Goal: Task Accomplishment & Management: Complete application form

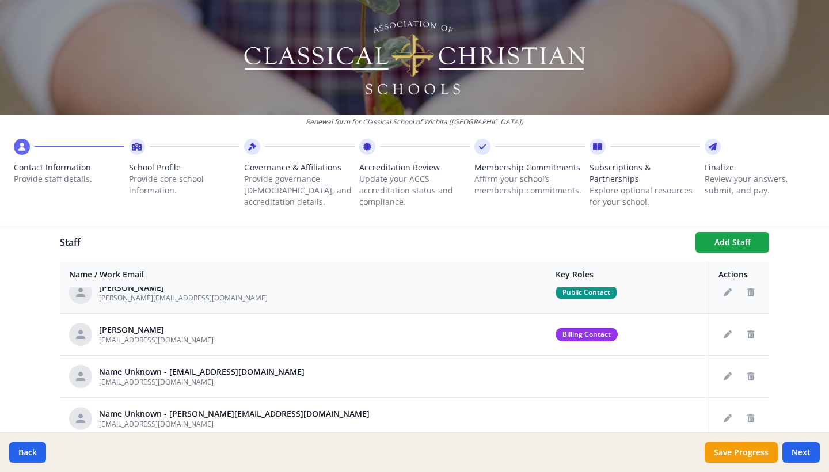
scroll to position [64, 0]
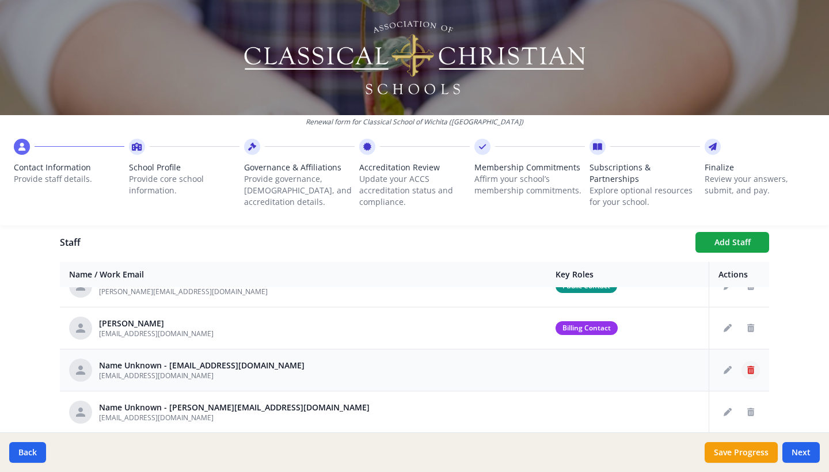
click at [756, 372] on button "Delete staff" at bounding box center [750, 370] width 18 height 18
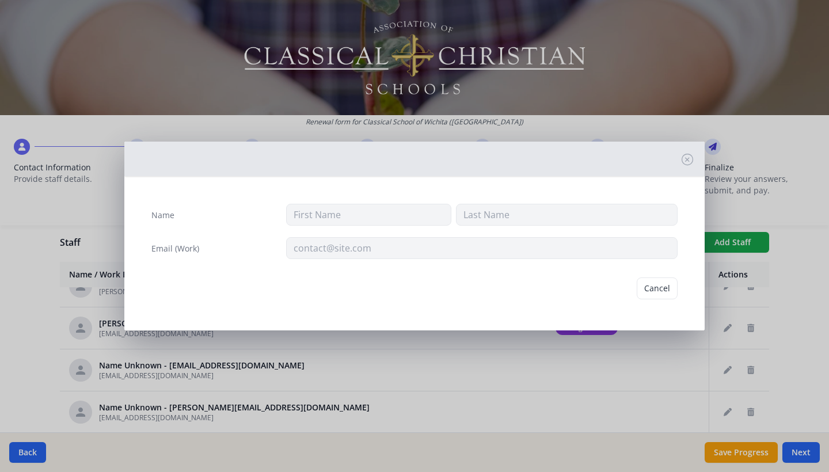
type input "[EMAIL_ADDRESS][DOMAIN_NAME]"
click at [668, 293] on button "Delete" at bounding box center [658, 288] width 40 height 22
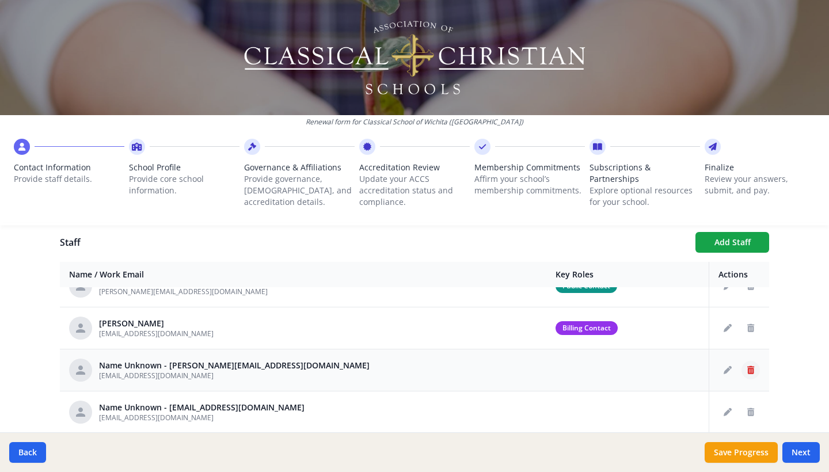
click at [755, 369] on button "Delete staff" at bounding box center [750, 370] width 18 height 18
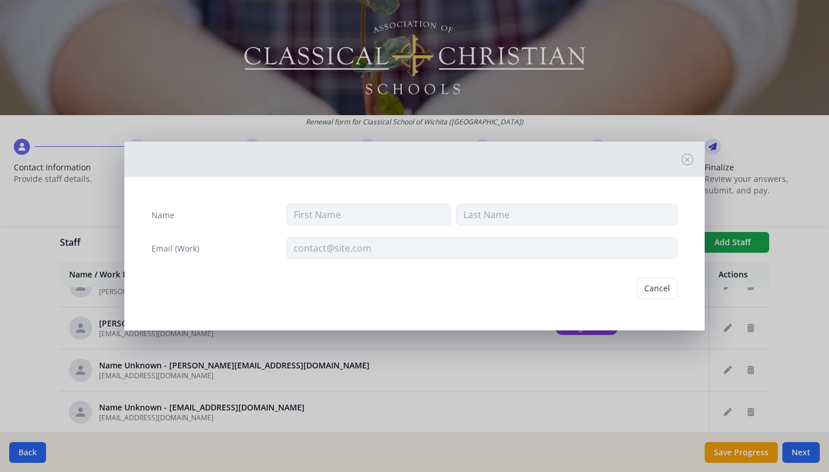
type input "[EMAIL_ADDRESS][DOMAIN_NAME]"
click at [664, 291] on button "Delete" at bounding box center [658, 288] width 40 height 22
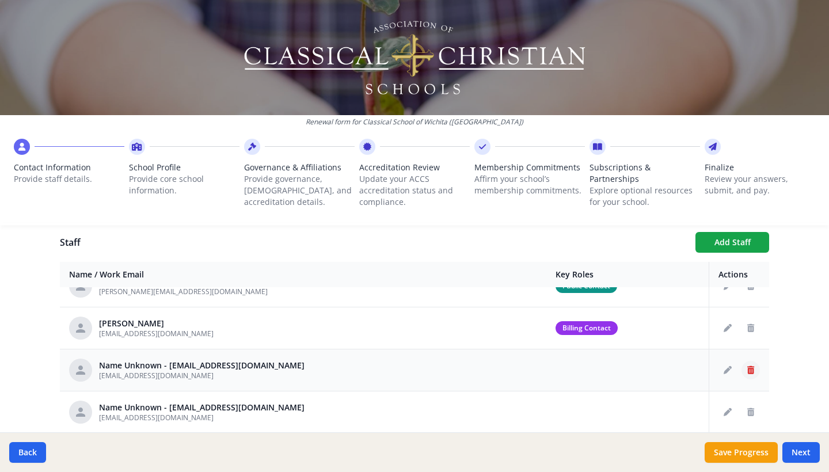
click at [748, 370] on icon "Delete staff" at bounding box center [750, 370] width 7 height 8
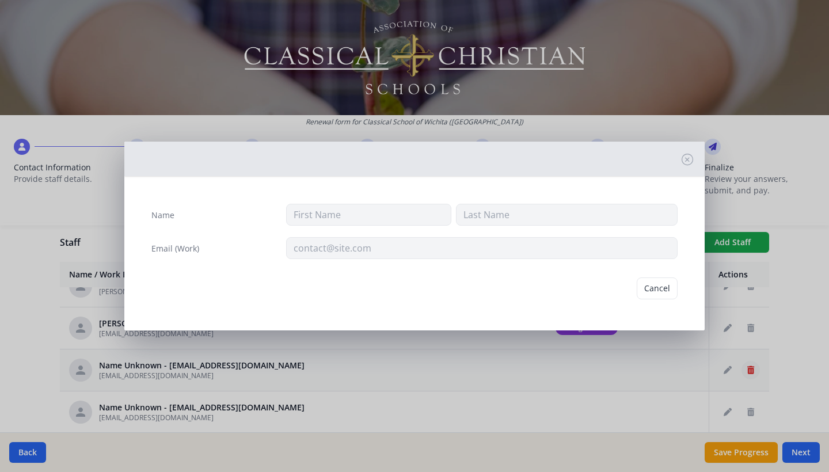
type input "[EMAIL_ADDRESS][DOMAIN_NAME]"
click at [651, 288] on button "Delete" at bounding box center [658, 288] width 40 height 22
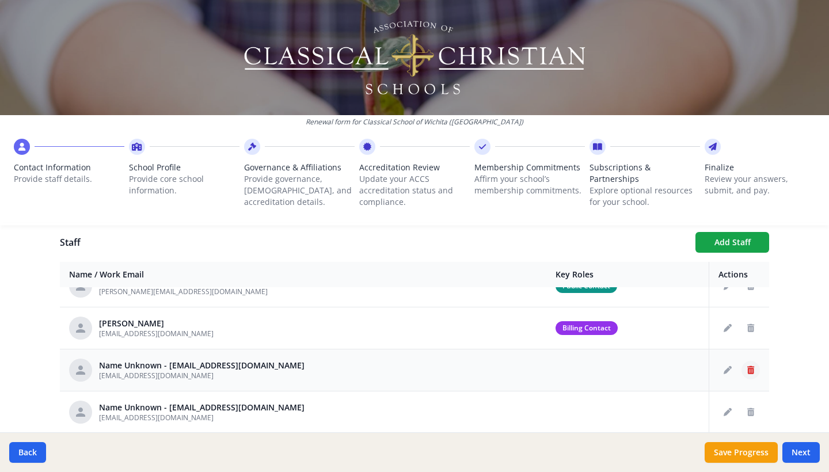
click at [755, 371] on button "Delete staff" at bounding box center [750, 370] width 18 height 18
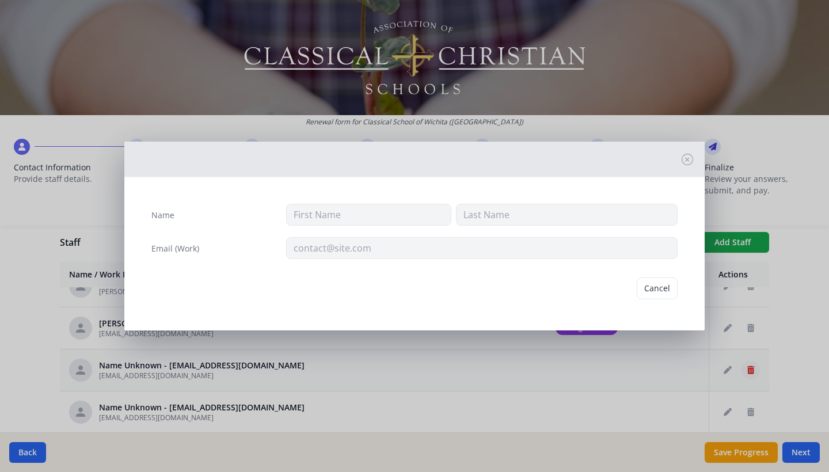
type input "[EMAIL_ADDRESS][DOMAIN_NAME]"
click at [664, 290] on button "Delete" at bounding box center [658, 288] width 40 height 22
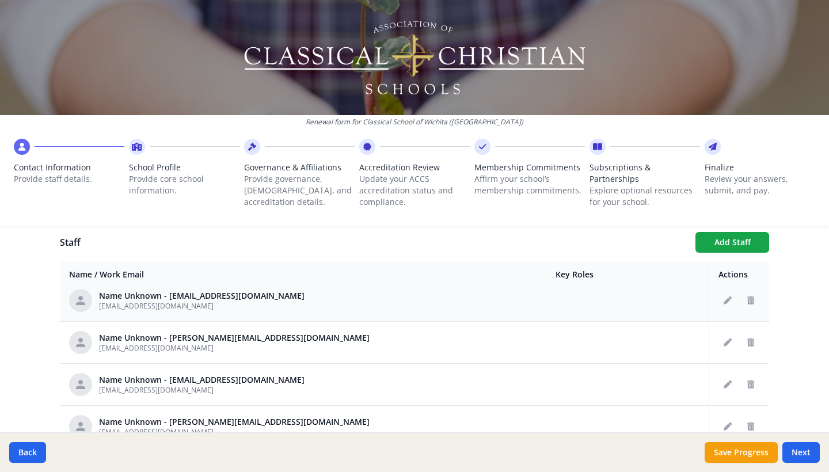
scroll to position [142, 0]
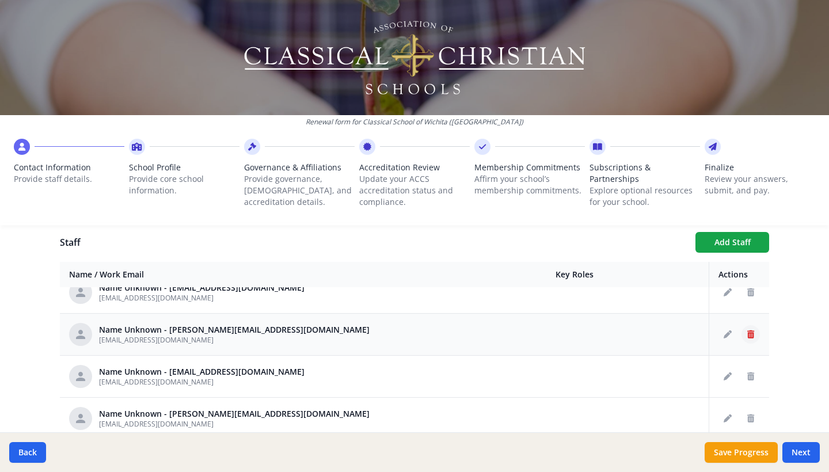
click at [755, 339] on button "Delete staff" at bounding box center [750, 334] width 18 height 18
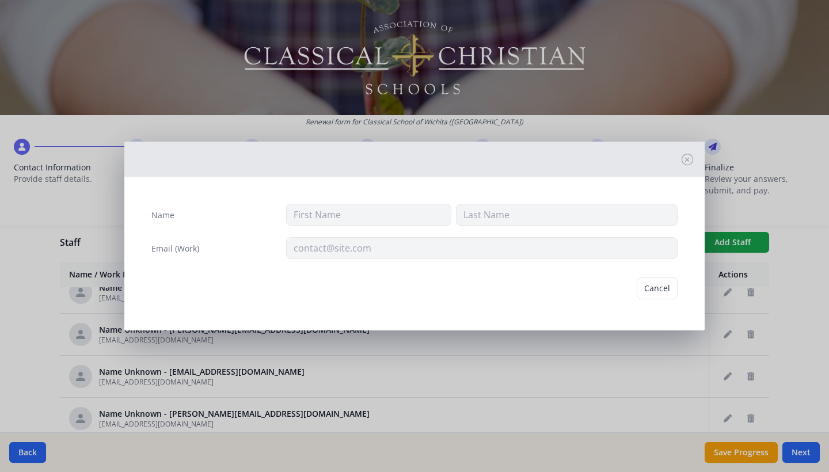
type input "[EMAIL_ADDRESS][DOMAIN_NAME]"
click at [648, 292] on button "Delete" at bounding box center [658, 288] width 40 height 22
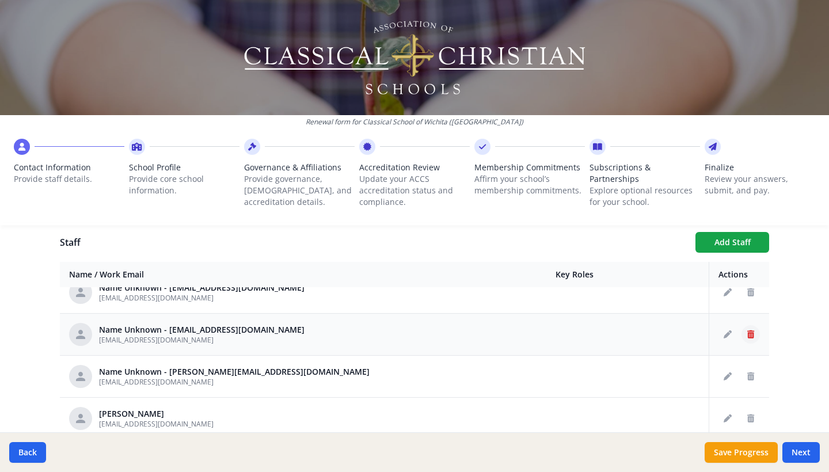
click at [750, 334] on icon "Delete staff" at bounding box center [750, 334] width 7 height 8
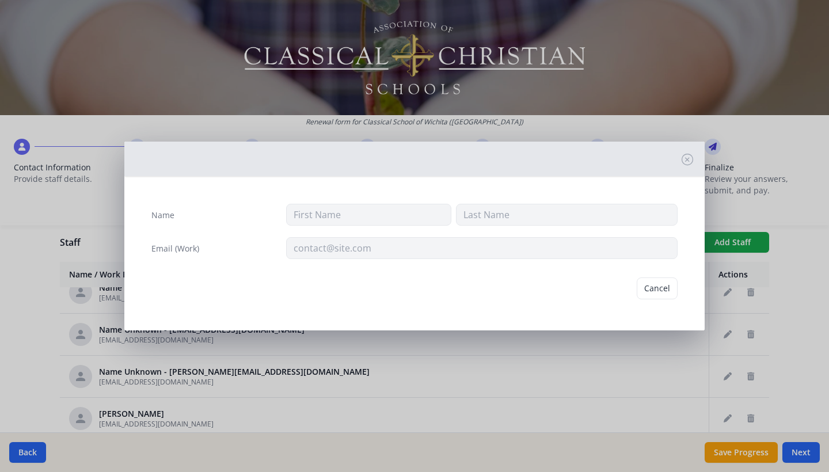
type input "[EMAIL_ADDRESS][DOMAIN_NAME]"
click at [664, 291] on button "Delete" at bounding box center [658, 288] width 40 height 22
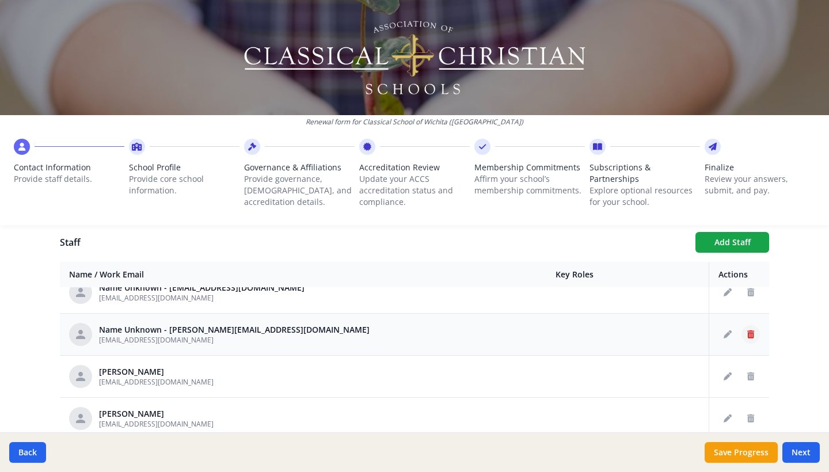
click at [752, 336] on icon "Delete staff" at bounding box center [750, 334] width 7 height 8
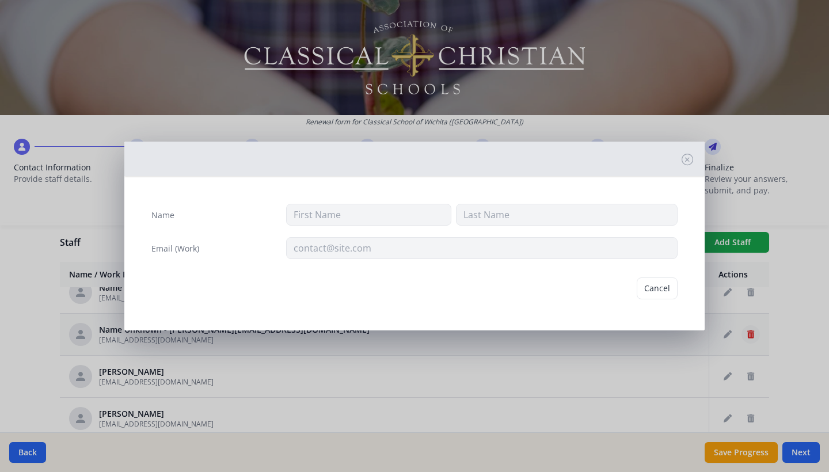
type input "[EMAIL_ADDRESS][DOMAIN_NAME]"
click at [659, 290] on button "Delete" at bounding box center [658, 288] width 40 height 22
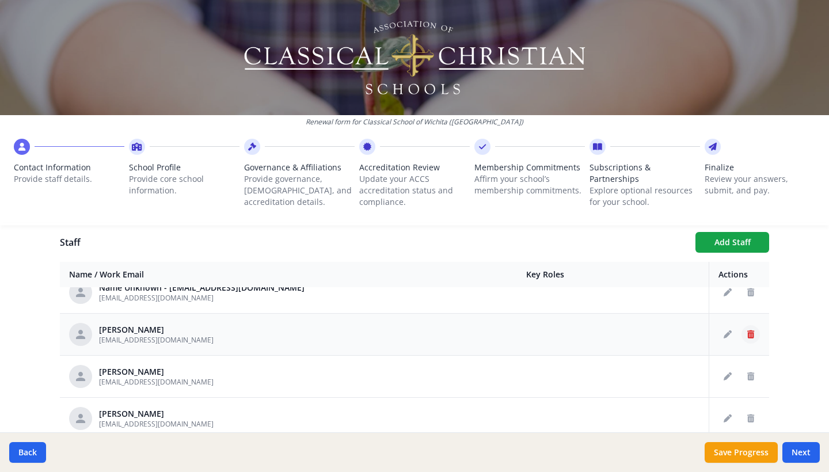
click at [751, 333] on icon "Delete staff" at bounding box center [750, 334] width 7 height 8
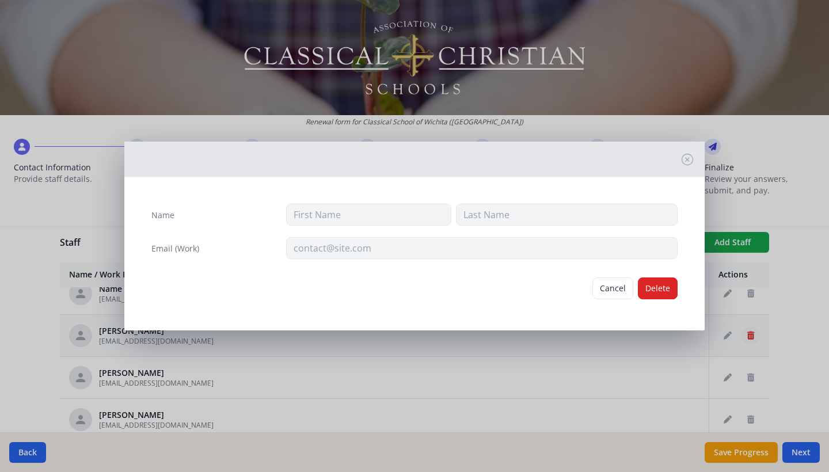
type input "Kena"
type input "[PERSON_NAME]"
type input "[EMAIL_ADDRESS][DOMAIN_NAME]"
click at [661, 292] on button "Delete" at bounding box center [658, 288] width 40 height 22
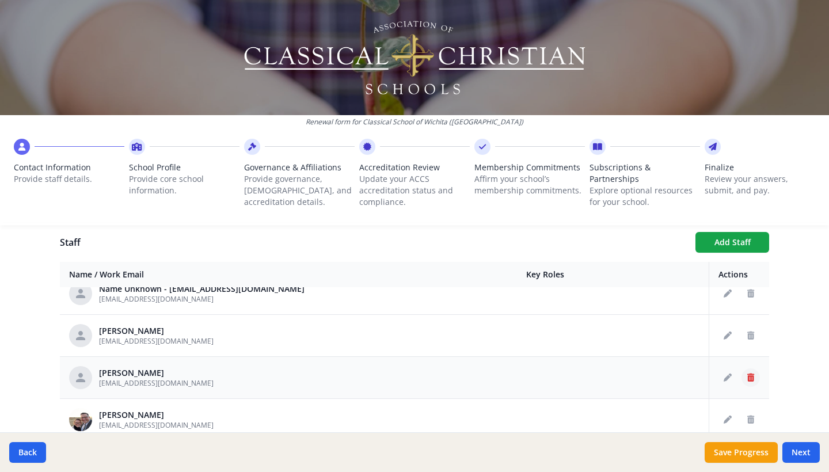
click at [750, 381] on icon "Delete staff" at bounding box center [750, 378] width 7 height 8
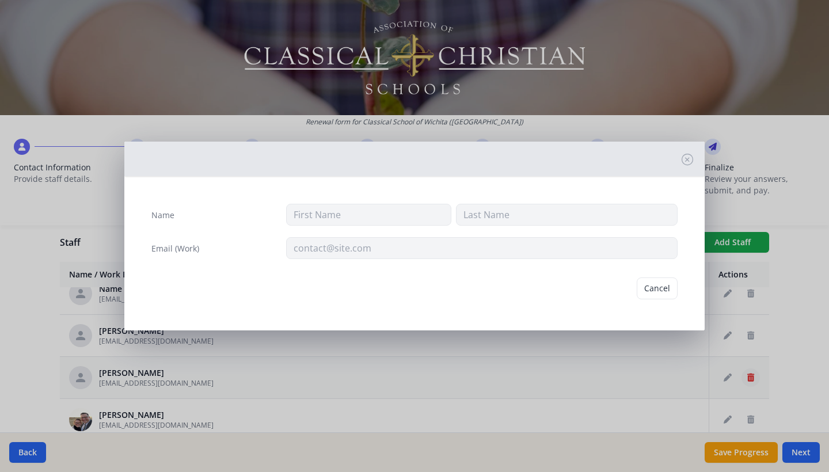
type input "Katy"
type input "[PERSON_NAME]"
type input "[EMAIL_ADDRESS][DOMAIN_NAME]"
click at [659, 288] on button "Delete" at bounding box center [658, 288] width 40 height 22
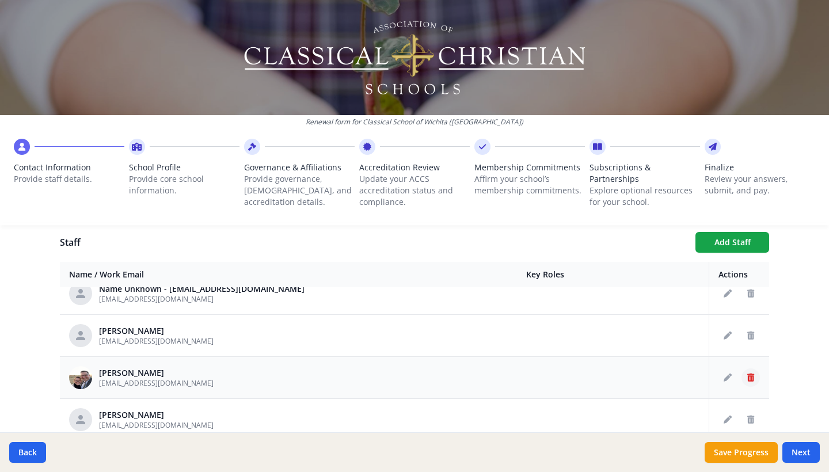
click at [747, 377] on icon "Delete staff" at bounding box center [750, 378] width 7 height 8
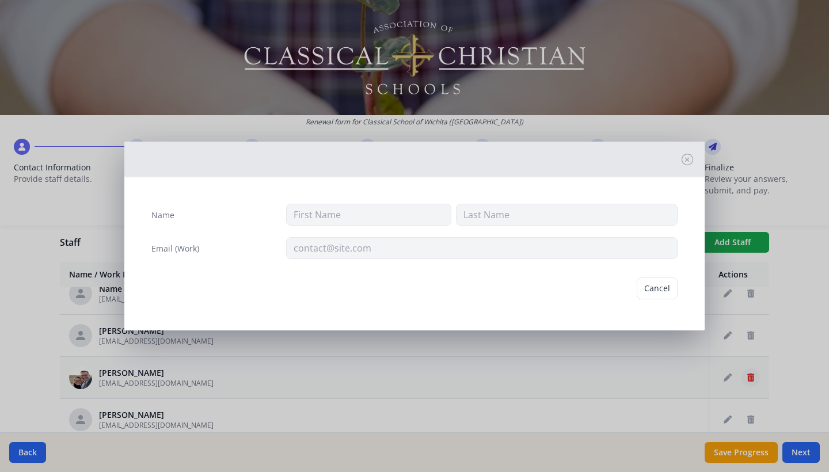
type input "Grant"
type input "[PERSON_NAME]"
type input "[EMAIL_ADDRESS][DOMAIN_NAME]"
click at [662, 287] on button "Delete" at bounding box center [658, 288] width 40 height 22
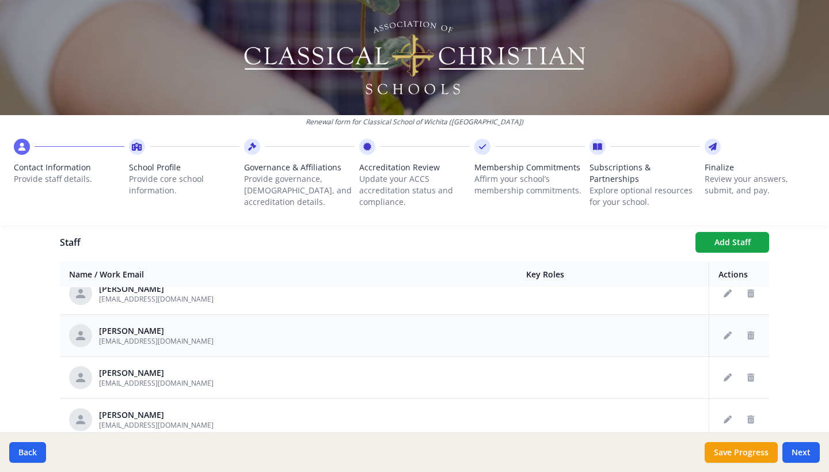
scroll to position [187, 0]
click at [751, 334] on icon "Delete staff" at bounding box center [750, 332] width 7 height 8
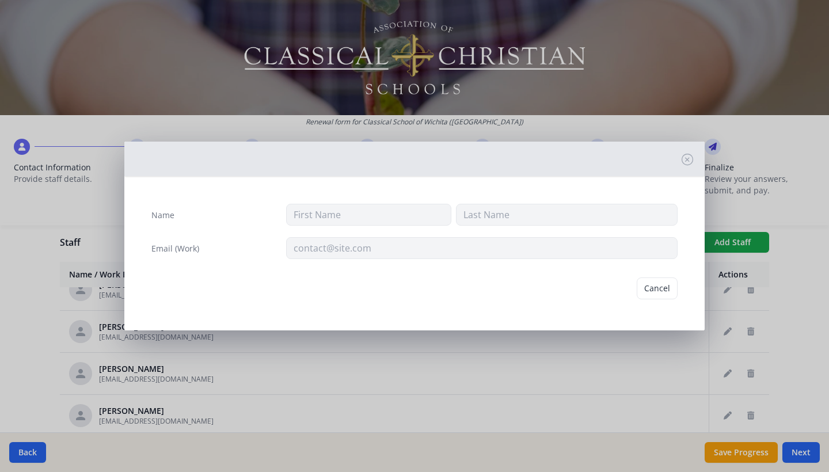
type input "[PERSON_NAME]"
type input "Black"
type input "[EMAIL_ADDRESS][DOMAIN_NAME]"
click at [658, 292] on button "Delete" at bounding box center [658, 288] width 40 height 22
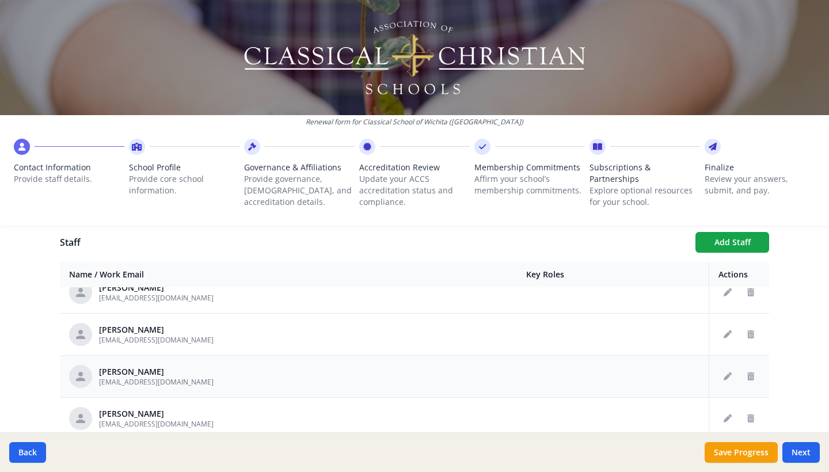
scroll to position [229, 0]
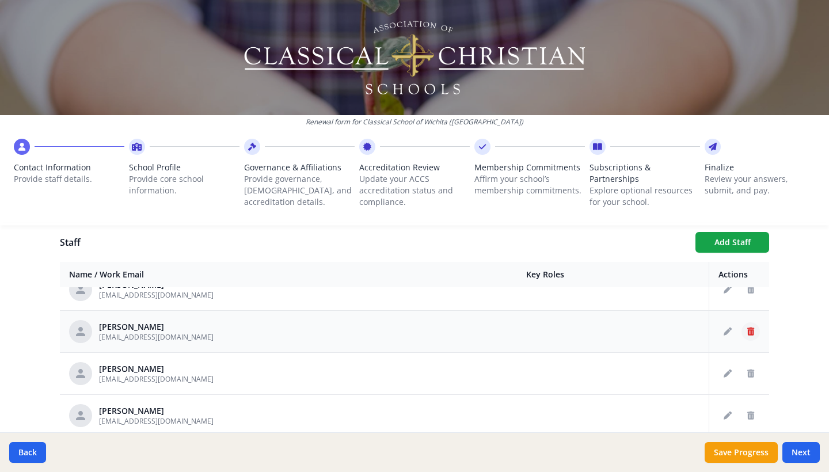
click at [750, 332] on icon "Delete staff" at bounding box center [750, 332] width 7 height 8
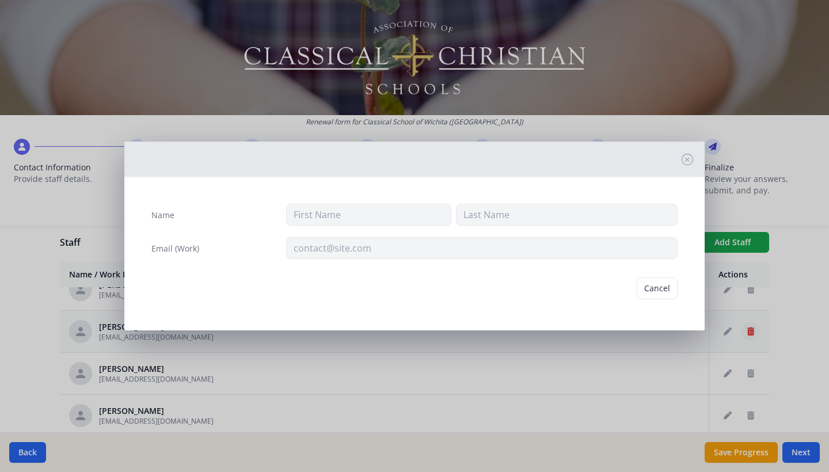
type input "[PERSON_NAME]"
type input "[EMAIL_ADDRESS][DOMAIN_NAME]"
click at [675, 294] on button "Delete" at bounding box center [658, 288] width 40 height 22
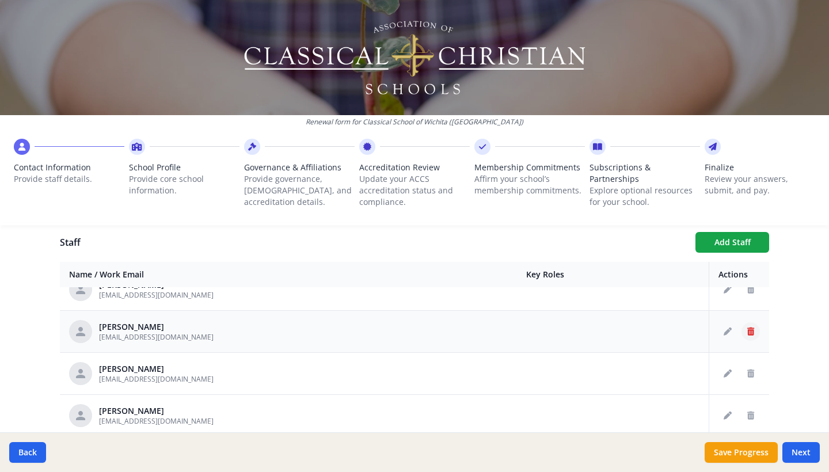
click at [751, 333] on icon "Delete staff" at bounding box center [750, 332] width 7 height 8
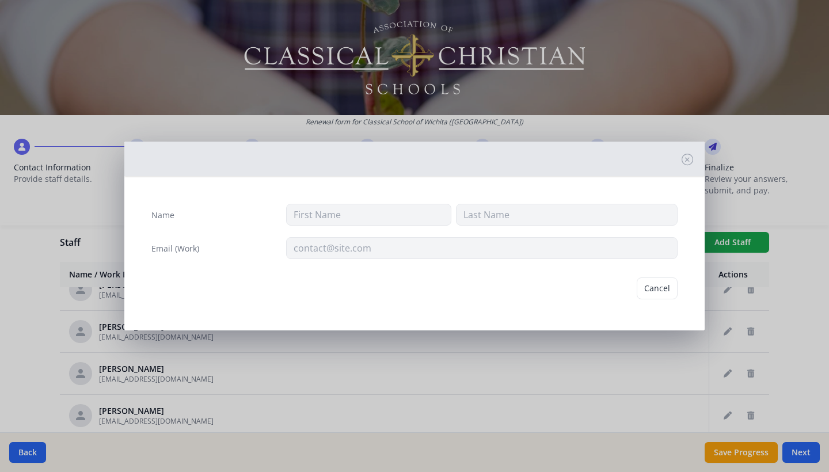
type input "[PERSON_NAME]"
type input "[EMAIL_ADDRESS][DOMAIN_NAME]"
click at [655, 286] on button "Delete" at bounding box center [658, 288] width 40 height 22
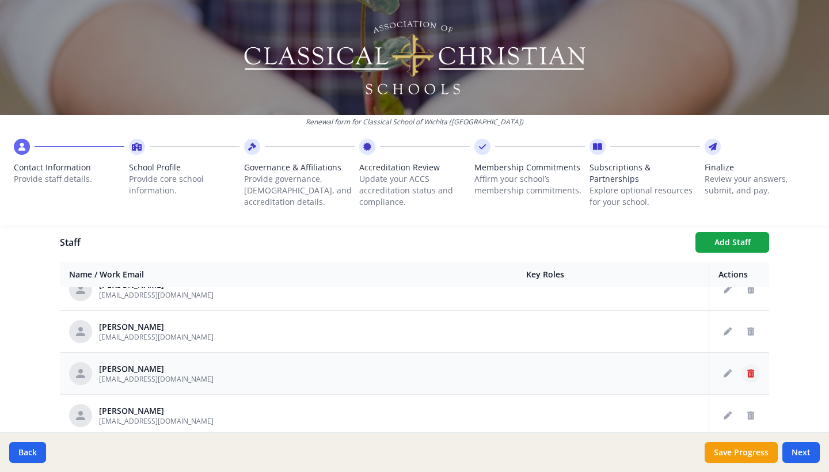
click at [754, 380] on button "Delete staff" at bounding box center [750, 373] width 18 height 18
type input "[PERSON_NAME]"
type input "[EMAIL_ADDRESS][DOMAIN_NAME]"
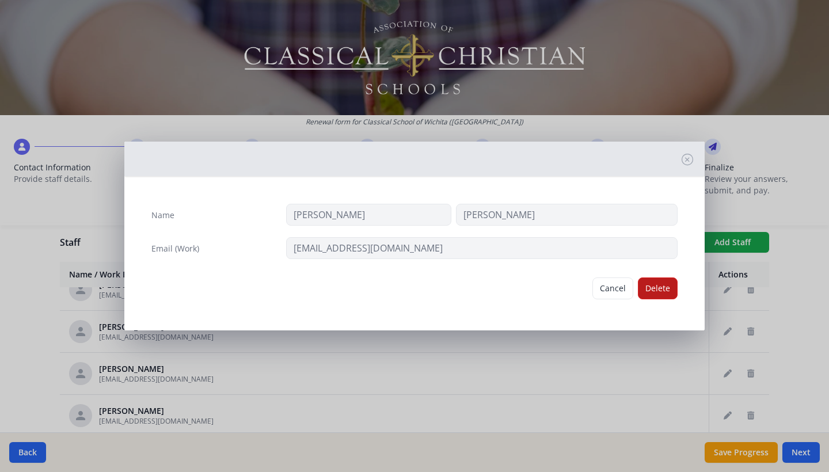
click at [663, 288] on button "Delete" at bounding box center [658, 288] width 40 height 22
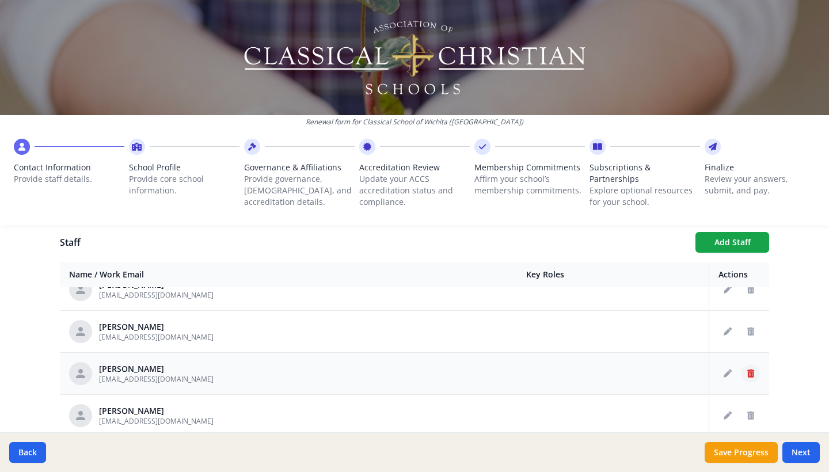
click at [750, 376] on icon "Delete staff" at bounding box center [750, 374] width 7 height 8
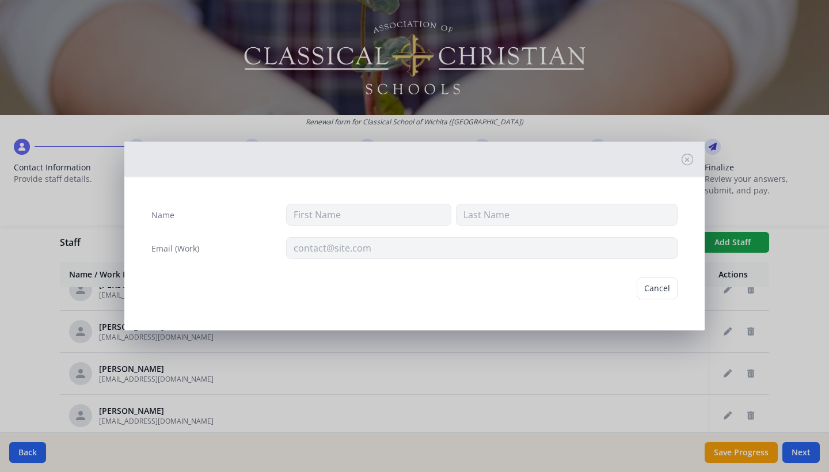
type input "[PERSON_NAME]"
type input "[EMAIL_ADDRESS][DOMAIN_NAME]"
click at [653, 288] on button "Delete" at bounding box center [658, 288] width 40 height 22
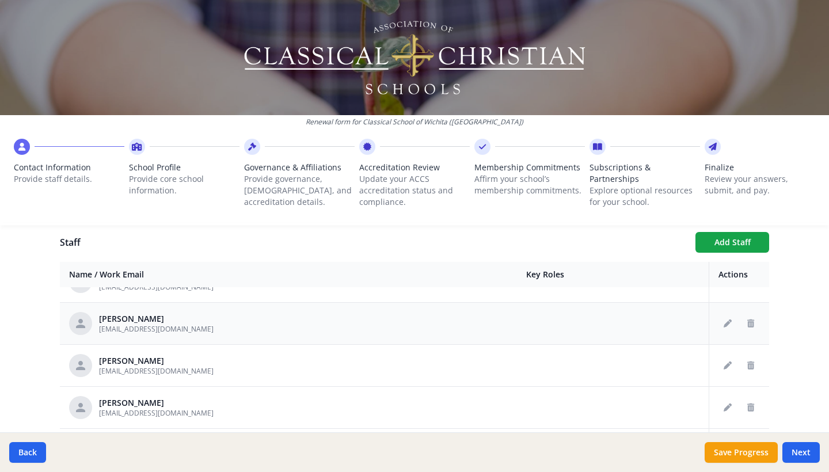
scroll to position [371, 0]
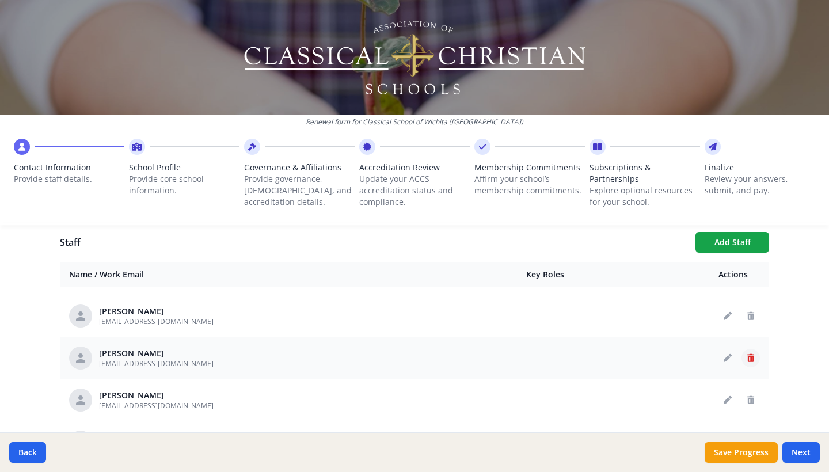
click at [750, 360] on icon "Delete staff" at bounding box center [750, 358] width 7 height 8
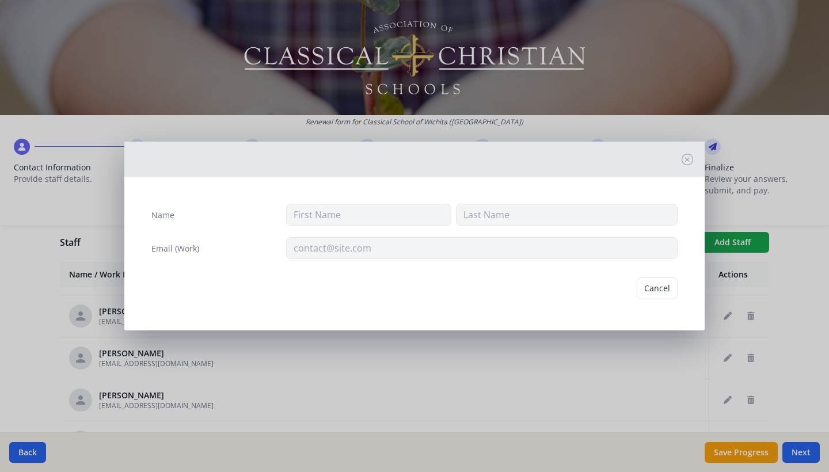
type input "[PERSON_NAME]"
type input "[EMAIL_ADDRESS][DOMAIN_NAME]"
click at [663, 292] on button "Delete" at bounding box center [658, 288] width 40 height 22
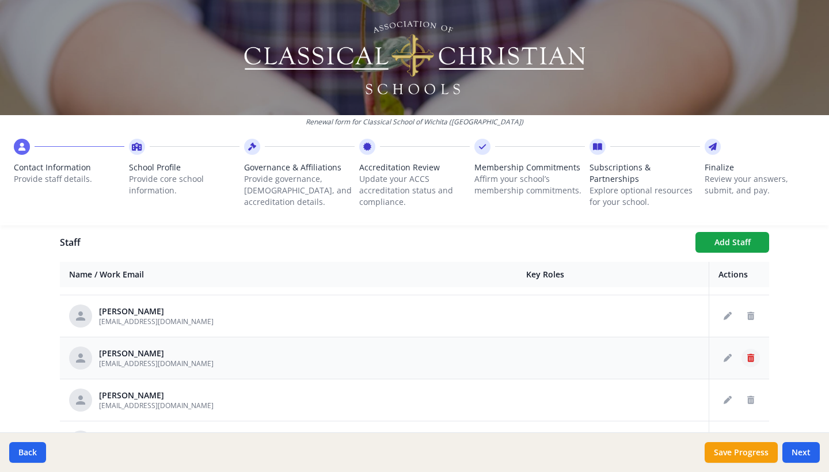
click at [755, 360] on button "Delete staff" at bounding box center [750, 358] width 18 height 18
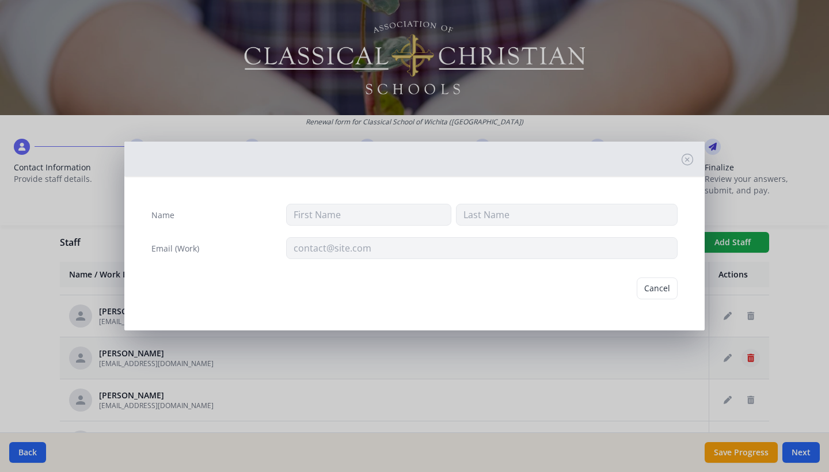
type input "Coby"
type input "[PERSON_NAME]"
type input "[EMAIL_ADDRESS][DOMAIN_NAME]"
click at [655, 287] on button "Delete" at bounding box center [658, 288] width 40 height 22
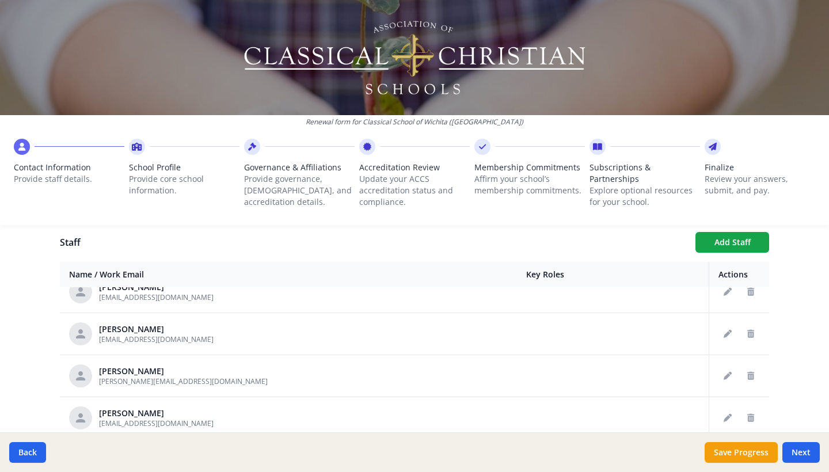
scroll to position [447, 0]
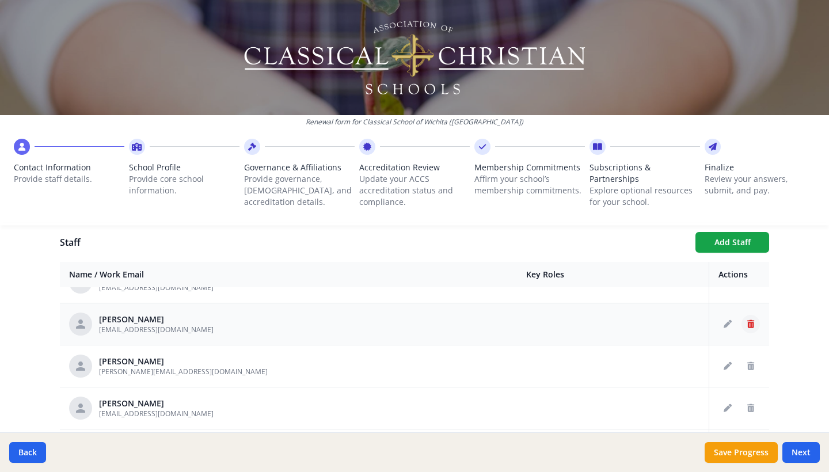
click at [749, 329] on button "Delete staff" at bounding box center [750, 324] width 18 height 18
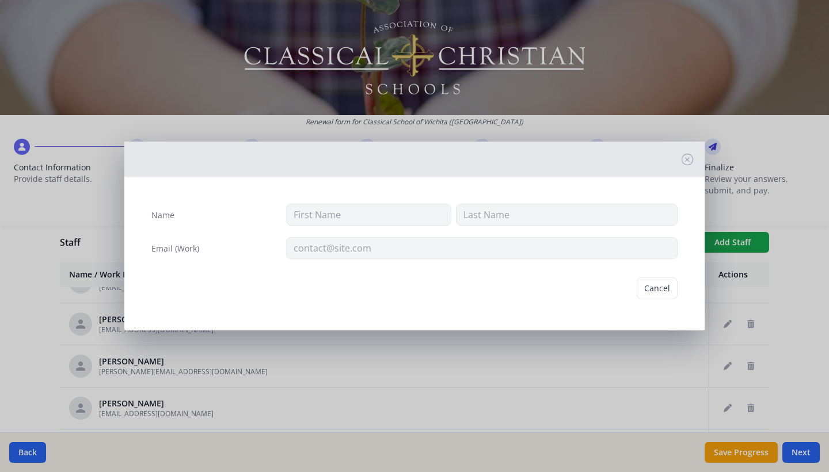
type input "[PERSON_NAME]"
type input "Dyson"
type input "[EMAIL_ADDRESS][DOMAIN_NAME]"
click at [676, 295] on button "Delete" at bounding box center [658, 288] width 40 height 22
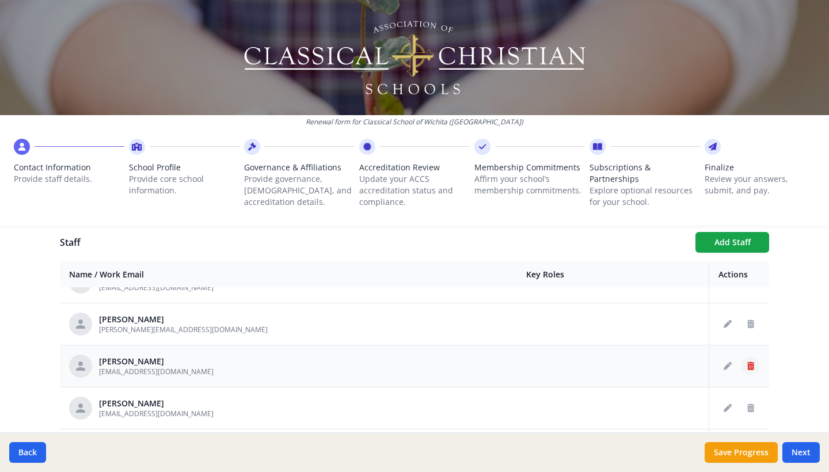
click at [751, 366] on icon "Delete staff" at bounding box center [750, 366] width 7 height 8
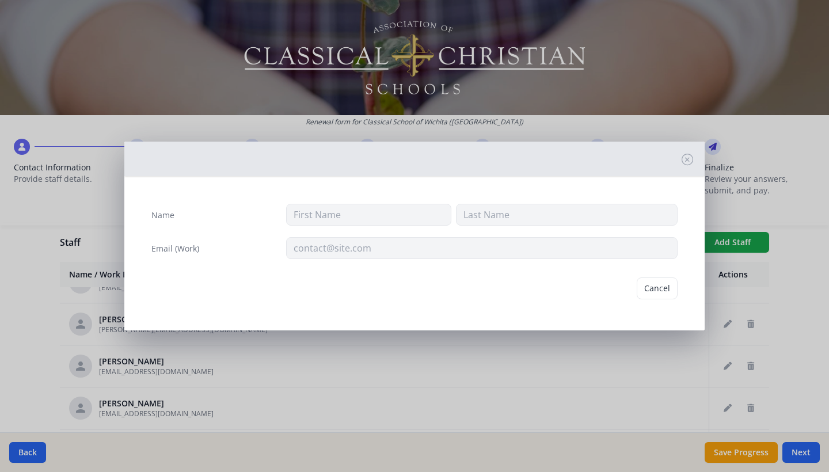
type input "Naphtali"
type input "Garfield"
type input "[EMAIL_ADDRESS][DOMAIN_NAME]"
click at [652, 286] on button "Delete" at bounding box center [658, 288] width 40 height 22
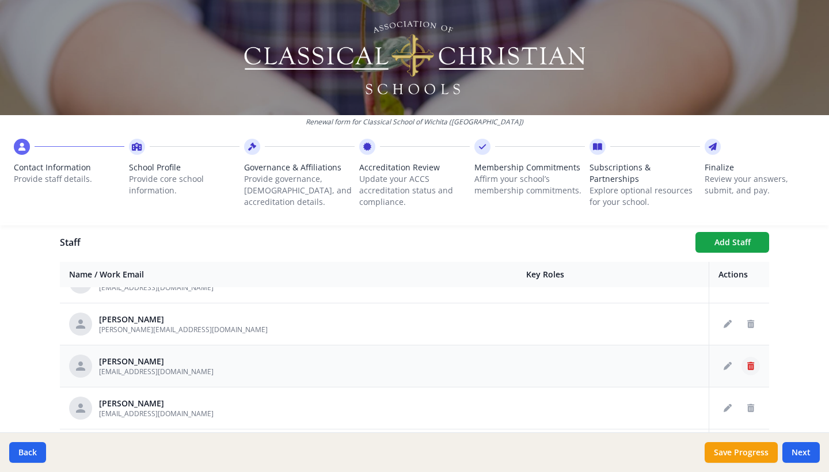
click at [754, 368] on icon "Delete staff" at bounding box center [750, 366] width 7 height 8
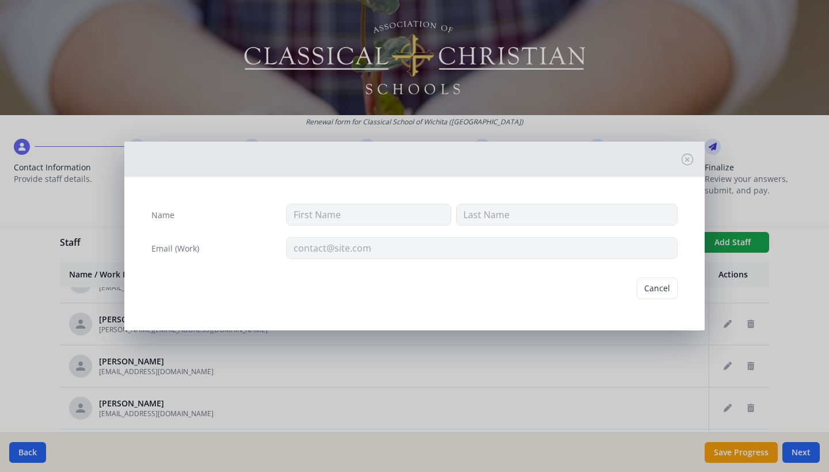
type input "[PERSON_NAME]"
type input "[EMAIL_ADDRESS][DOMAIN_NAME]"
click at [667, 294] on button "Delete" at bounding box center [658, 288] width 40 height 22
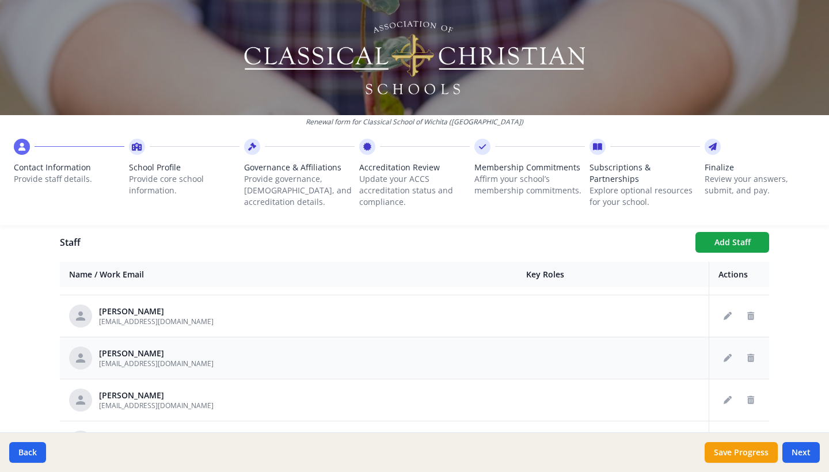
scroll to position [493, 0]
click at [748, 319] on icon "Delete staff" at bounding box center [750, 320] width 7 height 8
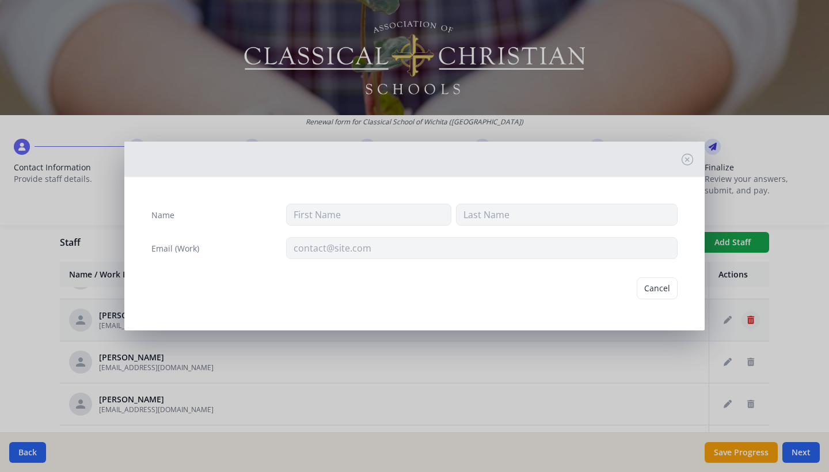
type input "[PERSON_NAME]"
type input "[EMAIL_ADDRESS][DOMAIN_NAME]"
click at [671, 287] on button "Delete" at bounding box center [658, 288] width 40 height 22
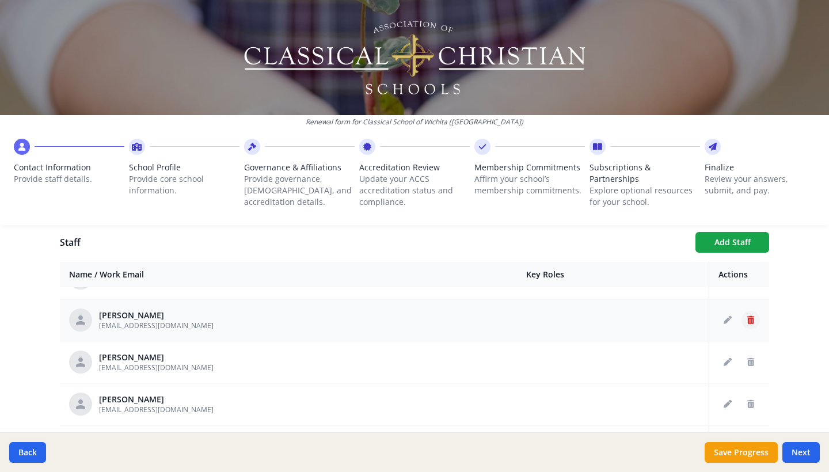
click at [750, 322] on icon "Delete staff" at bounding box center [750, 320] width 7 height 8
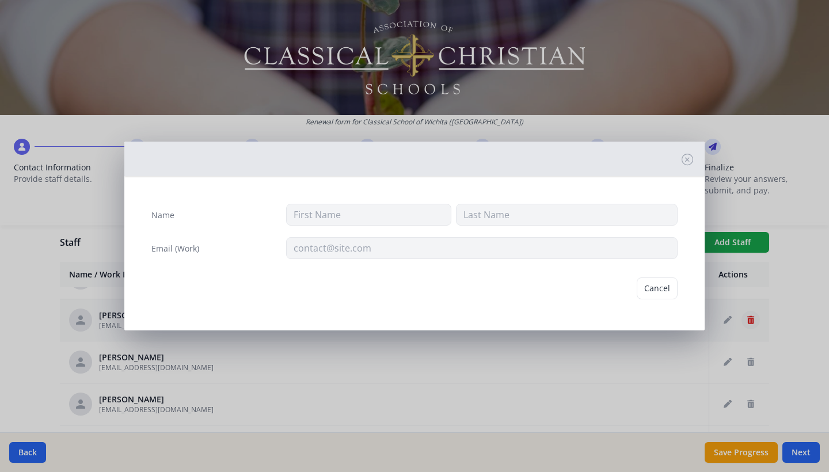
type input "[PERSON_NAME]"
type input "Hill"
type input "[EMAIL_ADDRESS][DOMAIN_NAME]"
click at [664, 294] on button "Delete" at bounding box center [658, 288] width 40 height 22
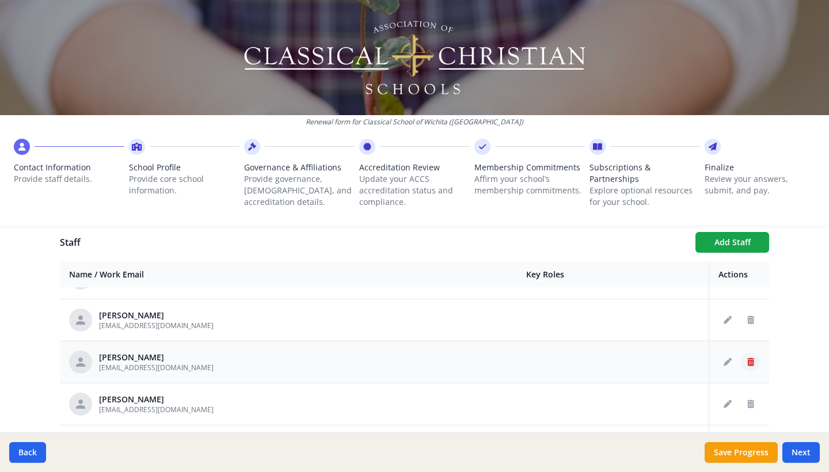
click at [749, 360] on icon "Delete staff" at bounding box center [750, 362] width 7 height 8
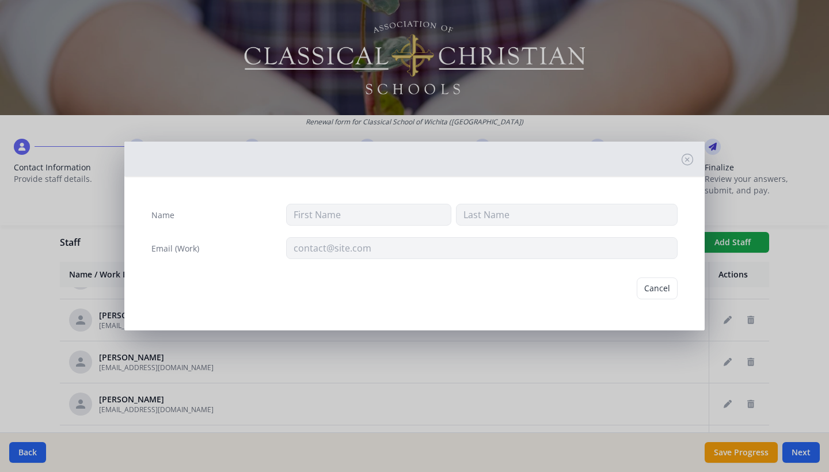
type input "[PERSON_NAME]"
type input "[EMAIL_ADDRESS][DOMAIN_NAME]"
click at [653, 288] on button "Delete" at bounding box center [658, 288] width 40 height 22
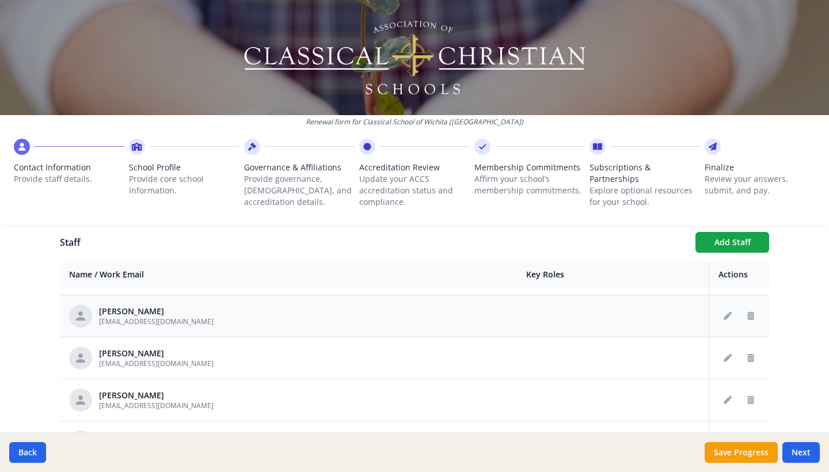
scroll to position [586, 0]
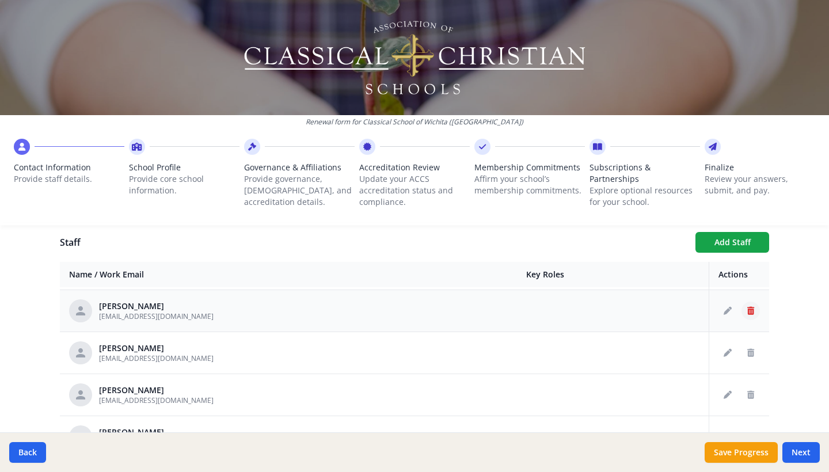
click at [754, 313] on icon "Delete staff" at bounding box center [750, 311] width 7 height 8
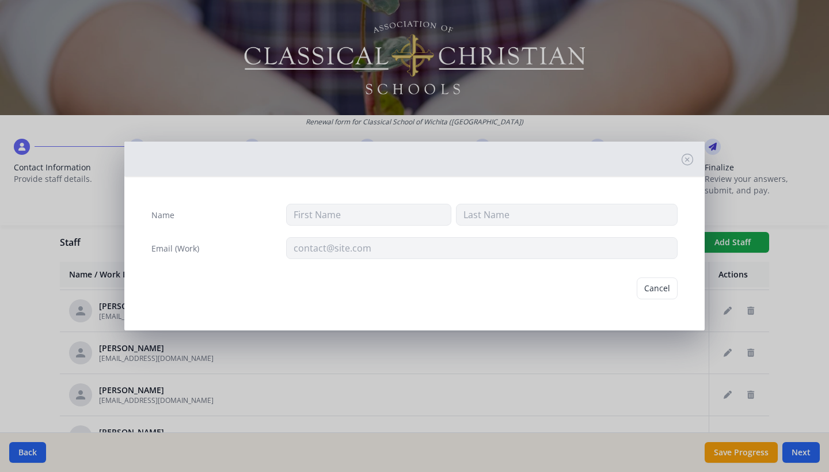
type input "[PERSON_NAME]"
type input "[EMAIL_ADDRESS][DOMAIN_NAME]"
click at [667, 294] on button "Delete" at bounding box center [658, 288] width 40 height 22
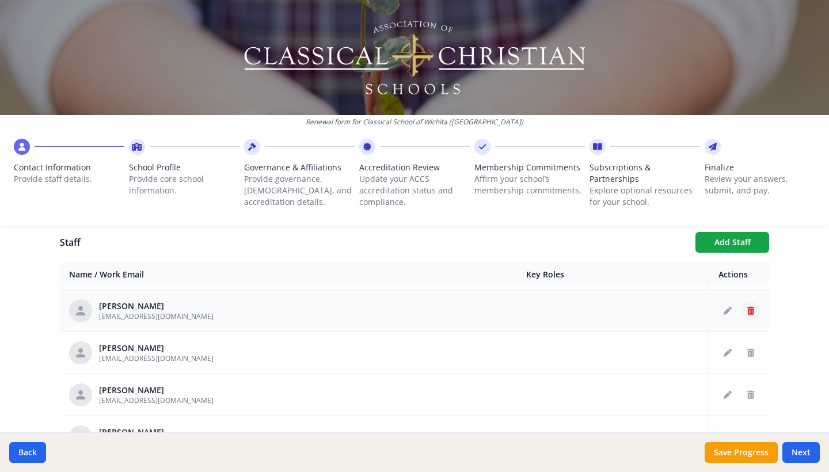
click at [753, 314] on icon "Delete staff" at bounding box center [750, 311] width 7 height 8
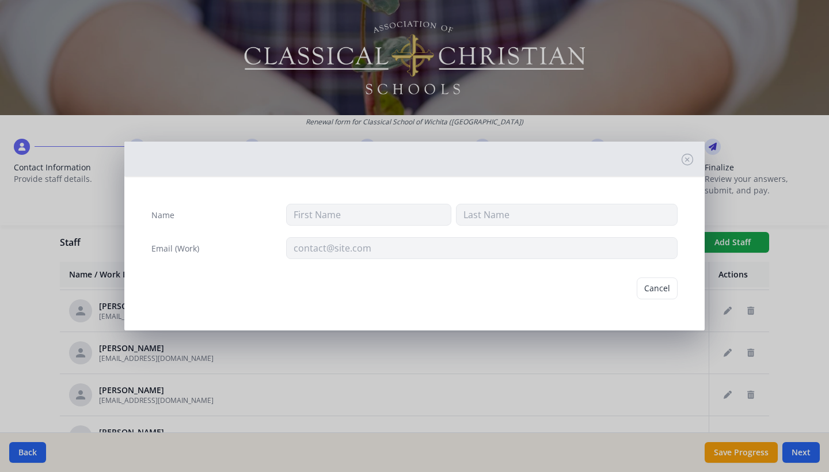
type input "[PERSON_NAME]"
type input "[EMAIL_ADDRESS][DOMAIN_NAME]"
click at [670, 296] on button "Delete" at bounding box center [658, 288] width 40 height 22
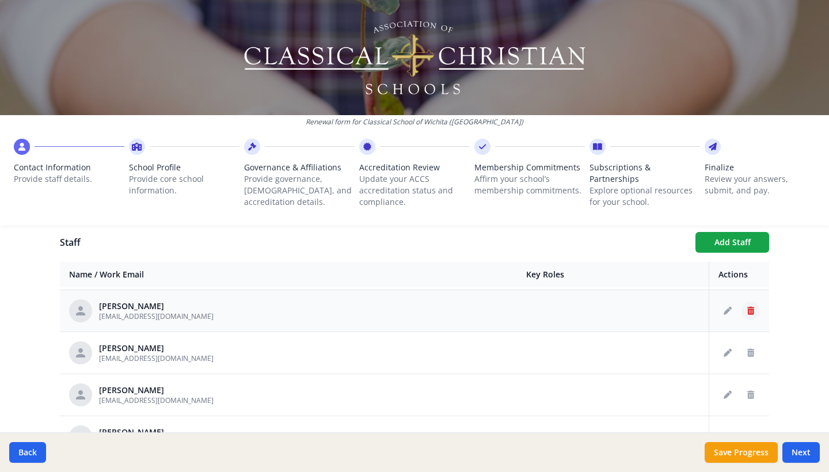
click at [756, 313] on button "Delete staff" at bounding box center [750, 311] width 18 height 18
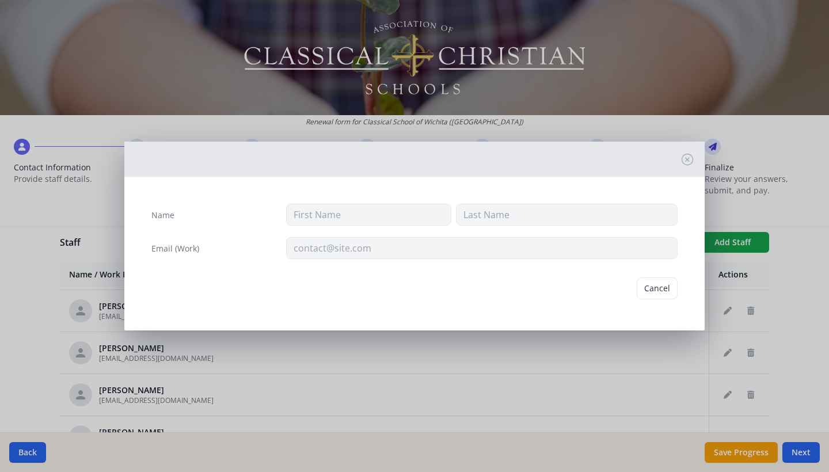
type input "M"
type input "[PERSON_NAME]"
type input "[EMAIL_ADDRESS][DOMAIN_NAME]"
click at [661, 291] on button "Delete" at bounding box center [658, 288] width 40 height 22
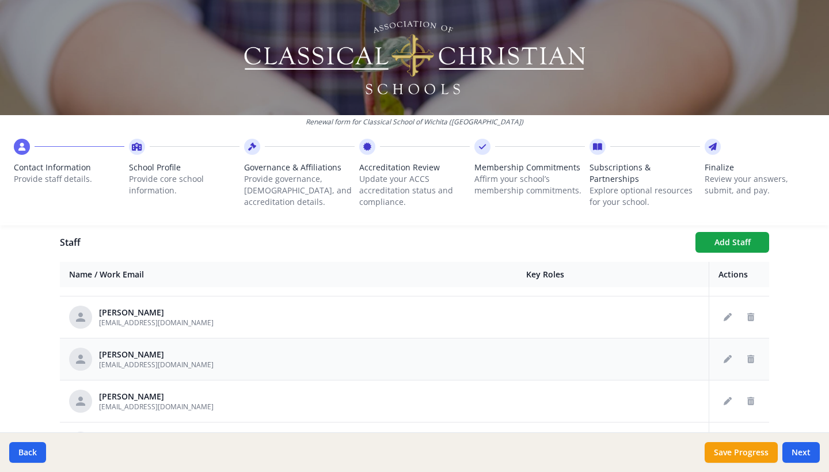
scroll to position [642, 0]
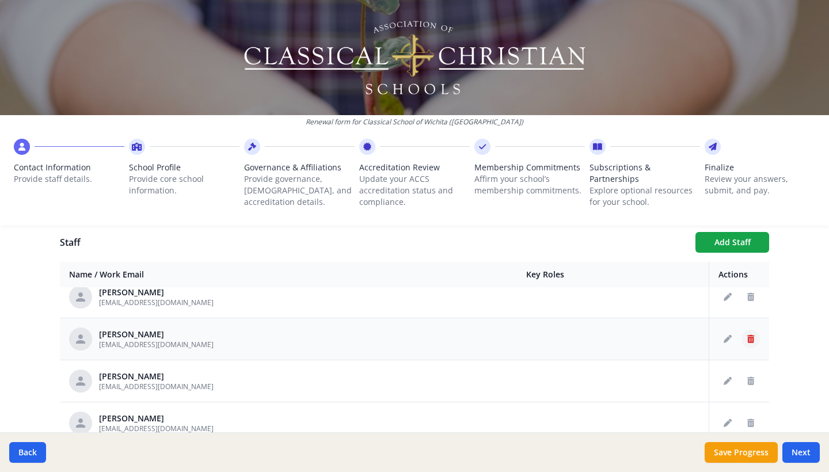
click at [749, 341] on icon "Delete staff" at bounding box center [750, 339] width 7 height 8
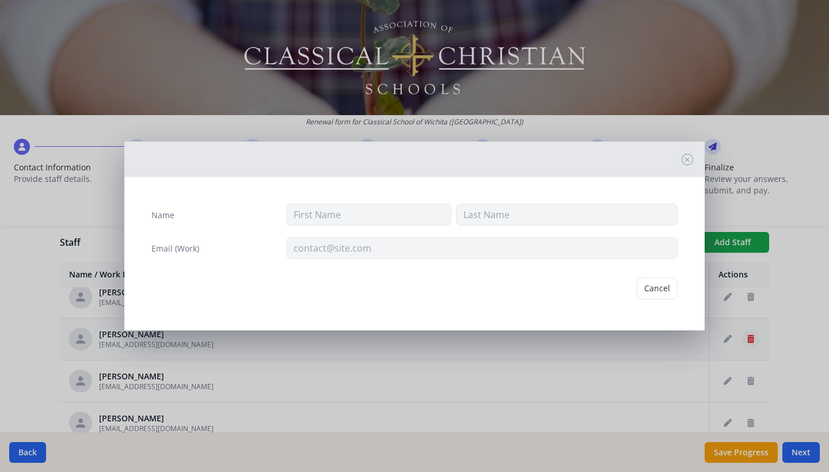
type input "[PERSON_NAME]"
type input "[EMAIL_ADDRESS][DOMAIN_NAME]"
click at [663, 289] on button "Delete" at bounding box center [658, 288] width 40 height 22
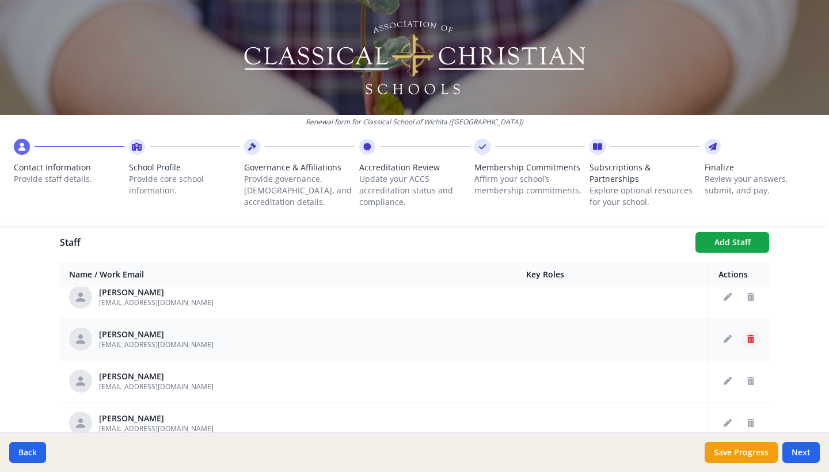
click at [751, 342] on icon "Delete staff" at bounding box center [750, 339] width 7 height 8
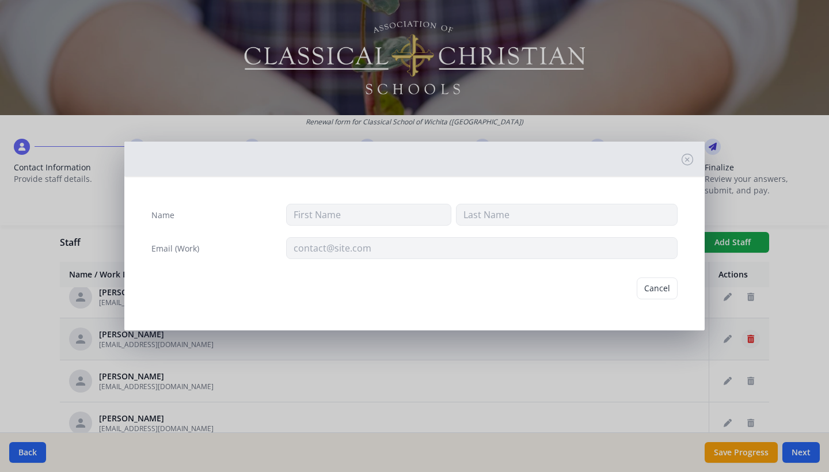
type input "[PERSON_NAME]"
type input "[EMAIL_ADDRESS][DOMAIN_NAME]"
click at [671, 293] on button "Delete" at bounding box center [658, 288] width 40 height 22
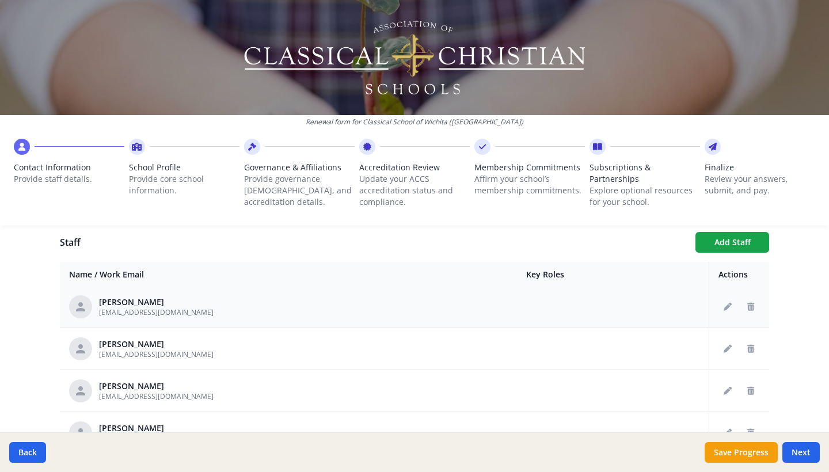
scroll to position [686, 0]
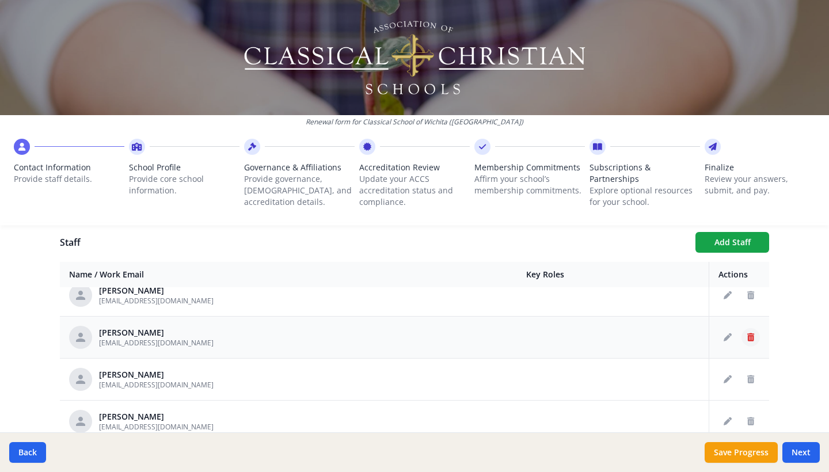
click at [751, 339] on icon "Delete staff" at bounding box center [750, 337] width 7 height 8
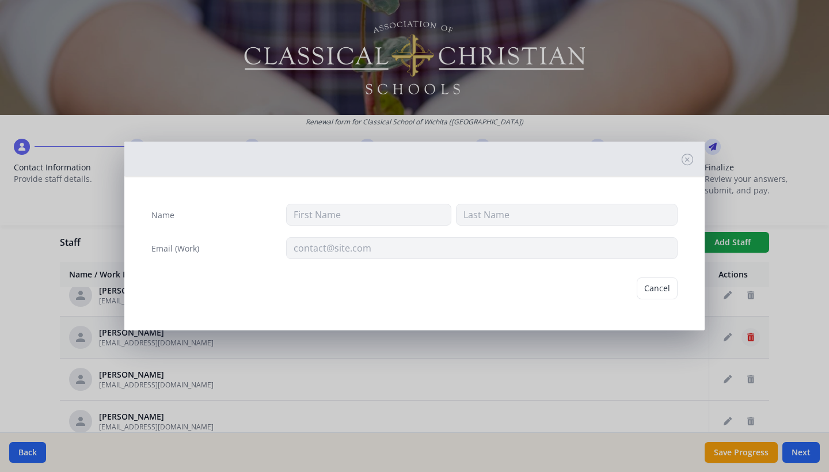
type input "[PERSON_NAME]"
type input "[EMAIL_ADDRESS][DOMAIN_NAME]"
click at [662, 293] on button "Delete" at bounding box center [658, 288] width 40 height 22
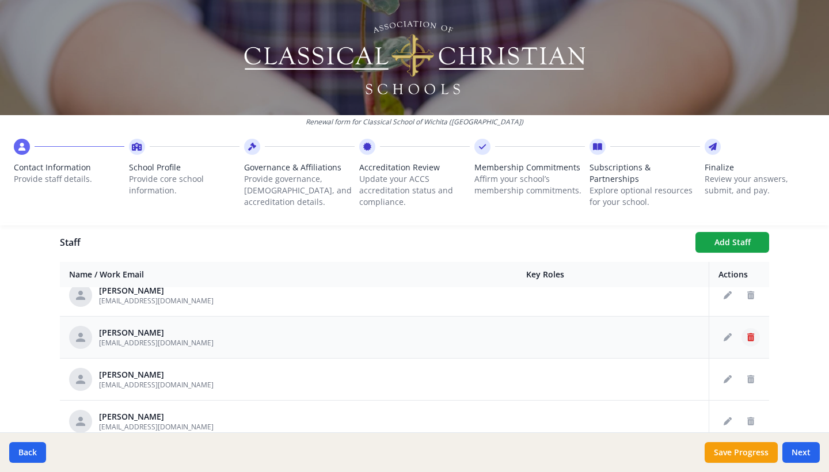
click at [750, 339] on icon "Delete staff" at bounding box center [750, 337] width 7 height 8
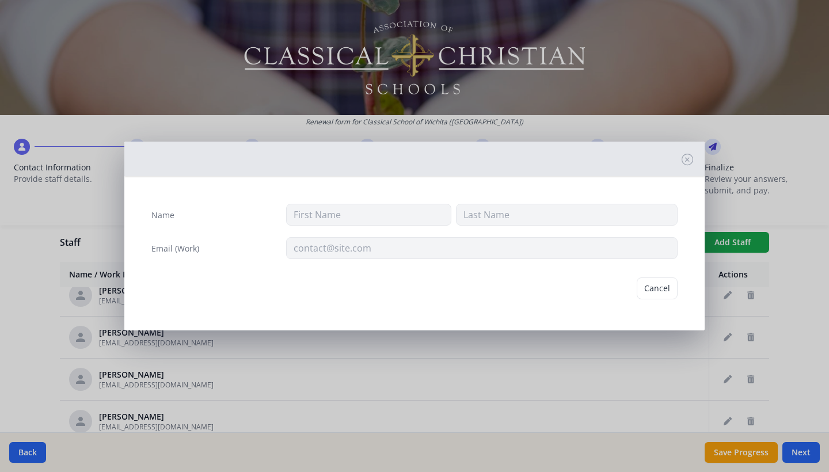
type input "[PERSON_NAME]"
type input "[EMAIL_ADDRESS][DOMAIN_NAME]"
click at [664, 289] on button "Delete" at bounding box center [658, 288] width 40 height 22
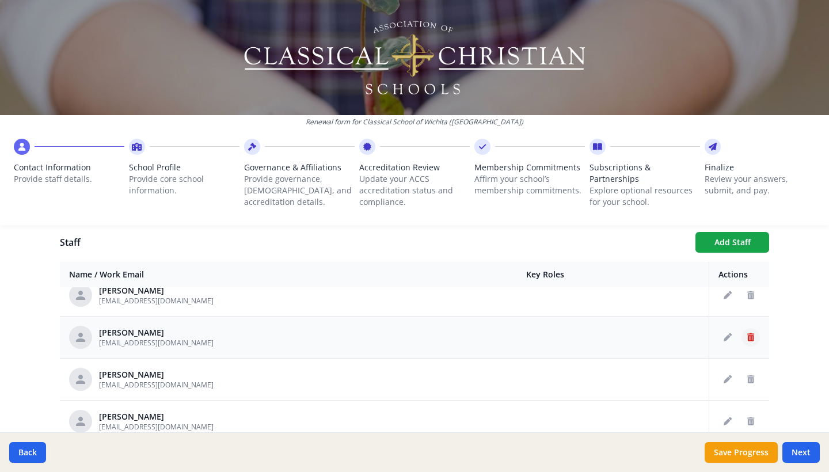
click at [747, 337] on icon "Delete staff" at bounding box center [750, 337] width 7 height 8
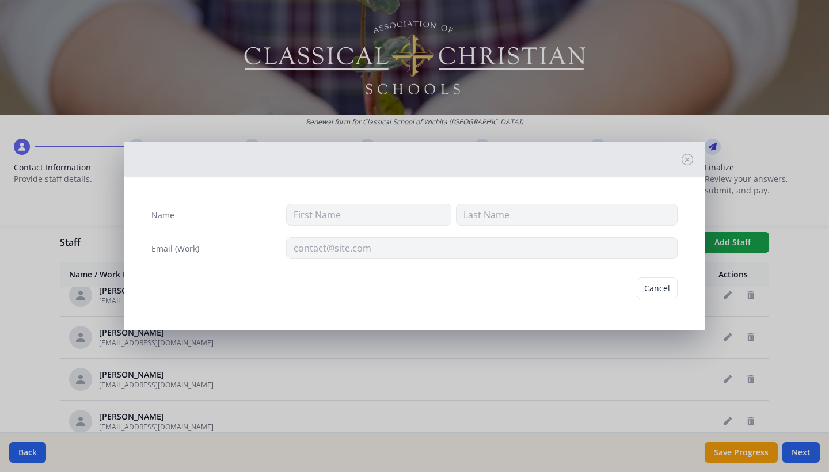
type input "[PERSON_NAME]"
type input "[EMAIL_ADDRESS][DOMAIN_NAME]"
click at [660, 295] on button "Delete" at bounding box center [658, 288] width 40 height 22
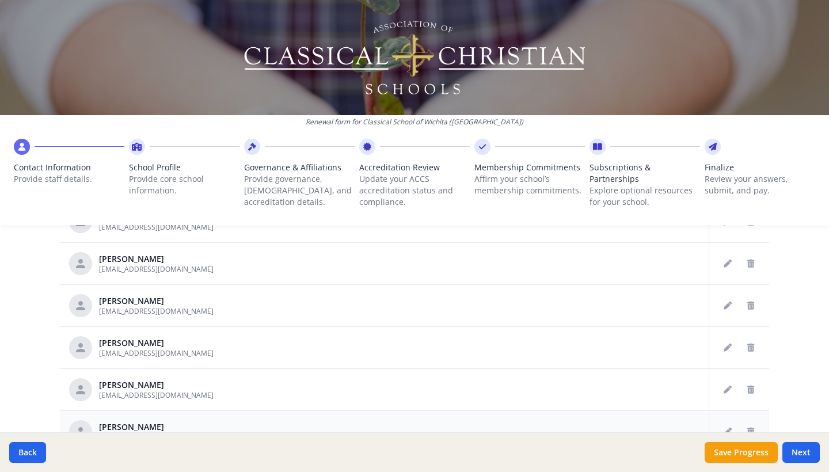
scroll to position [526, 0]
click at [748, 346] on icon "Delete staff" at bounding box center [750, 348] width 7 height 8
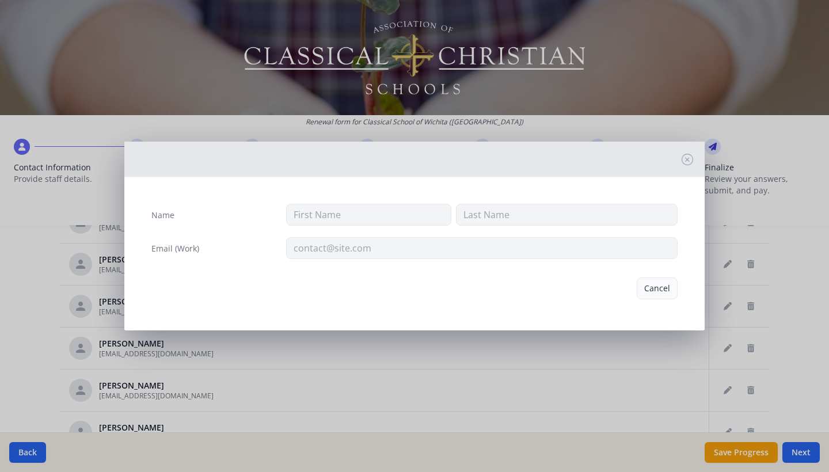
type input "[PERSON_NAME]"
type input "[EMAIL_ADDRESS][DOMAIN_NAME]"
click at [653, 287] on button "Delete" at bounding box center [658, 288] width 40 height 22
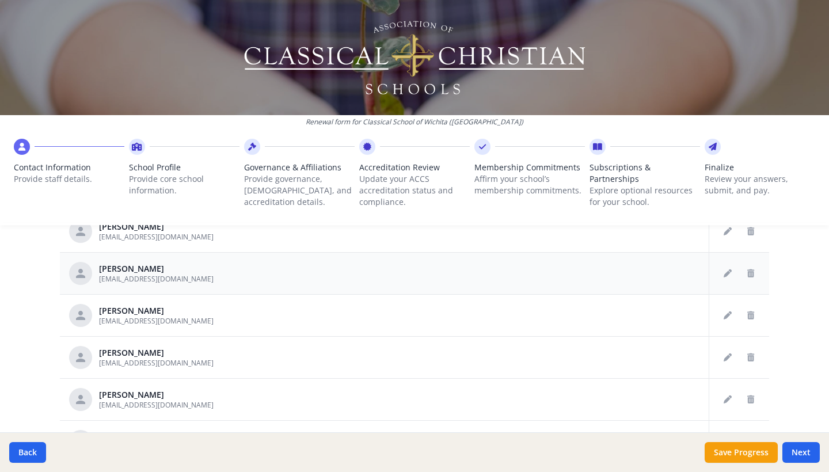
scroll to position [687, 0]
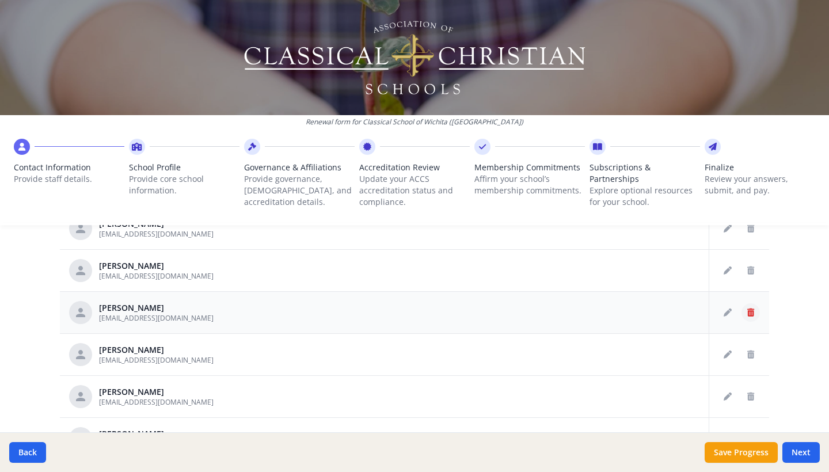
click at [755, 314] on button "Delete staff" at bounding box center [750, 312] width 18 height 18
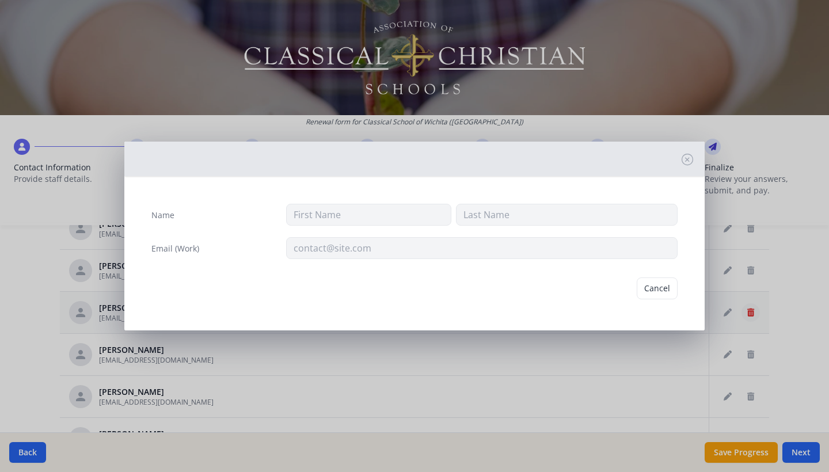
type input "[PERSON_NAME]"
type input "Thames"
type input "[EMAIL_ADDRESS][DOMAIN_NAME]"
click at [660, 287] on button "Delete" at bounding box center [658, 288] width 40 height 22
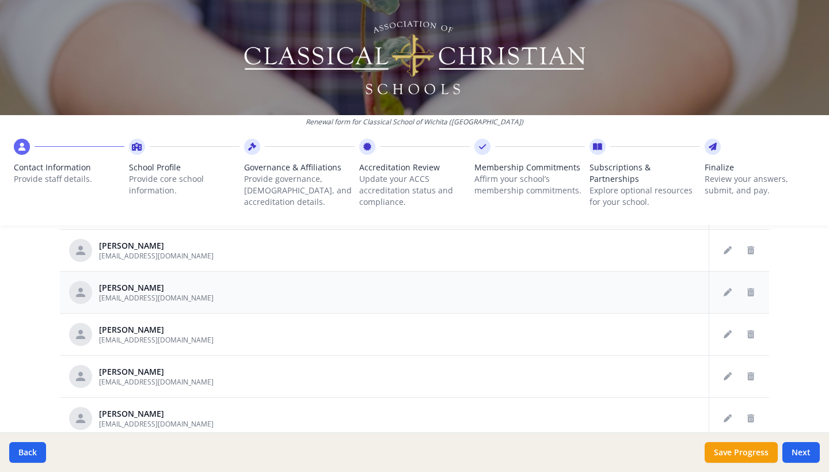
scroll to position [665, 0]
click at [754, 332] on icon "Delete staff" at bounding box center [750, 334] width 7 height 8
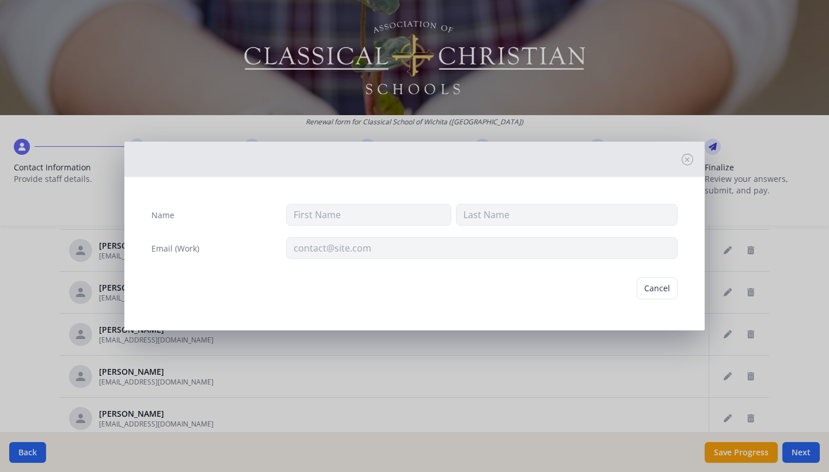
type input "[PERSON_NAME]"
type input "Toews"
type input "[EMAIL_ADDRESS][DOMAIN_NAME]"
click at [657, 294] on button "Delete" at bounding box center [658, 288] width 40 height 22
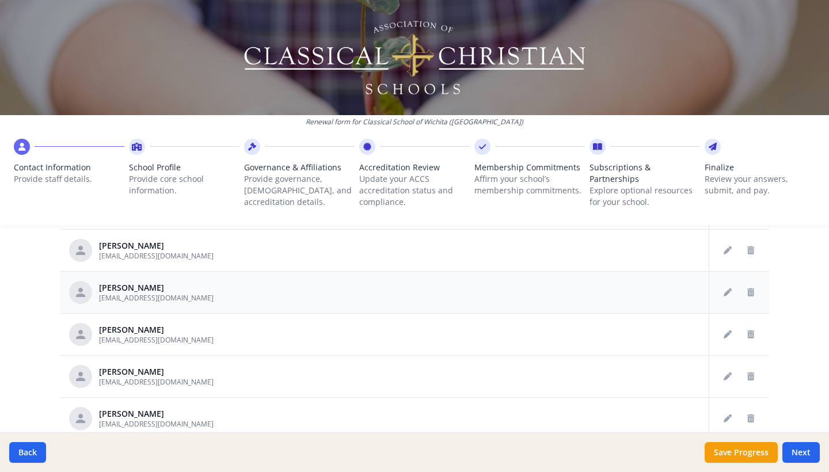
scroll to position [623, 0]
click at [749, 374] on icon "Delete staff" at bounding box center [750, 376] width 7 height 8
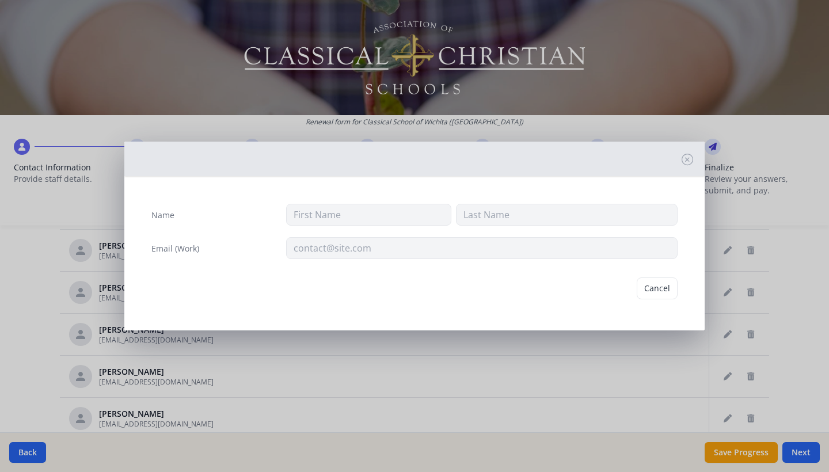
type input "[PERSON_NAME]"
type input "[EMAIL_ADDRESS][DOMAIN_NAME]"
click at [659, 291] on button "Delete" at bounding box center [658, 288] width 40 height 22
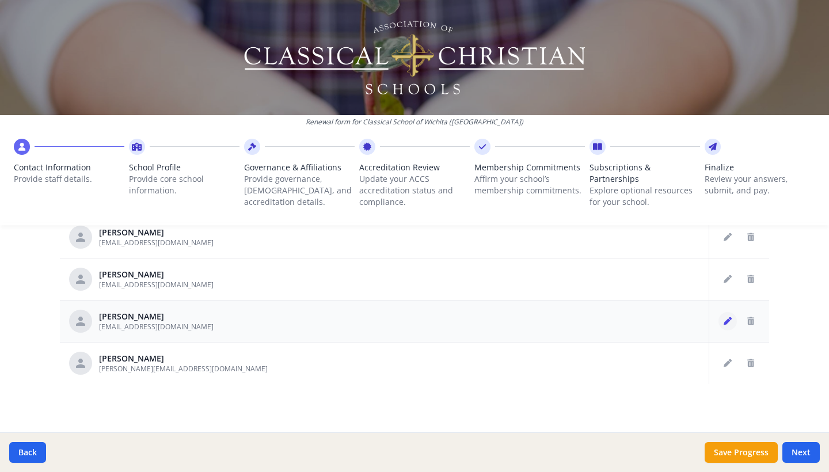
scroll to position [664, 0]
click at [751, 324] on icon "Delete staff" at bounding box center [750, 321] width 7 height 8
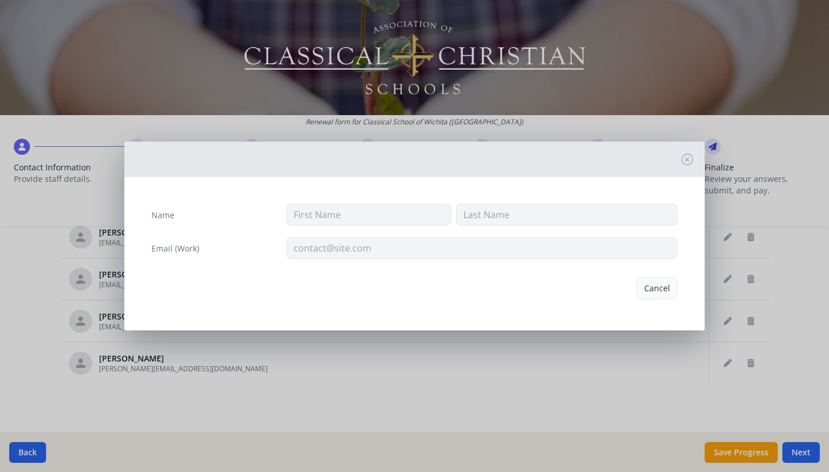
type input "[PERSON_NAME]"
type input "[EMAIL_ADDRESS][DOMAIN_NAME]"
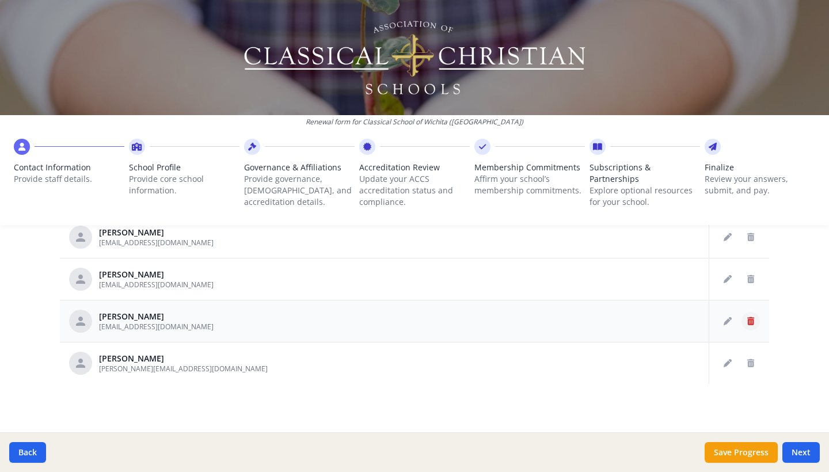
scroll to position [539, 0]
click at [750, 361] on icon "Delete staff" at bounding box center [750, 363] width 7 height 8
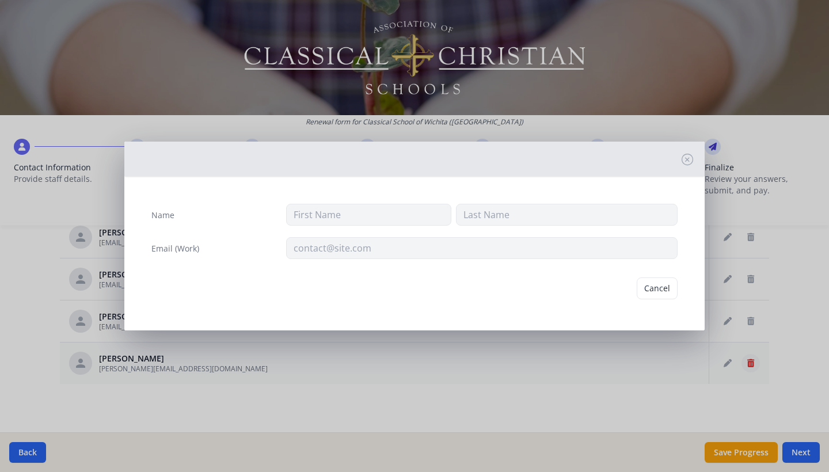
type input "[PERSON_NAME]"
type input "Young"
type input "[PERSON_NAME][EMAIL_ADDRESS][DOMAIN_NAME]"
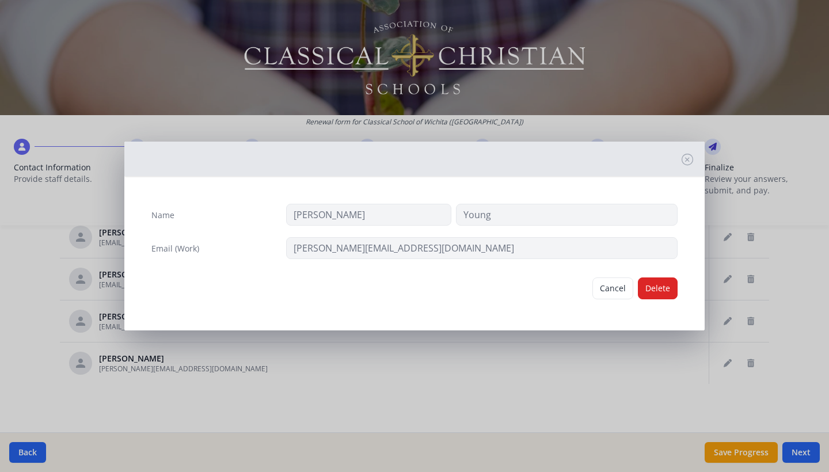
click at [668, 291] on button "Delete" at bounding box center [658, 288] width 40 height 22
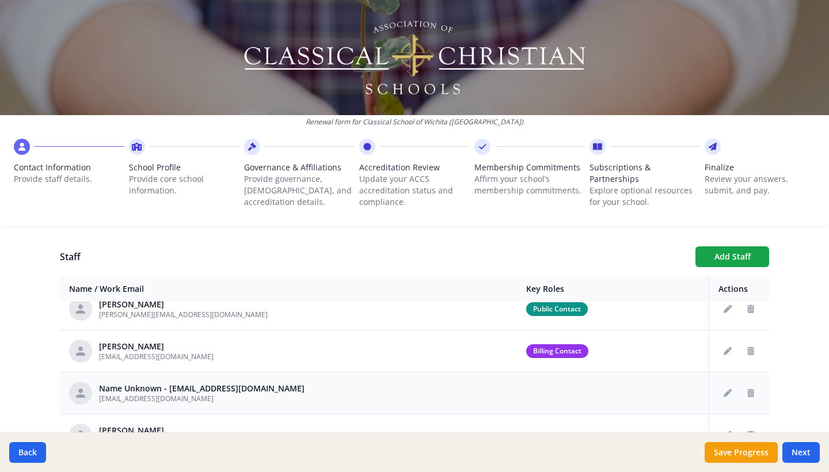
scroll to position [55, 0]
click at [751, 396] on icon "Delete staff" at bounding box center [750, 394] width 7 height 8
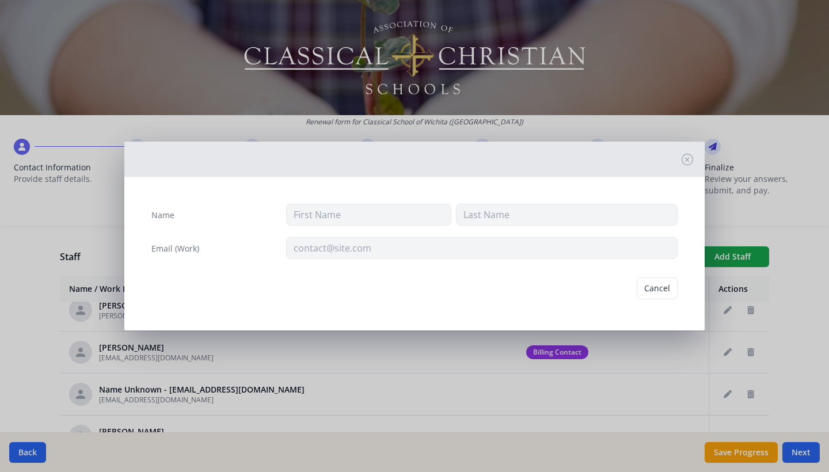
type input "[EMAIL_ADDRESS][DOMAIN_NAME]"
click at [656, 290] on button "Delete" at bounding box center [658, 288] width 40 height 22
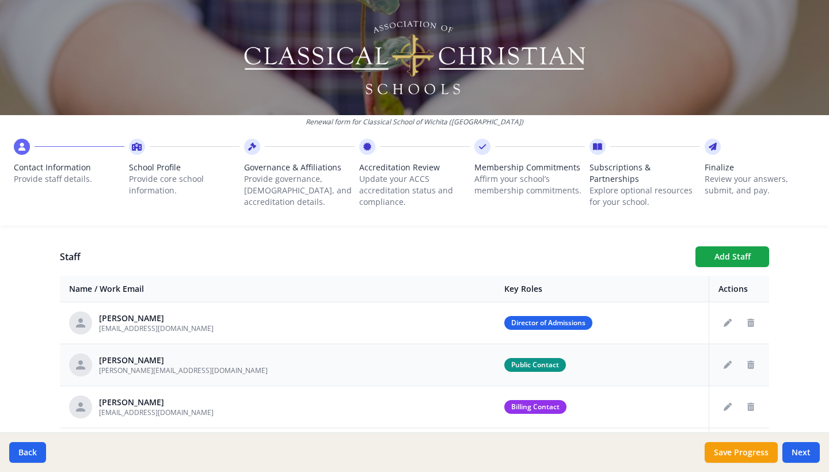
scroll to position [0, 0]
click at [721, 259] on button "Add Staff" at bounding box center [732, 256] width 74 height 21
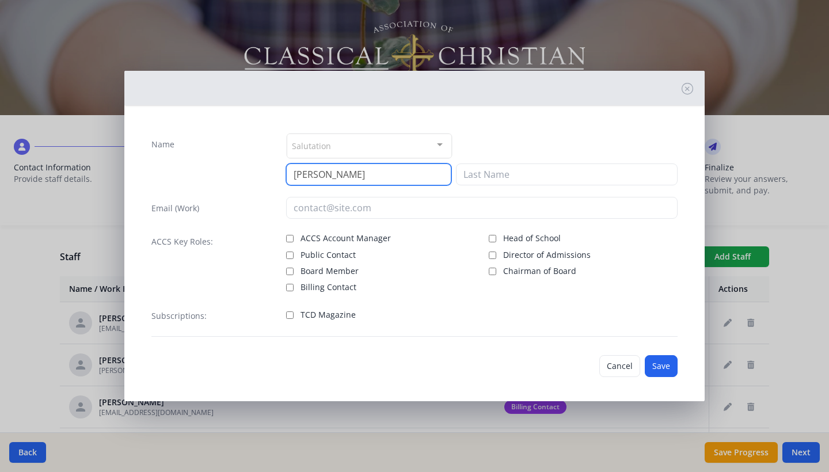
type input "[PERSON_NAME]"
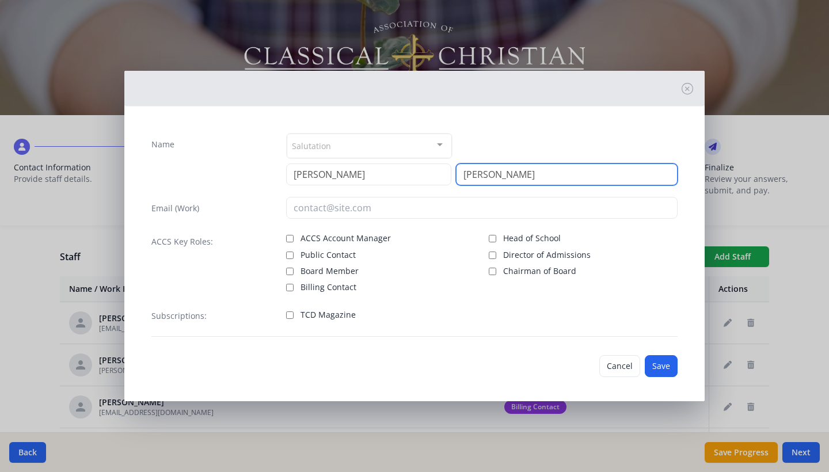
type input "[PERSON_NAME]"
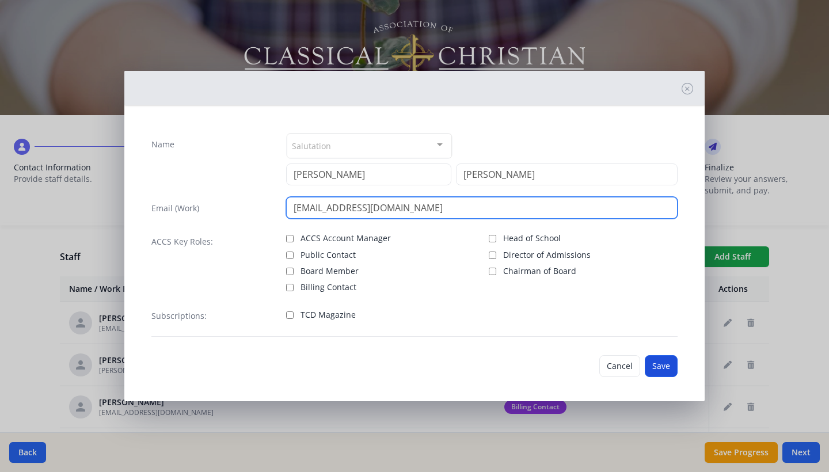
type input "[EMAIL_ADDRESS][DOMAIN_NAME]"
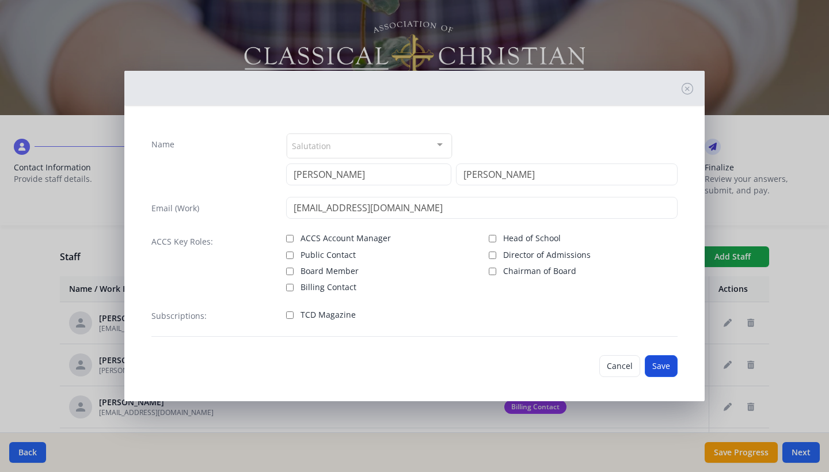
click at [667, 366] on button "Save" at bounding box center [661, 366] width 33 height 22
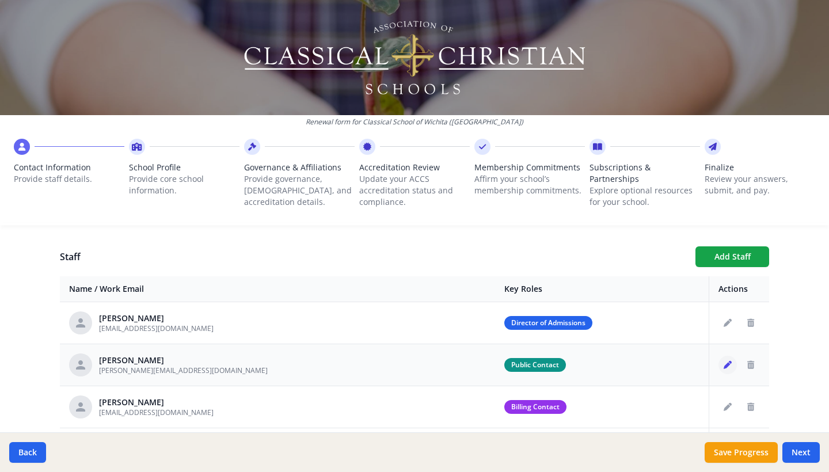
click at [726, 366] on icon "Edit staff" at bounding box center [728, 365] width 8 height 8
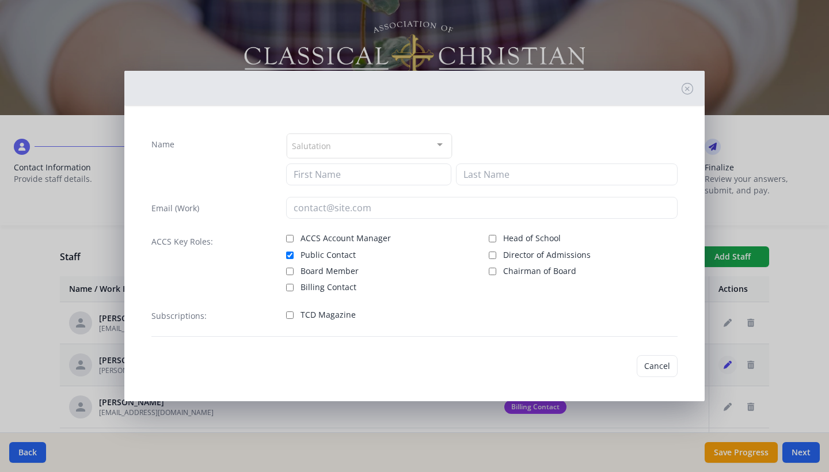
type input "[PERSON_NAME]"
type input "Young"
type input "[PERSON_NAME][EMAIL_ADDRESS][DOMAIN_NAME]"
checkbox input "true"
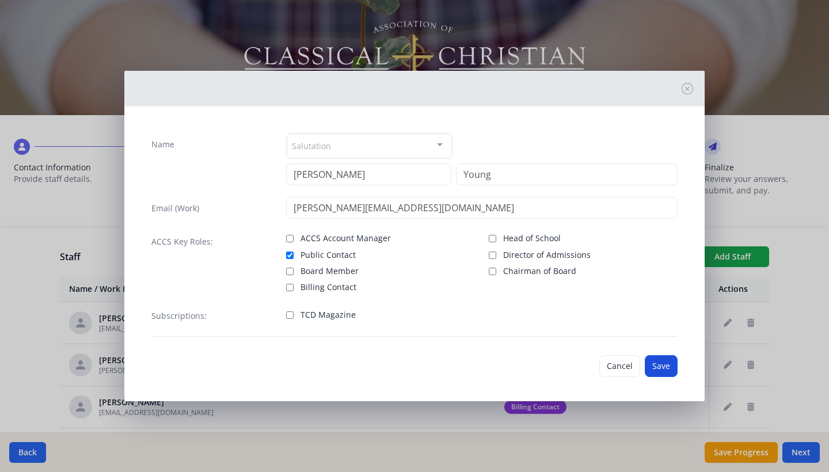
click at [671, 367] on button "Save" at bounding box center [661, 366] width 33 height 22
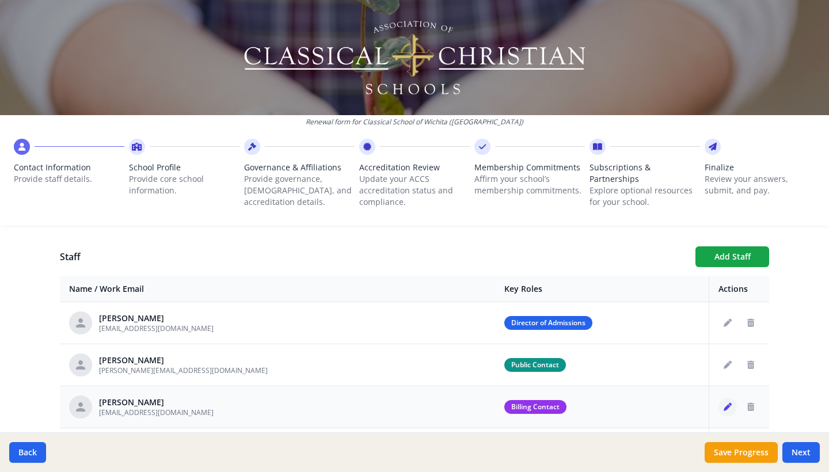
click at [732, 409] on icon "Edit staff" at bounding box center [728, 407] width 8 height 8
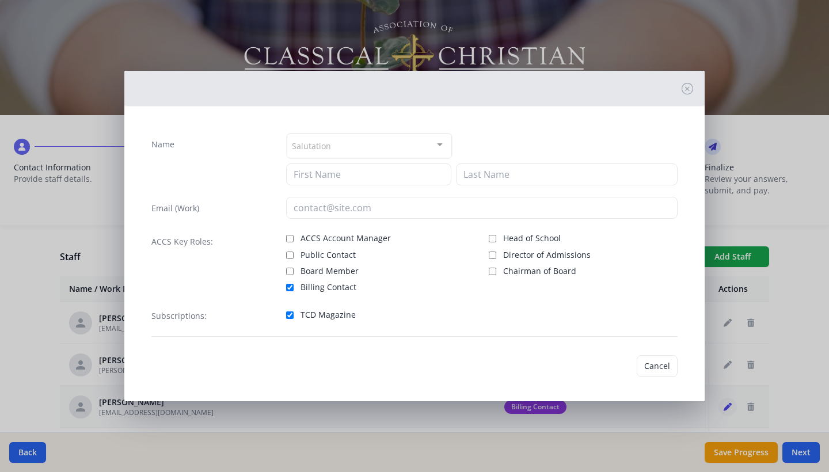
type input "Ben"
type input "[PERSON_NAME]"
type input "[EMAIL_ADDRESS][DOMAIN_NAME]"
checkbox input "true"
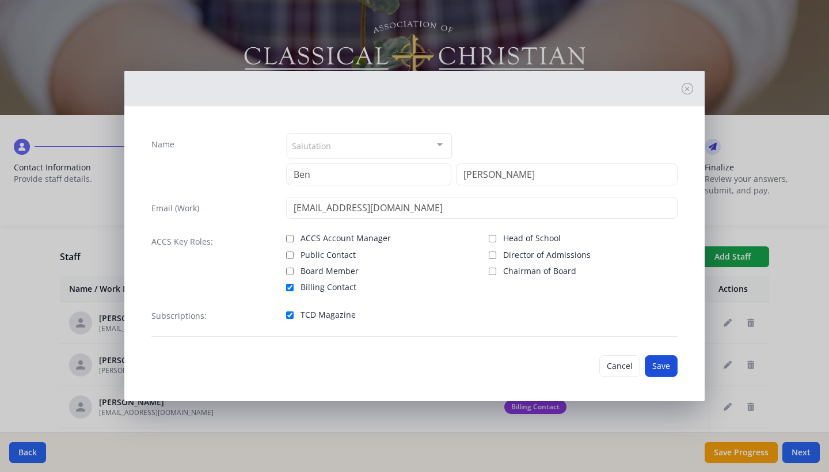
click at [671, 367] on button "Save" at bounding box center [661, 366] width 33 height 22
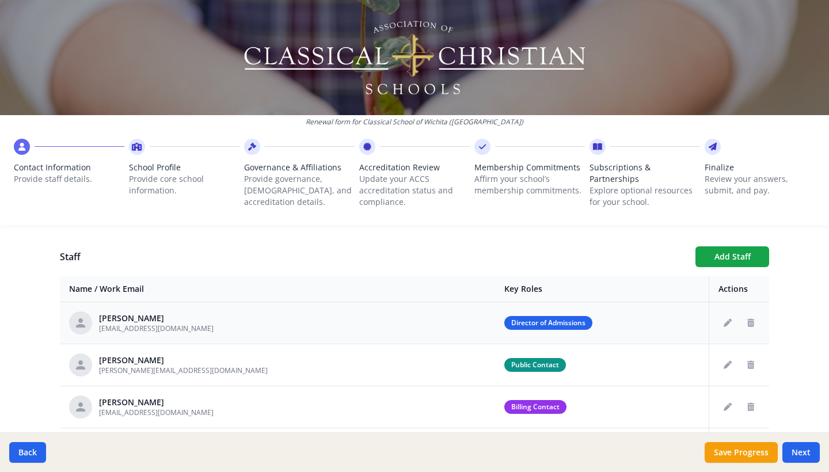
click at [355, 327] on div "[PERSON_NAME] [EMAIL_ADDRESS][DOMAIN_NAME]" at bounding box center [277, 322] width 417 height 23
click at [729, 323] on icon "Edit staff" at bounding box center [728, 323] width 8 height 8
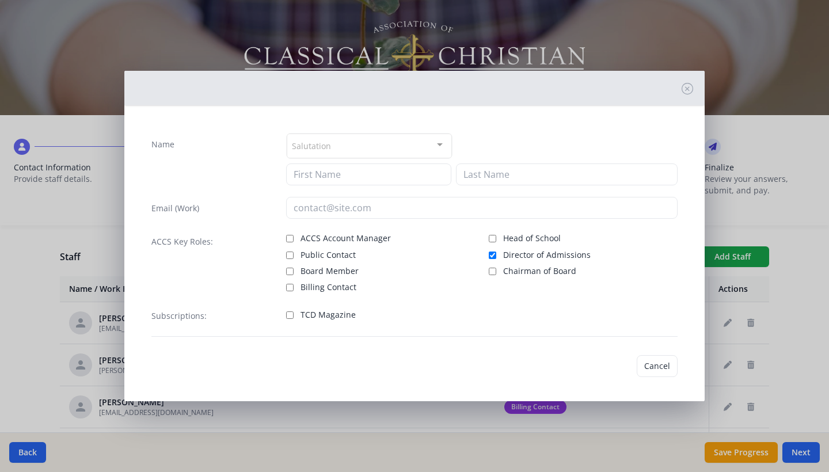
type input "[PERSON_NAME]"
type input "[EMAIL_ADDRESS][DOMAIN_NAME]"
checkbox input "true"
click at [291, 314] on input "TCD Magazine" at bounding box center [289, 314] width 7 height 7
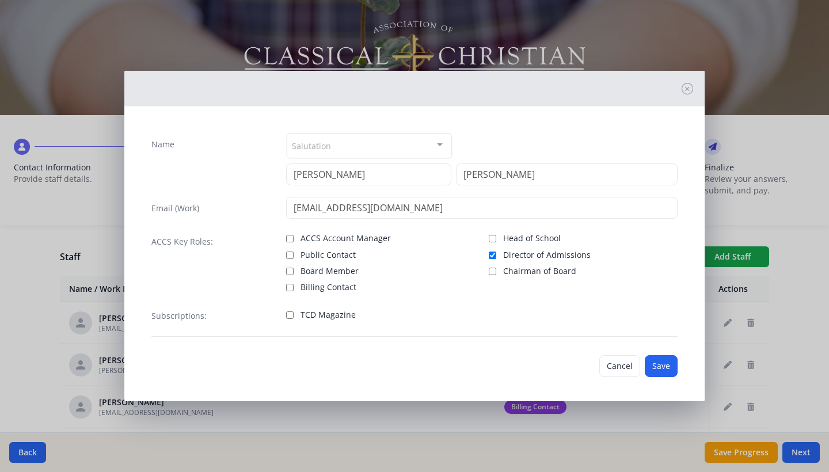
checkbox input "true"
click at [670, 372] on button "Save" at bounding box center [661, 366] width 33 height 22
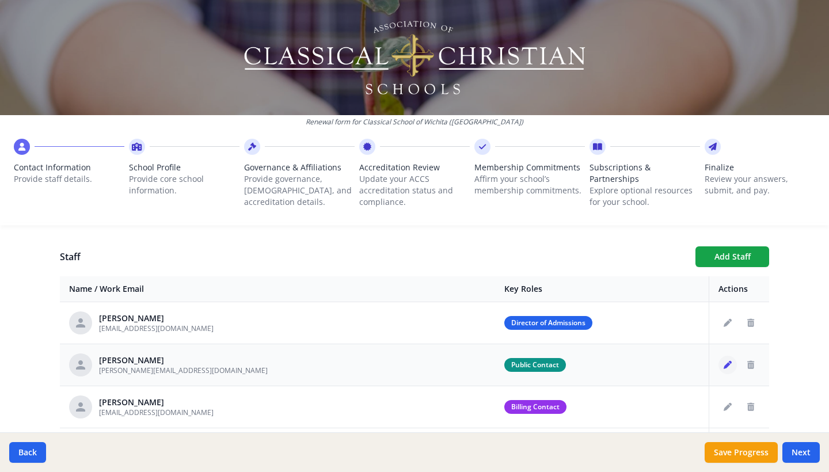
click at [725, 364] on icon "Edit staff" at bounding box center [728, 365] width 8 height 8
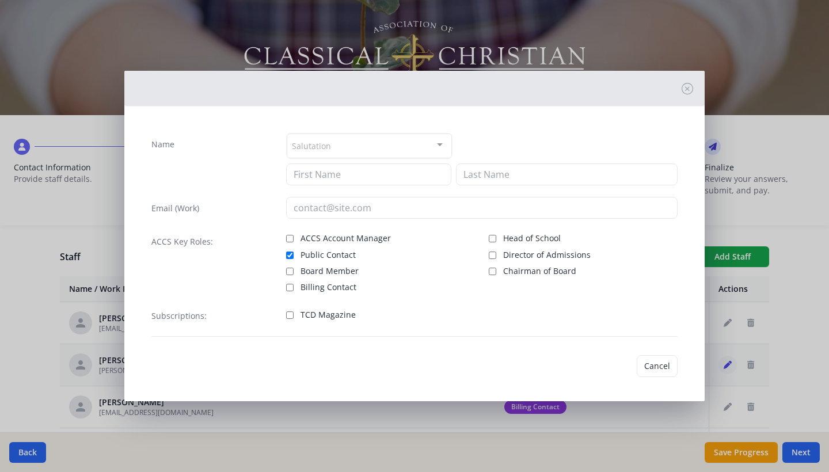
type input "[PERSON_NAME]"
type input "Young"
type input "[PERSON_NAME][EMAIL_ADDRESS][DOMAIN_NAME]"
checkbox input "true"
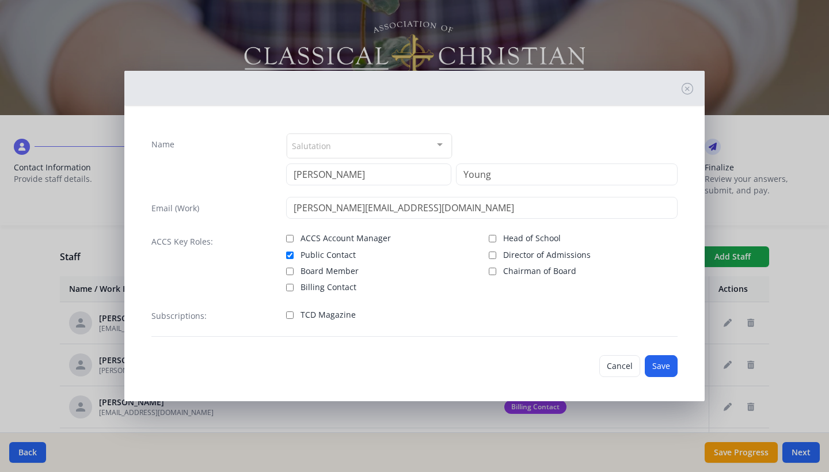
click at [285, 315] on div "Subscriptions: TCD Magazine" at bounding box center [414, 321] width 526 height 32
click at [292, 317] on input "TCD Magazine" at bounding box center [289, 314] width 7 height 7
checkbox input "true"
click at [657, 367] on button "Save" at bounding box center [661, 366] width 33 height 22
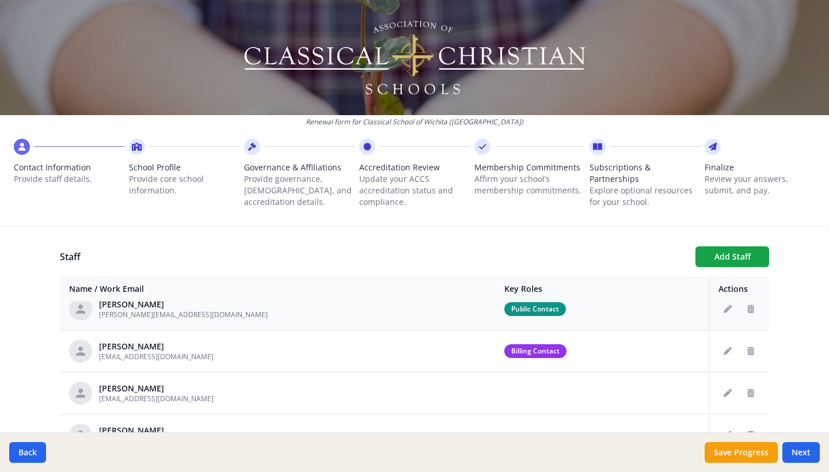
scroll to position [67, 0]
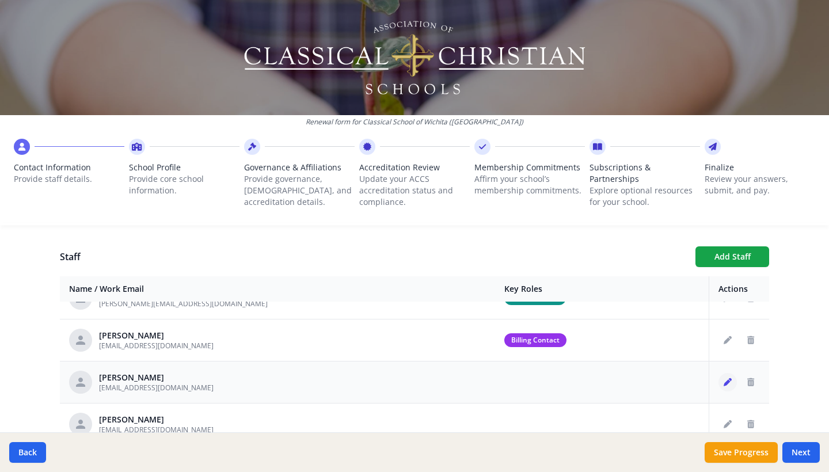
click at [729, 382] on icon "Edit staff" at bounding box center [728, 382] width 8 height 8
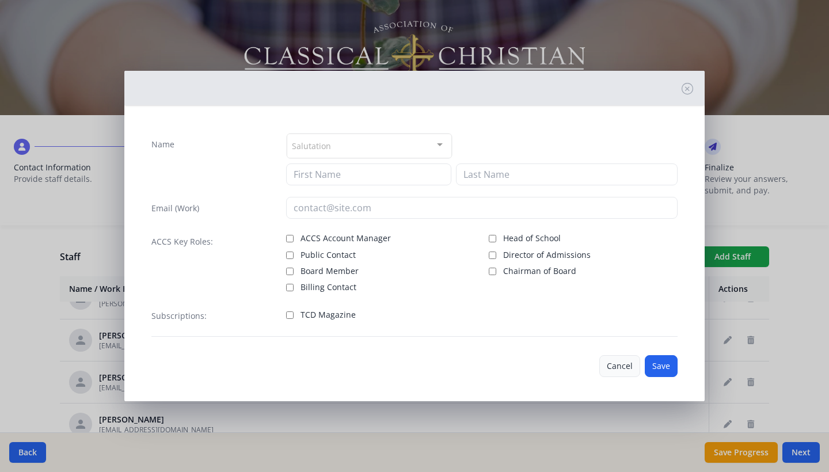
type input "[PERSON_NAME]"
type input "[EMAIL_ADDRESS][DOMAIN_NAME]"
click at [292, 318] on input "TCD Magazine" at bounding box center [289, 314] width 7 height 7
checkbox input "true"
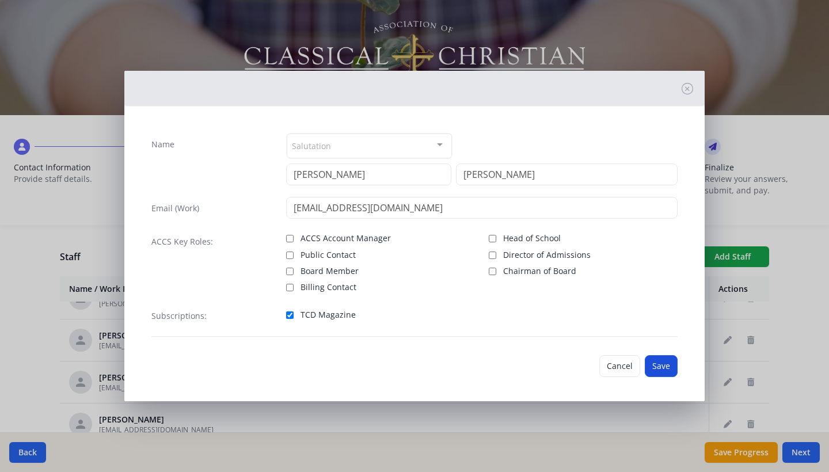
click at [660, 363] on button "Save" at bounding box center [661, 366] width 33 height 22
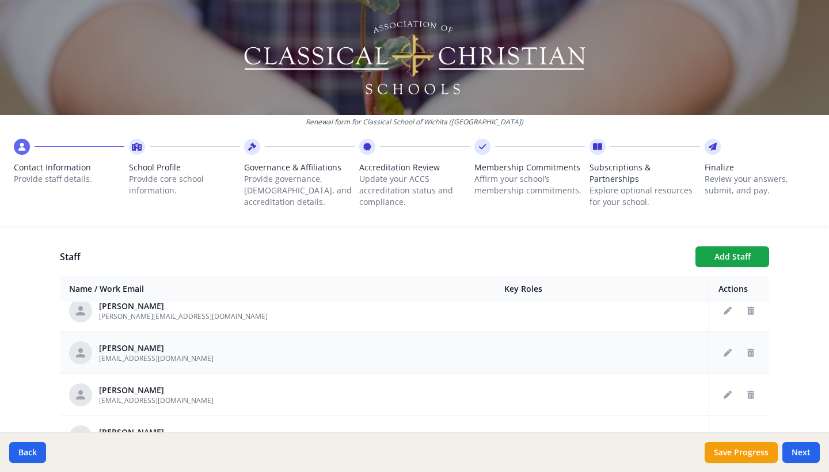
scroll to position [330, 0]
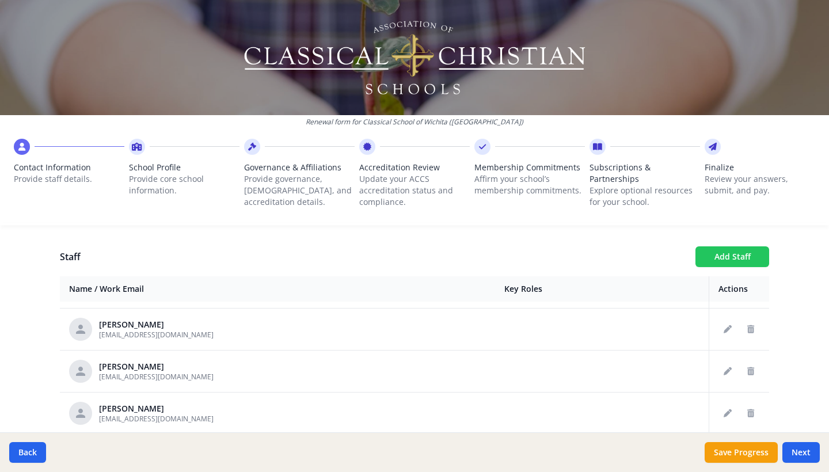
click at [735, 256] on button "Add Staff" at bounding box center [732, 256] width 74 height 21
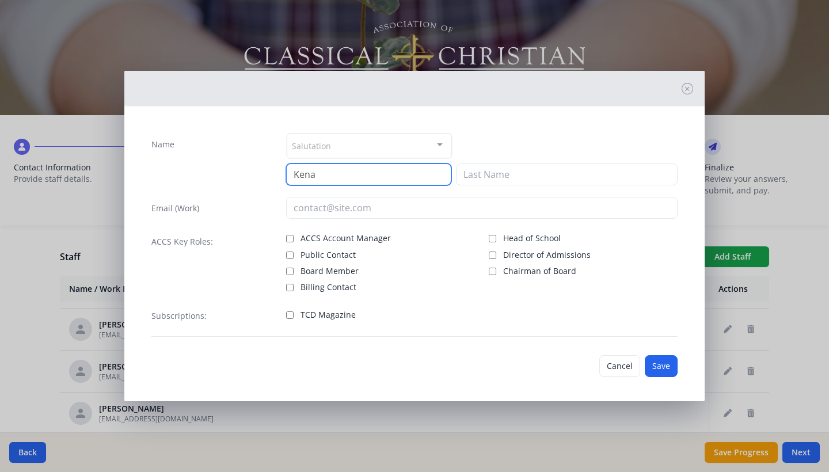
type input "Kena"
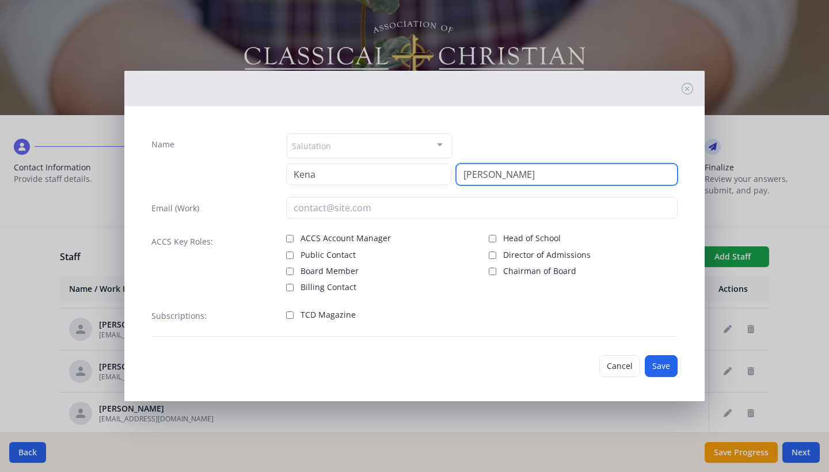
type input "[PERSON_NAME]"
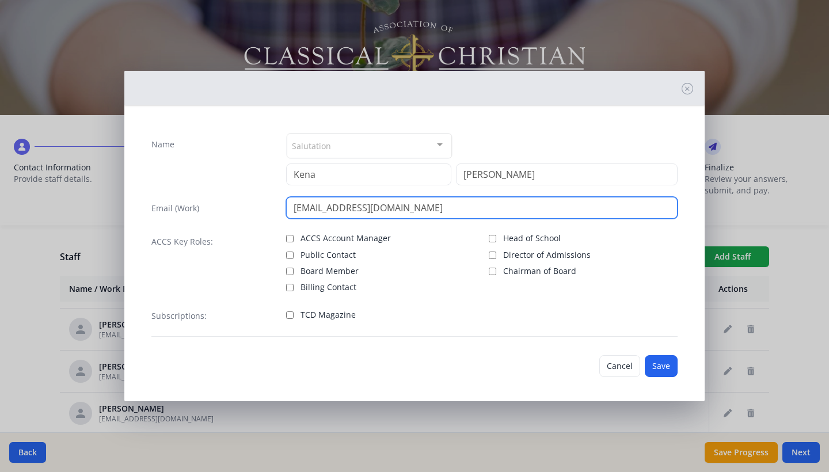
type input "[EMAIL_ADDRESS][DOMAIN_NAME]"
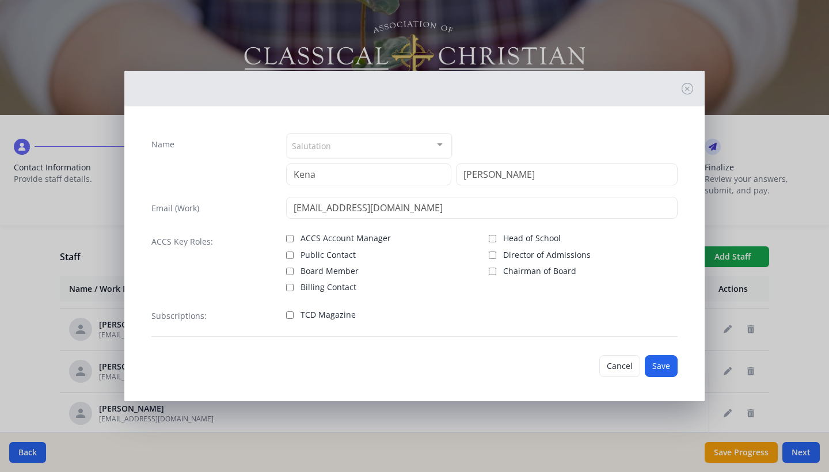
click at [287, 317] on input "TCD Magazine" at bounding box center [289, 314] width 7 height 7
checkbox input "true"
click at [661, 366] on button "Save" at bounding box center [661, 366] width 33 height 22
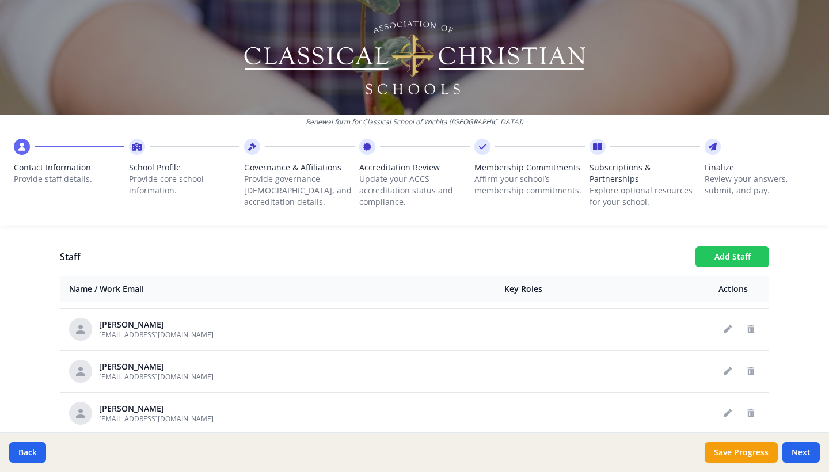
click at [739, 261] on button "Add Staff" at bounding box center [732, 256] width 74 height 21
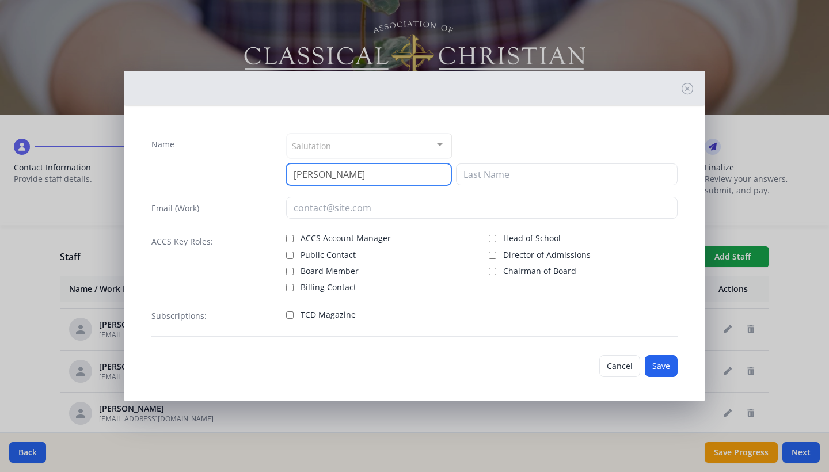
type input "[PERSON_NAME]"
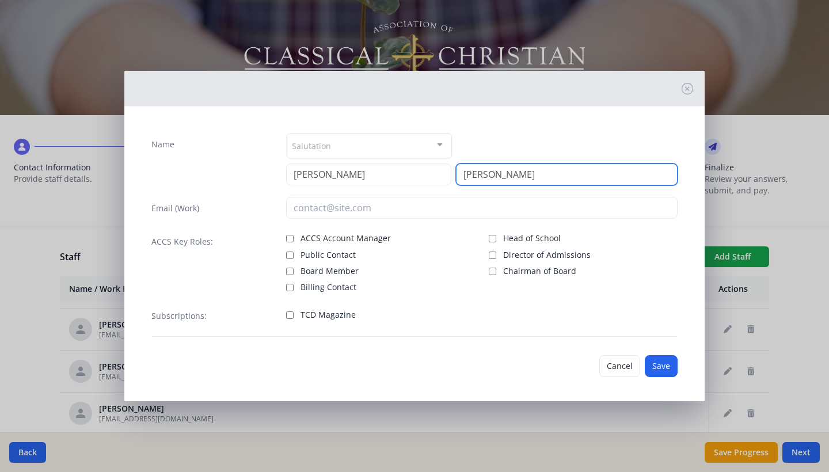
type input "[PERSON_NAME]"
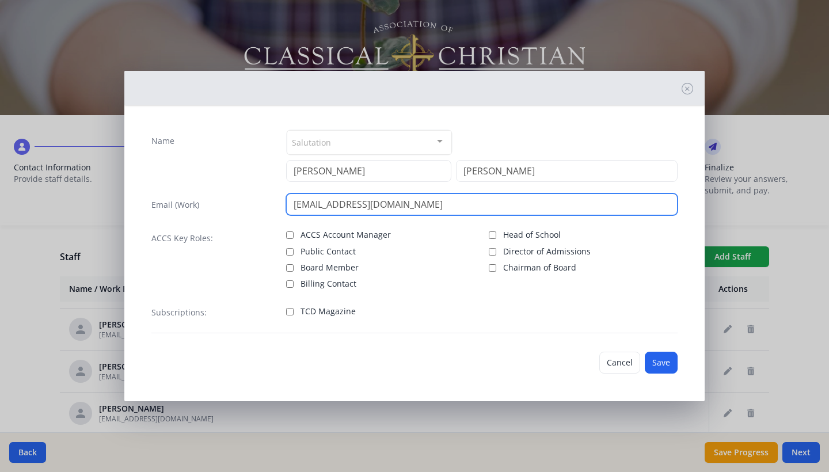
scroll to position [3, 0]
type input "[EMAIL_ADDRESS][DOMAIN_NAME]"
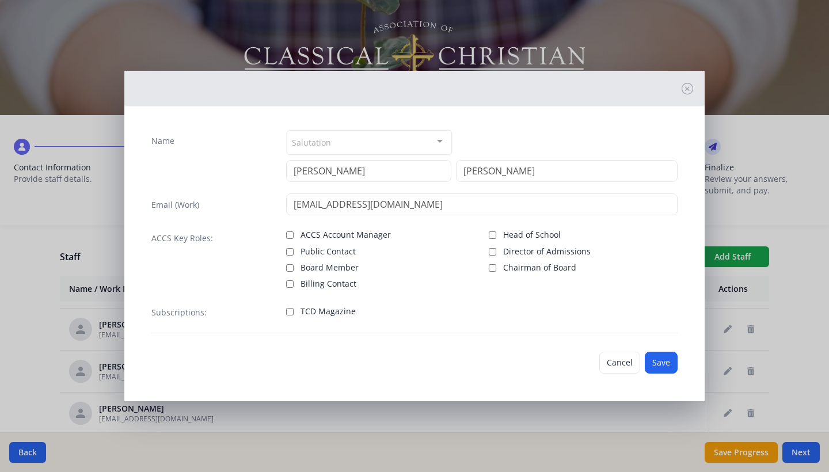
click at [291, 315] on label "TCD Magazine" at bounding box center [380, 310] width 189 height 14
click at [291, 315] on input "TCD Magazine" at bounding box center [289, 311] width 7 height 7
checkbox input "true"
click at [670, 365] on button "Save" at bounding box center [661, 363] width 33 height 22
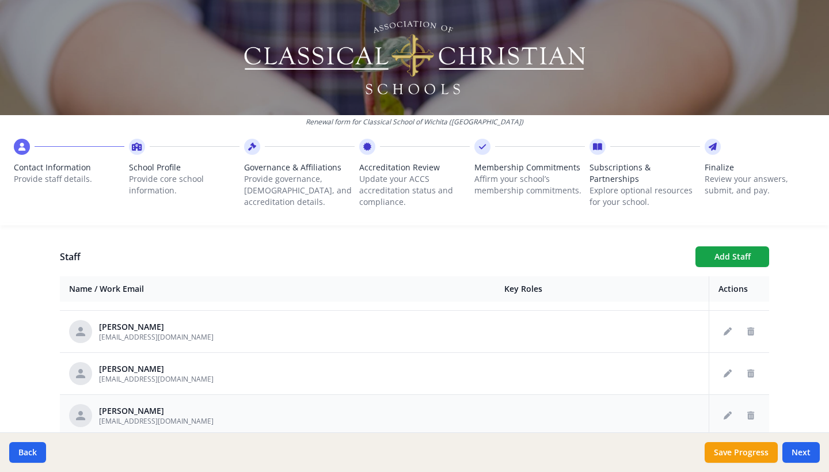
scroll to position [243, 0]
click at [732, 375] on button "Edit staff" at bounding box center [727, 374] width 18 height 18
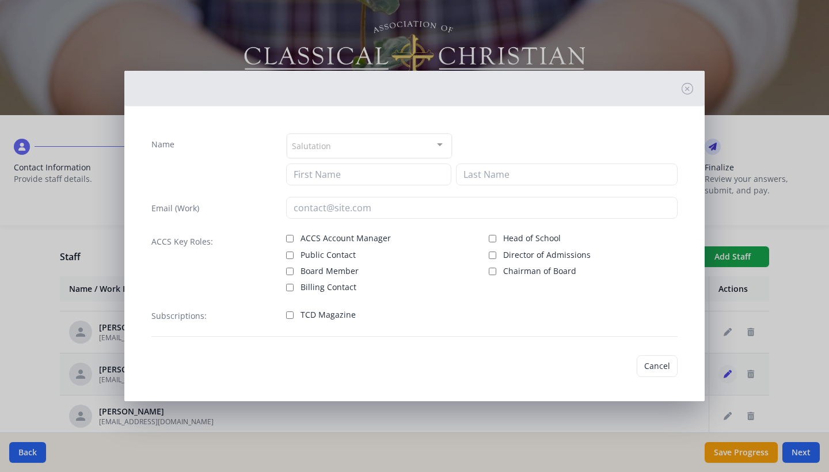
type input "Mark"
type input "Buckingham"
type input "[EMAIL_ADDRESS][DOMAIN_NAME]"
click at [288, 315] on input "TCD Magazine" at bounding box center [289, 314] width 7 height 7
checkbox input "true"
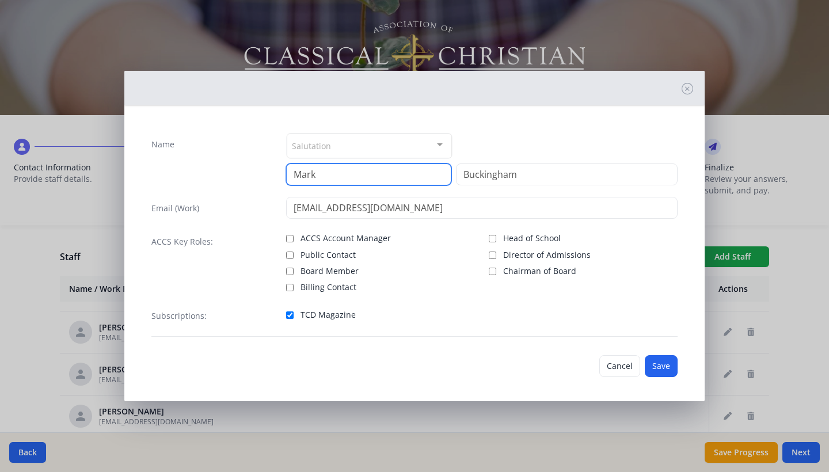
drag, startPoint x: 338, startPoint y: 176, endPoint x: 262, endPoint y: 177, distance: 76.6
click at [667, 371] on button "Save" at bounding box center [661, 366] width 33 height 22
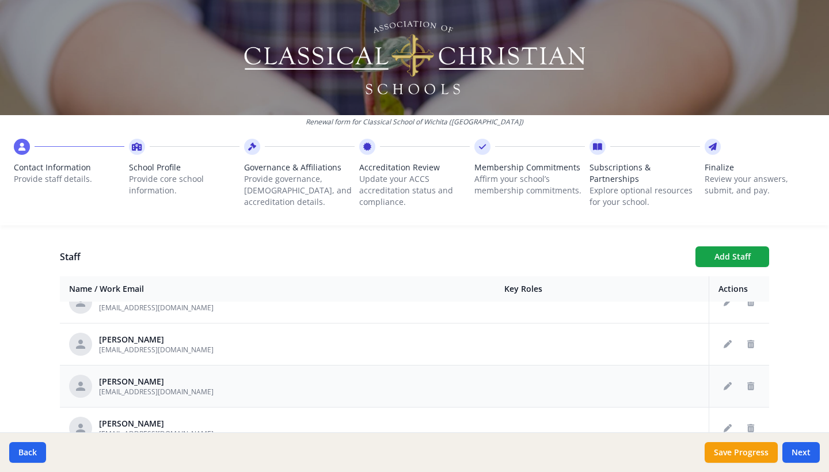
scroll to position [309, 0]
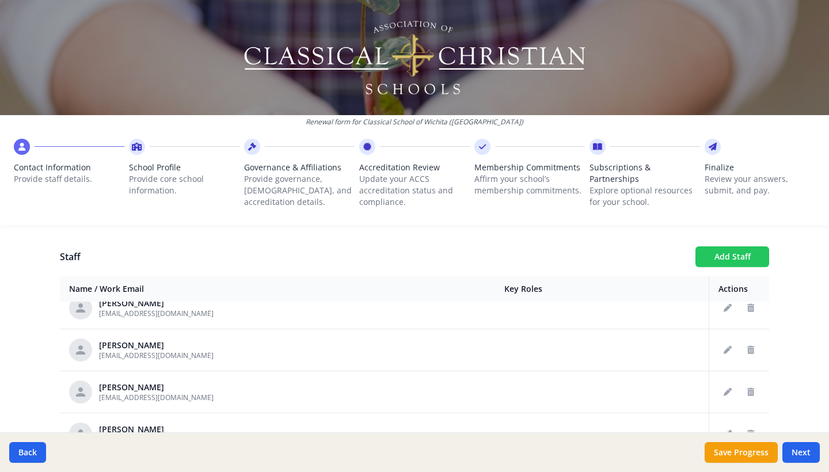
click at [749, 256] on button "Add Staff" at bounding box center [732, 256] width 74 height 21
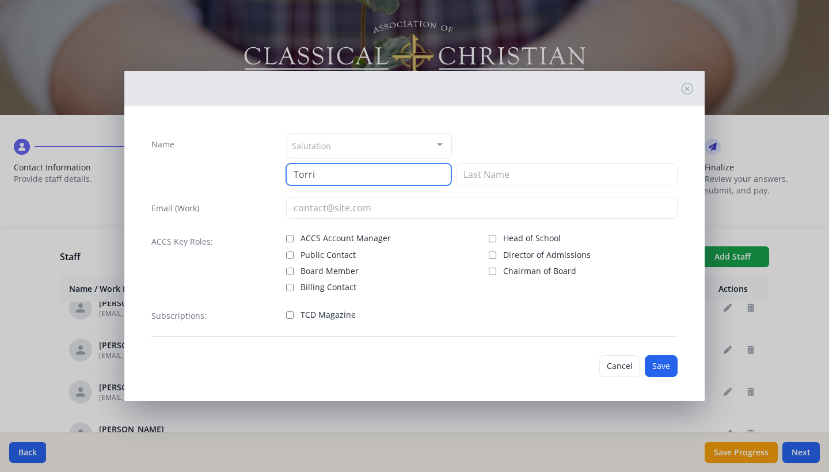
type input "Torri"
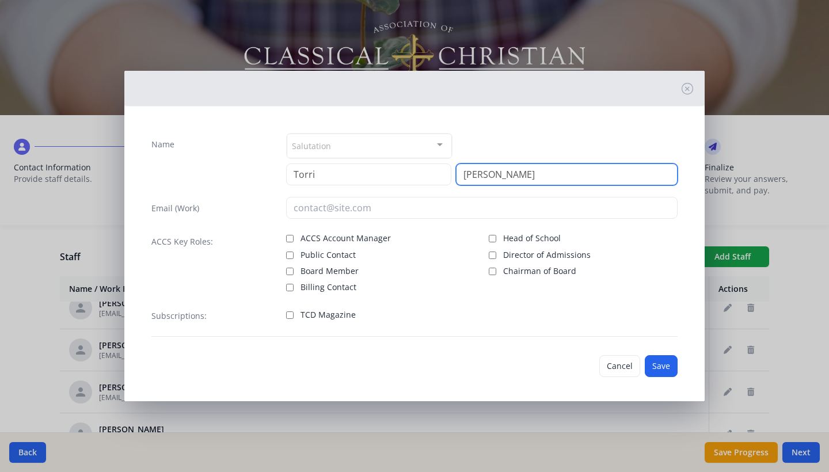
type input "[PERSON_NAME]"
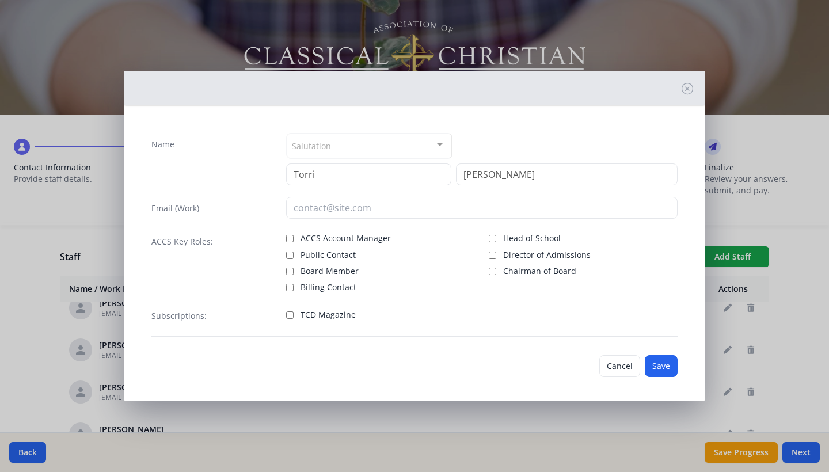
drag, startPoint x: 290, startPoint y: 318, endPoint x: 414, endPoint y: 325, distance: 124.0
click at [290, 318] on input "TCD Magazine" at bounding box center [289, 314] width 7 height 7
checkbox input "true"
click at [654, 366] on button "Save" at bounding box center [661, 366] width 33 height 22
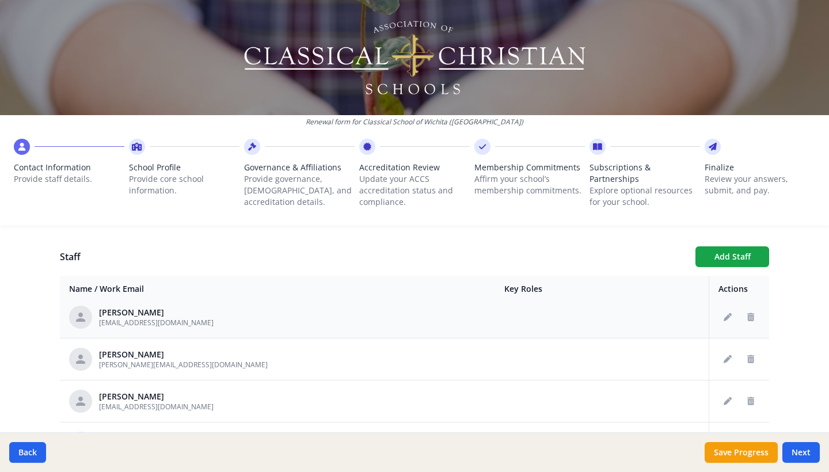
scroll to position [528, 0]
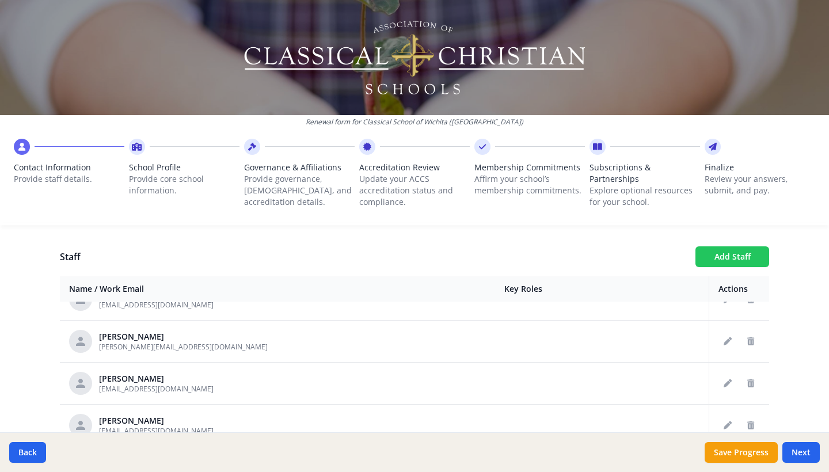
click at [744, 250] on button "Add Staff" at bounding box center [732, 256] width 74 height 21
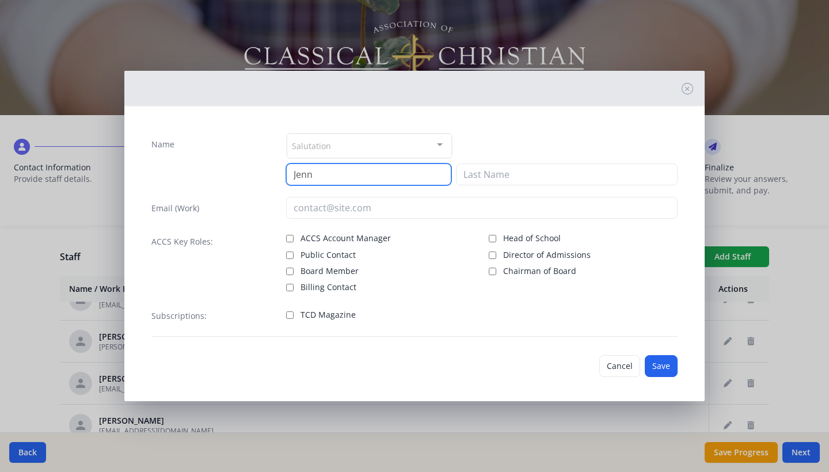
type input "Jenn"
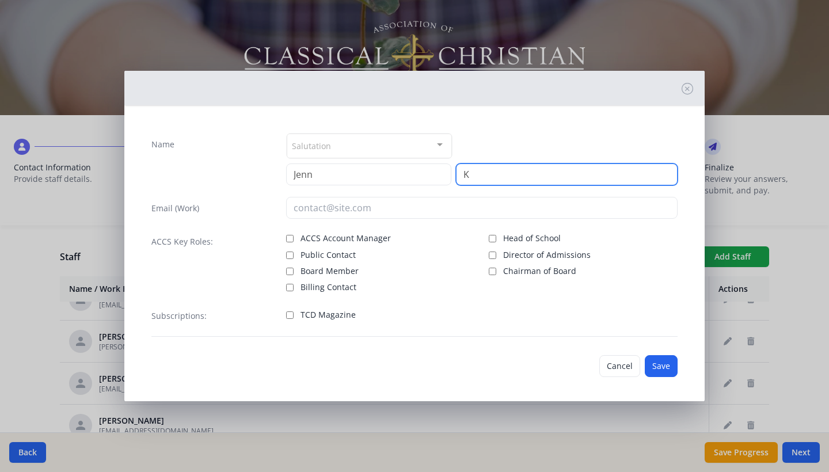
type input "K"
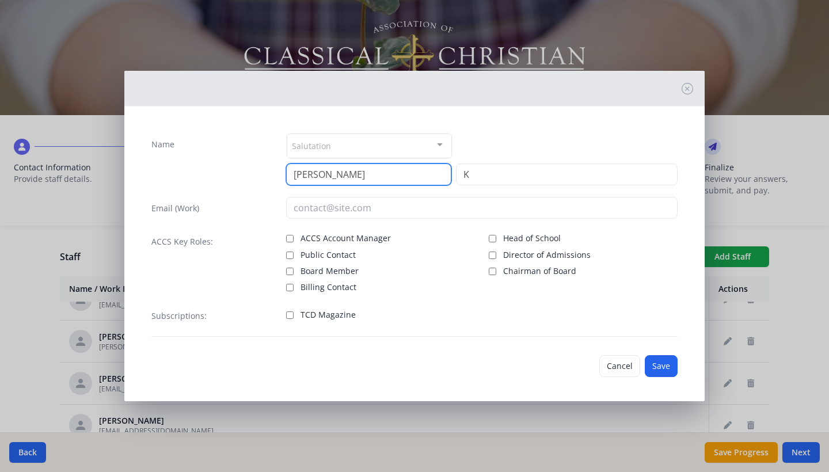
type input "[PERSON_NAME]"
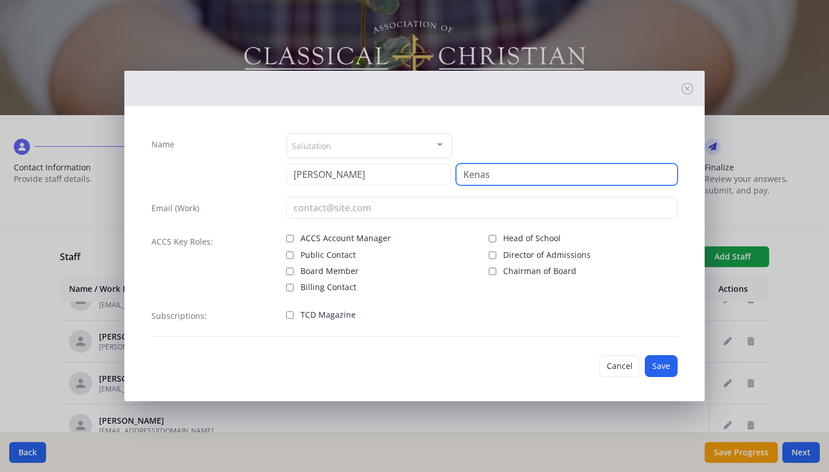
type input "Kenas"
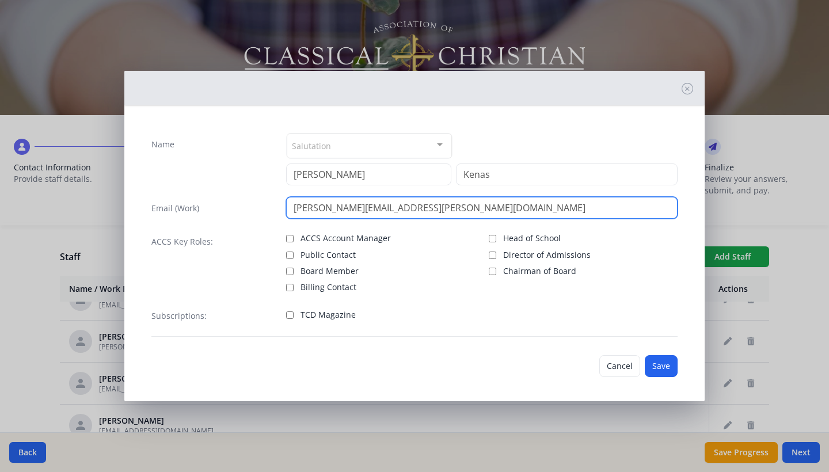
type input "[PERSON_NAME][EMAIL_ADDRESS][PERSON_NAME][DOMAIN_NAME]"
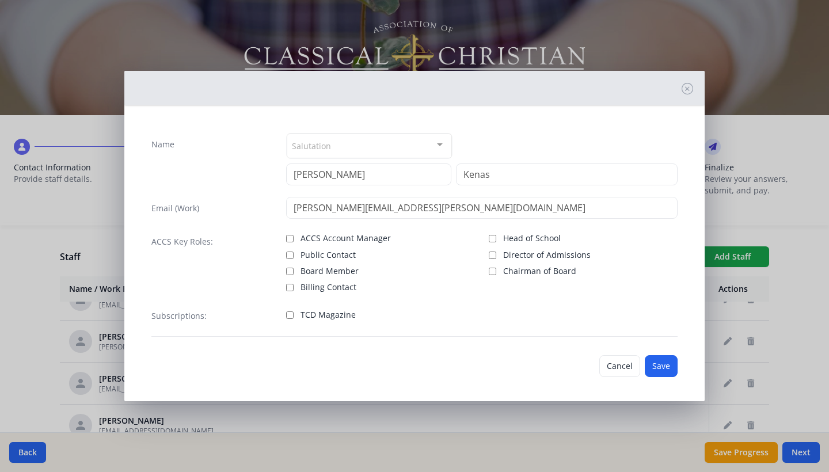
click at [287, 315] on input "TCD Magazine" at bounding box center [289, 314] width 7 height 7
checkbox input "true"
click at [667, 368] on button "Save" at bounding box center [661, 366] width 33 height 22
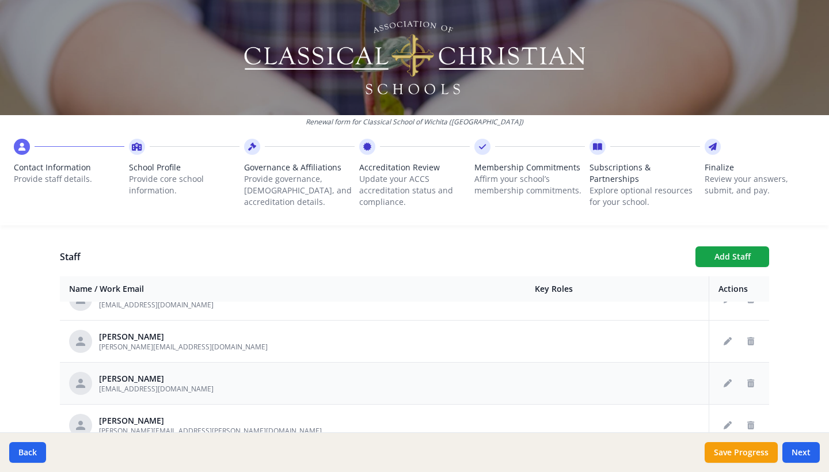
click at [241, 383] on div "[PERSON_NAME] [EMAIL_ADDRESS][DOMAIN_NAME]" at bounding box center [292, 383] width 447 height 23
click at [726, 386] on icon "Edit staff" at bounding box center [728, 383] width 8 height 8
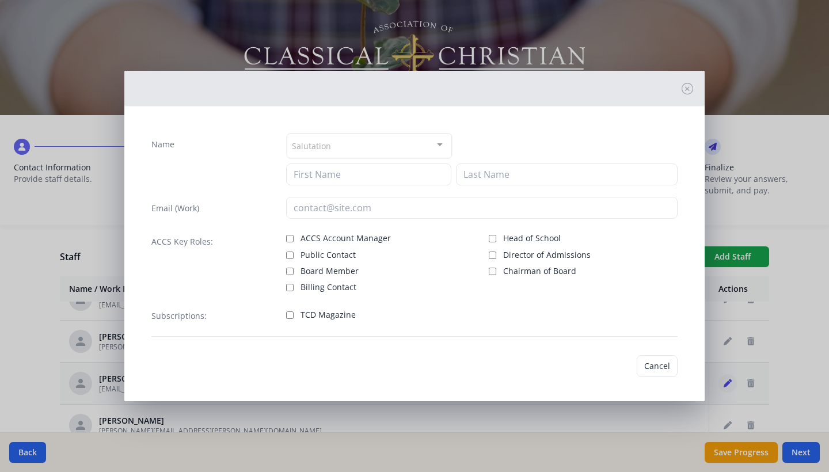
type input "[PERSON_NAME]"
type input "Kenas"
type input "[EMAIL_ADDRESS][DOMAIN_NAME]"
drag, startPoint x: 289, startPoint y: 317, endPoint x: 332, endPoint y: 324, distance: 43.2
click at [289, 317] on input "TCD Magazine" at bounding box center [289, 314] width 7 height 7
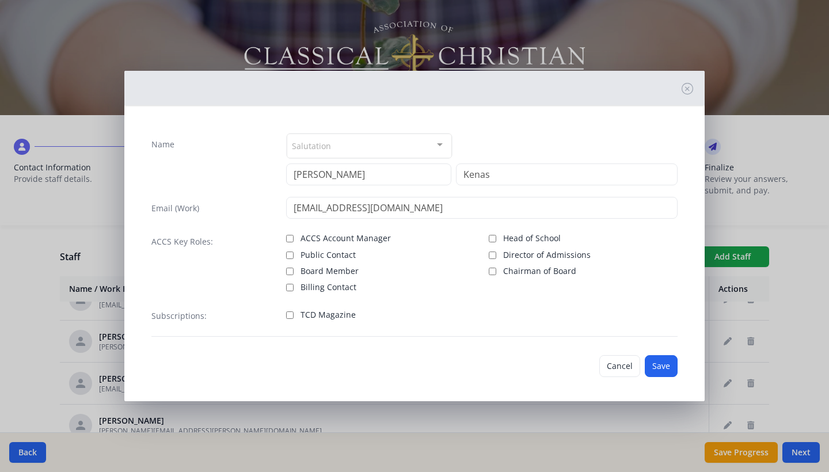
checkbox input "true"
click at [660, 363] on button "Save" at bounding box center [661, 366] width 33 height 22
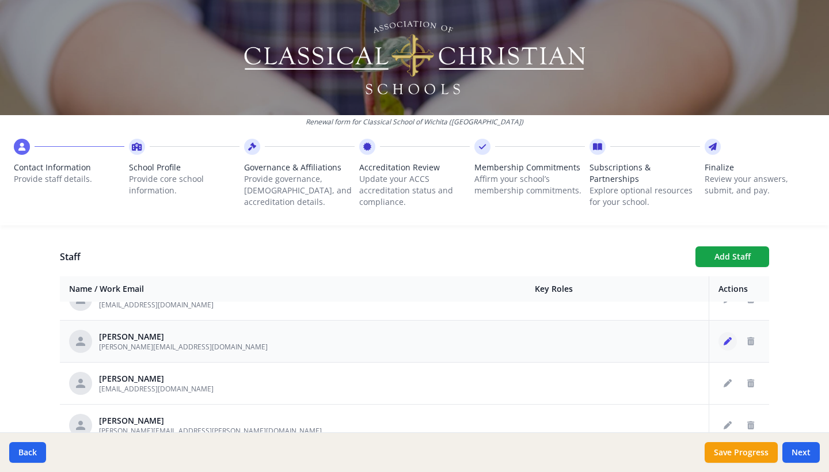
click at [727, 343] on icon "Edit staff" at bounding box center [728, 341] width 8 height 8
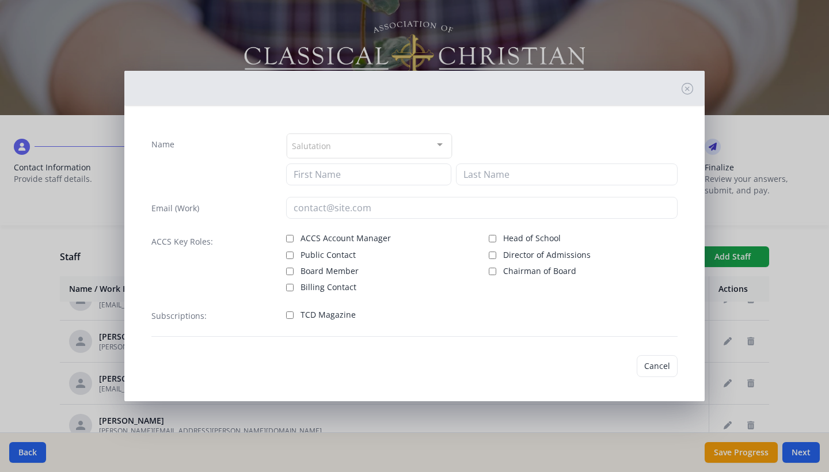
type input "[PERSON_NAME]"
type input "[PERSON_NAME][EMAIL_ADDRESS][DOMAIN_NAME]"
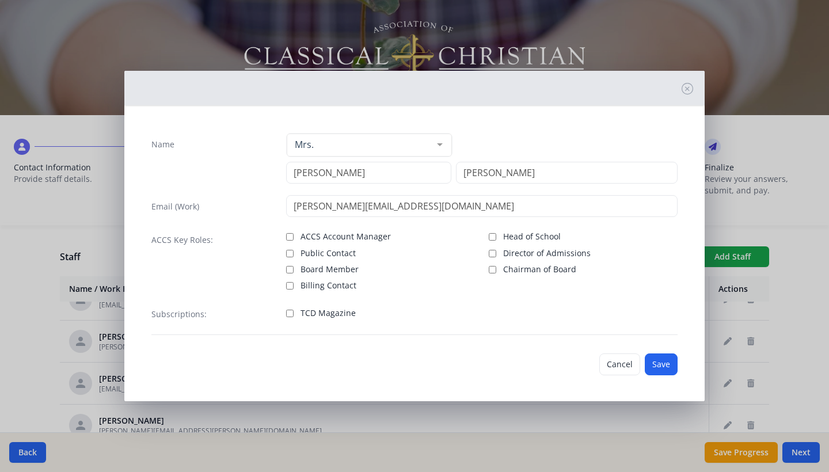
drag, startPoint x: 289, startPoint y: 311, endPoint x: 377, endPoint y: 323, distance: 88.9
click at [289, 311] on input "TCD Magazine" at bounding box center [289, 313] width 7 height 7
checkbox input "true"
click at [654, 362] on button "Save" at bounding box center [661, 364] width 33 height 22
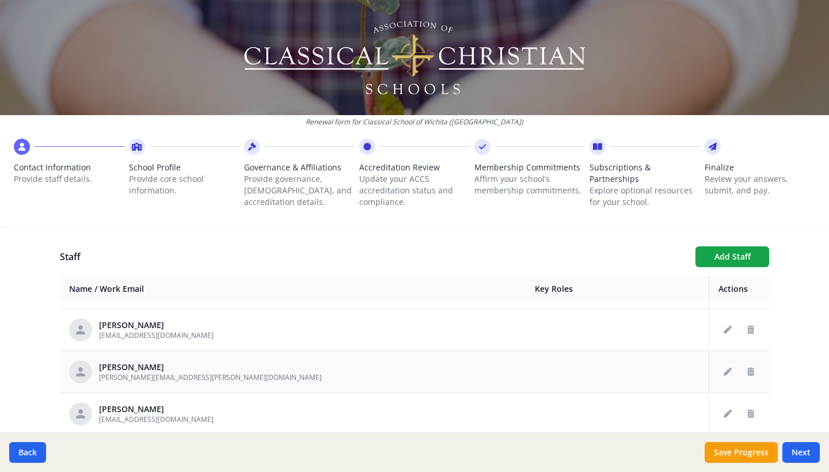
scroll to position [582, 0]
click at [728, 368] on icon "Edit staff" at bounding box center [728, 371] width 8 height 8
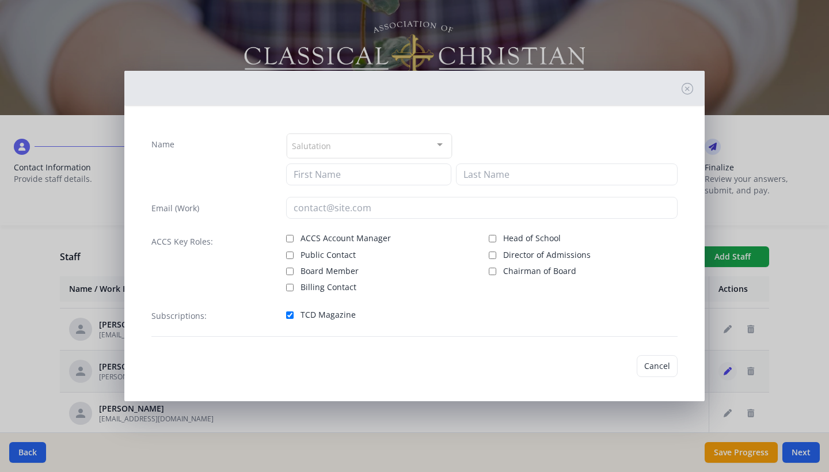
type input "[PERSON_NAME]"
type input "Kenas"
type input "[PERSON_NAME][EMAIL_ADDRESS][PERSON_NAME][DOMAIN_NAME]"
checkbox input "true"
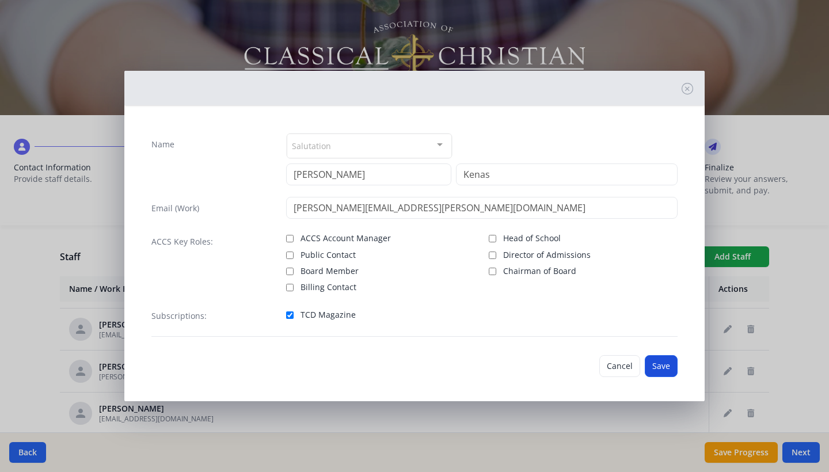
click at [668, 363] on button "Save" at bounding box center [661, 366] width 33 height 22
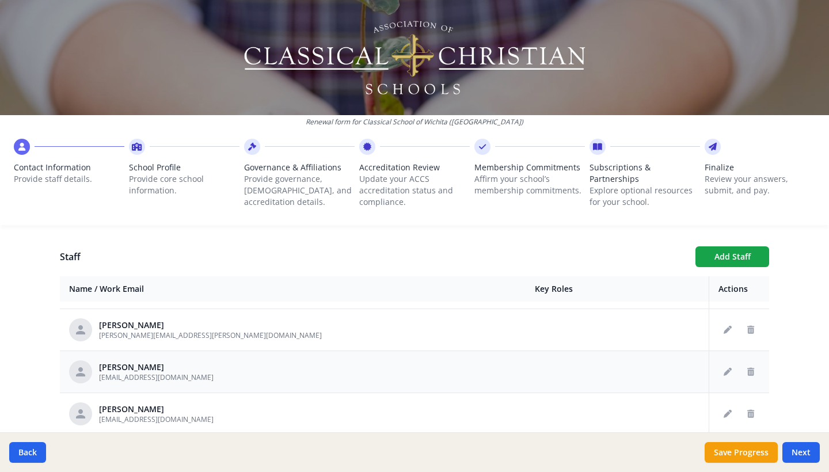
scroll to position [623, 0]
click at [727, 370] on icon "Edit staff" at bounding box center [728, 372] width 8 height 8
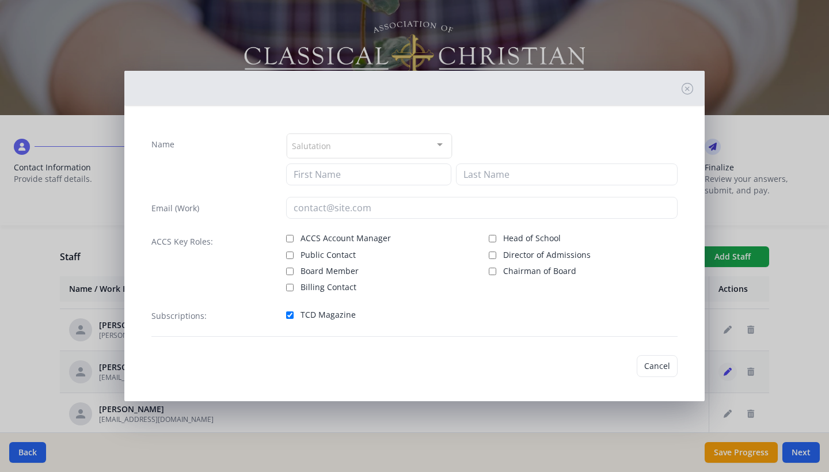
type input "[PERSON_NAME]"
type input "[EMAIL_ADDRESS][DOMAIN_NAME]"
checkbox input "true"
click at [674, 365] on button "Save" at bounding box center [661, 366] width 33 height 22
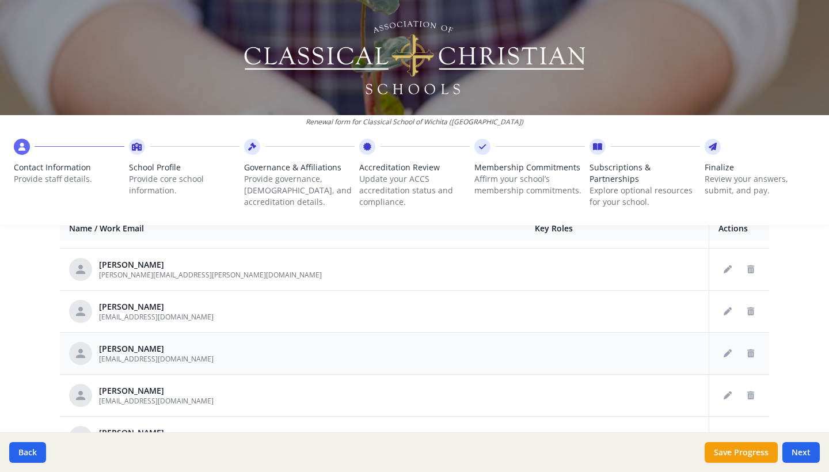
scroll to position [465, 0]
click at [726, 358] on button "Edit staff" at bounding box center [727, 352] width 18 height 18
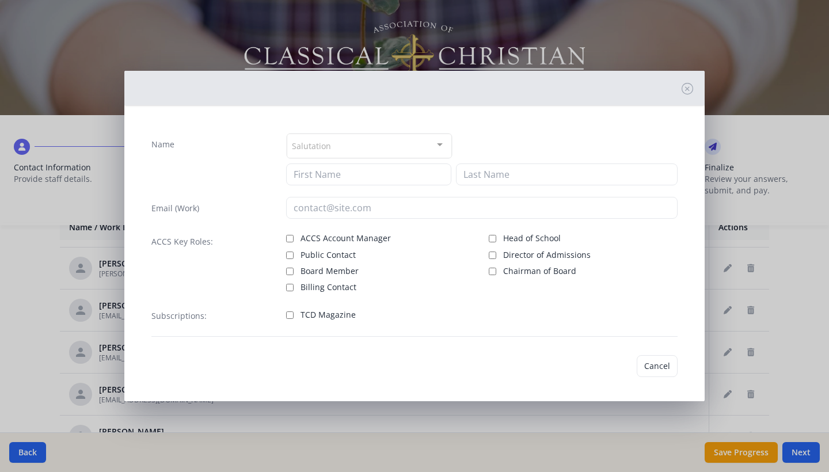
type input "[PERSON_NAME]"
type input "[EMAIL_ADDRESS][DOMAIN_NAME]"
drag, startPoint x: 291, startPoint y: 312, endPoint x: 331, endPoint y: 318, distance: 40.8
click at [291, 312] on input "TCD Magazine" at bounding box center [289, 314] width 7 height 7
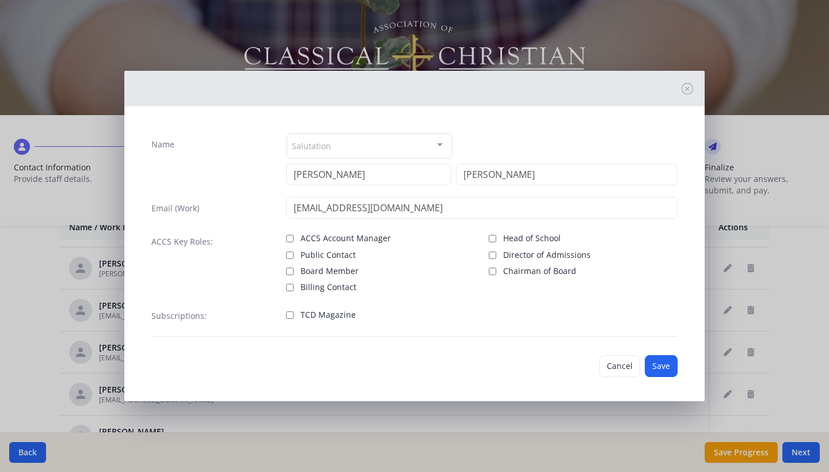
checkbox input "true"
click at [668, 366] on button "Save" at bounding box center [661, 366] width 33 height 22
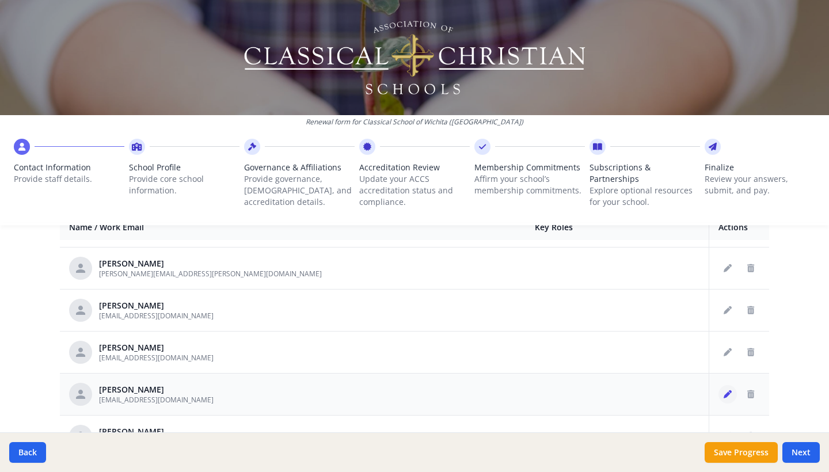
click at [726, 394] on icon "Edit staff" at bounding box center [728, 394] width 8 height 8
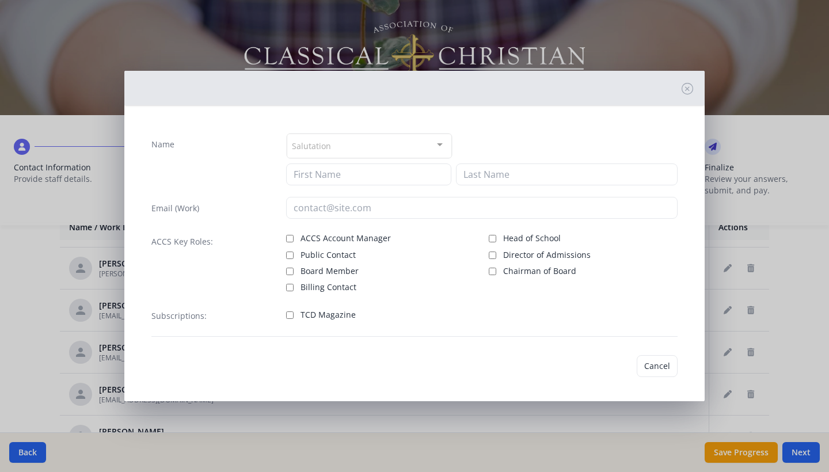
type input "Mark"
type input "[PERSON_NAME]"
type input "[EMAIL_ADDRESS][DOMAIN_NAME]"
click at [294, 319] on label "TCD Magazine" at bounding box center [380, 314] width 189 height 14
click at [294, 319] on input "TCD Magazine" at bounding box center [289, 314] width 7 height 7
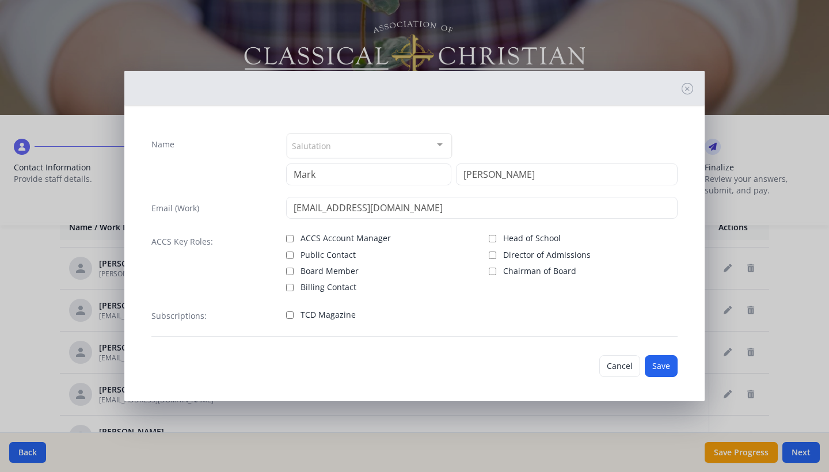
checkbox input "true"
click at [667, 366] on button "Save" at bounding box center [661, 366] width 33 height 22
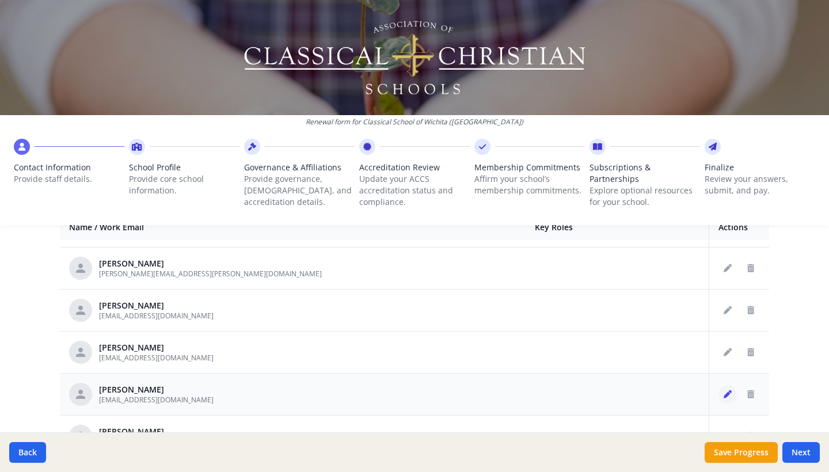
click at [733, 395] on button "Edit staff" at bounding box center [727, 394] width 18 height 18
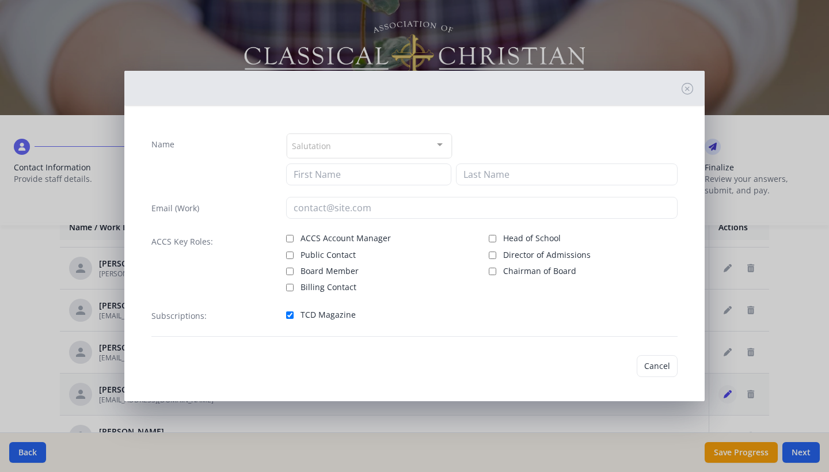
type input "Mark"
type input "[PERSON_NAME]"
type input "[EMAIL_ADDRESS][DOMAIN_NAME]"
checkbox input "true"
click at [664, 367] on button "Save" at bounding box center [661, 366] width 33 height 22
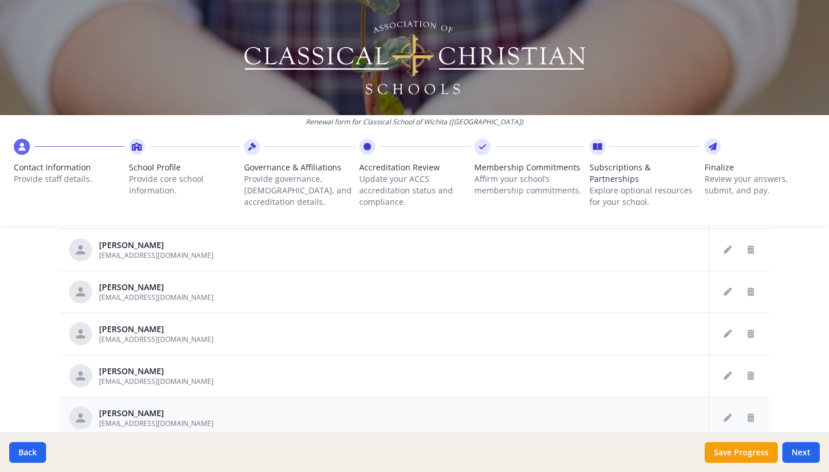
scroll to position [534, 0]
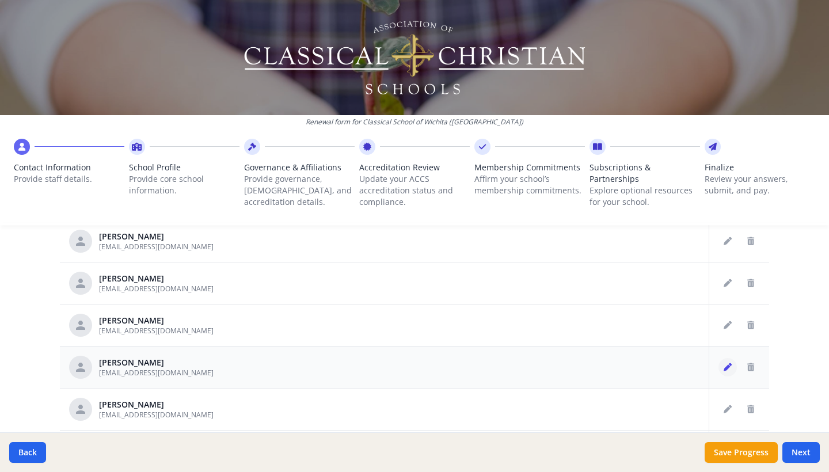
click at [729, 364] on icon "Edit staff" at bounding box center [728, 367] width 8 height 8
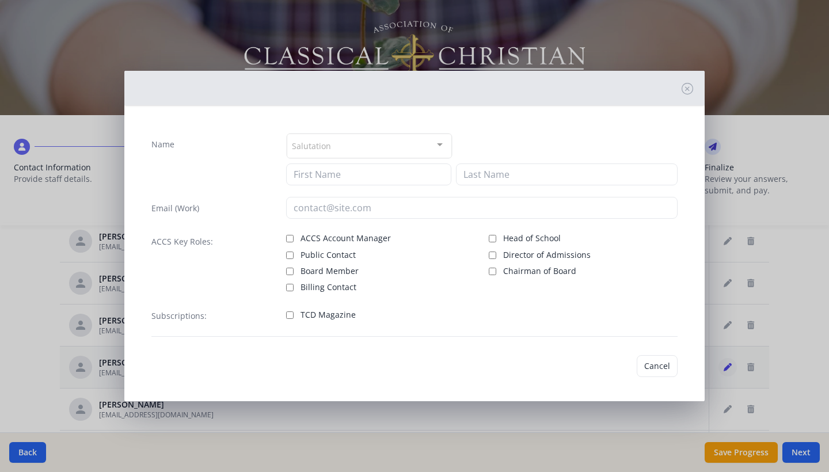
type input "[PERSON_NAME]"
type input "Ohmie"
type input "[EMAIL_ADDRESS][DOMAIN_NAME]"
drag, startPoint x: 291, startPoint y: 314, endPoint x: 310, endPoint y: 315, distance: 18.4
click at [291, 314] on input "TCD Magazine" at bounding box center [289, 314] width 7 height 7
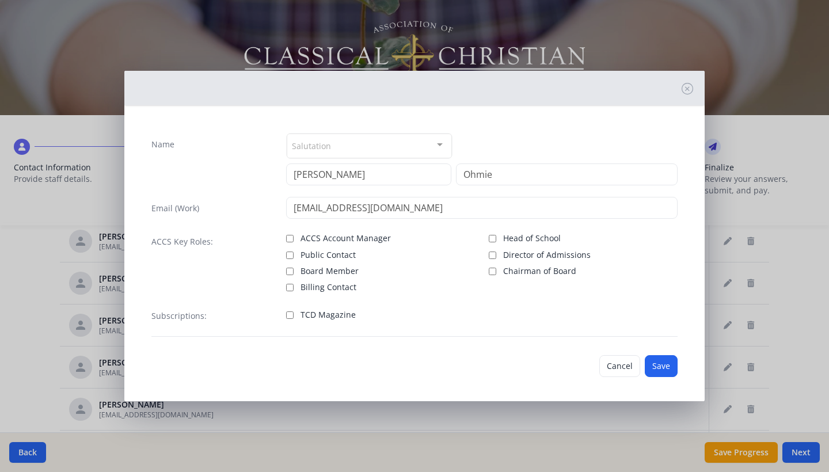
checkbox input "true"
click at [674, 368] on button "Save" at bounding box center [661, 366] width 33 height 22
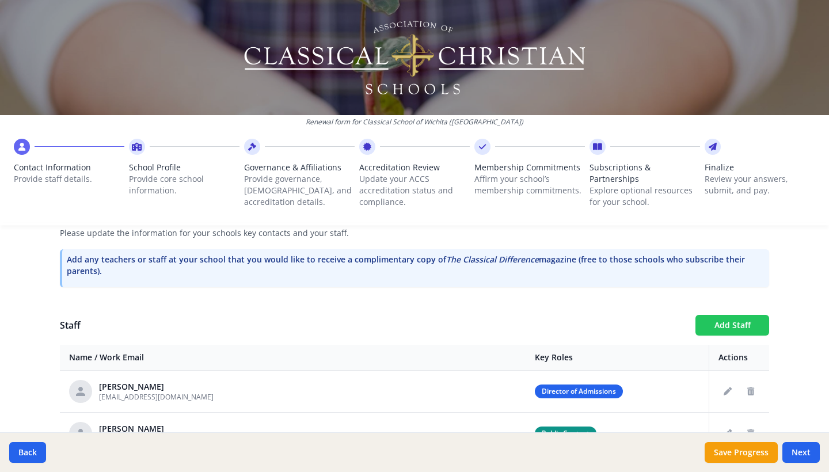
scroll to position [337, 0]
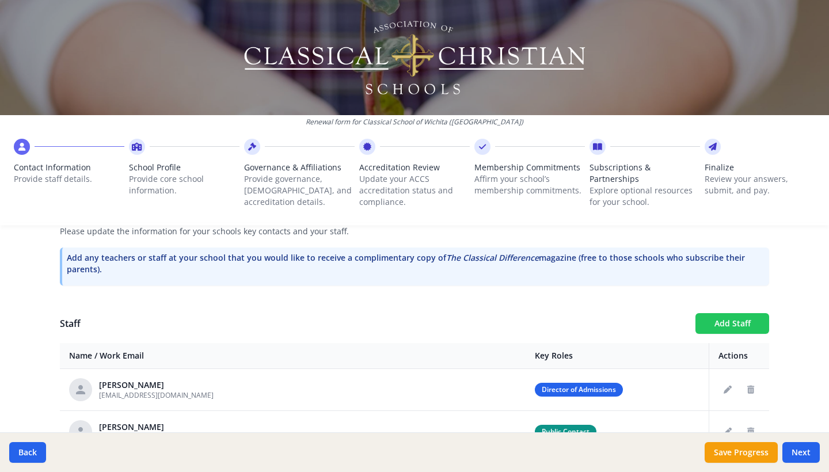
click at [749, 326] on button "Add Staff" at bounding box center [732, 323] width 74 height 21
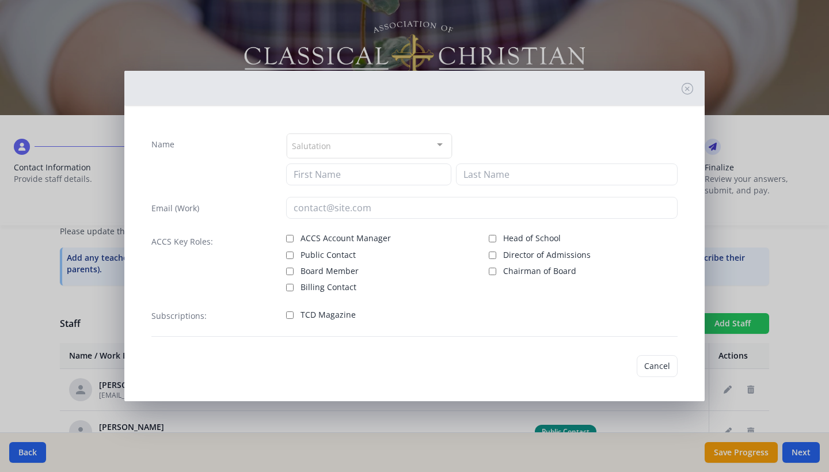
checkbox input "false"
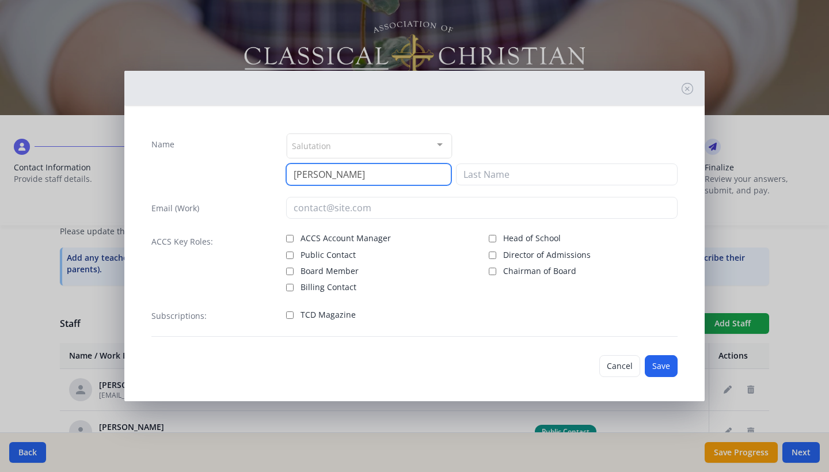
type input "[PERSON_NAME]"
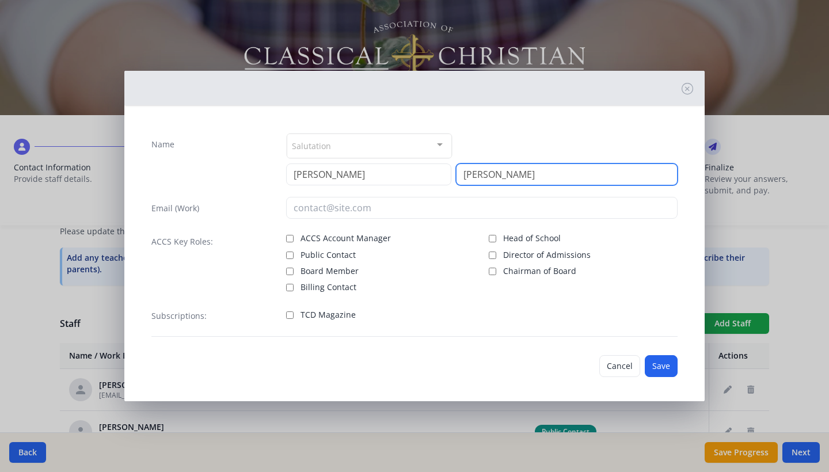
type input "[PERSON_NAME]"
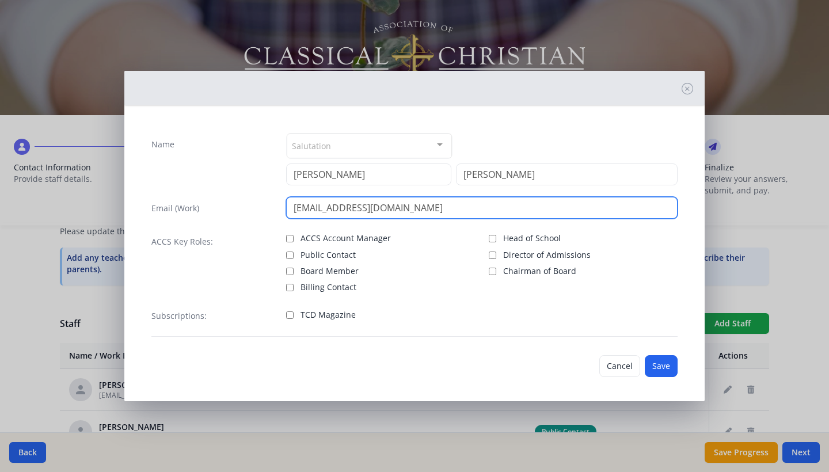
type input "[EMAIL_ADDRESS][DOMAIN_NAME]"
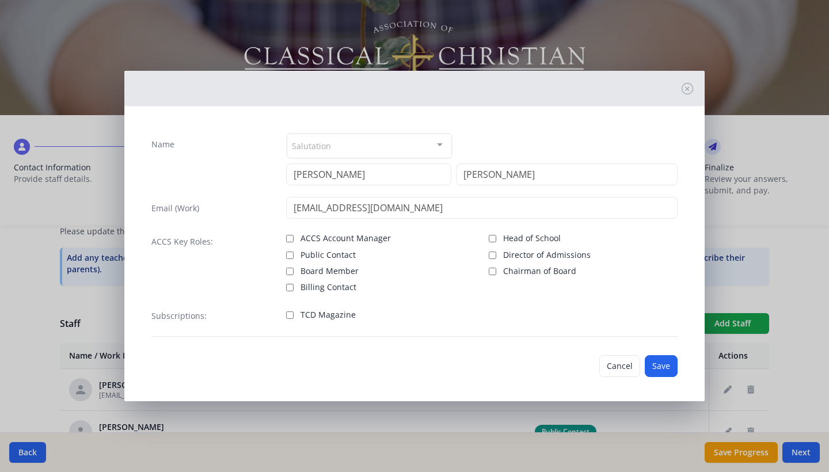
click at [289, 317] on input "TCD Magazine" at bounding box center [289, 314] width 7 height 7
checkbox input "true"
click at [670, 369] on button "Save" at bounding box center [661, 366] width 33 height 22
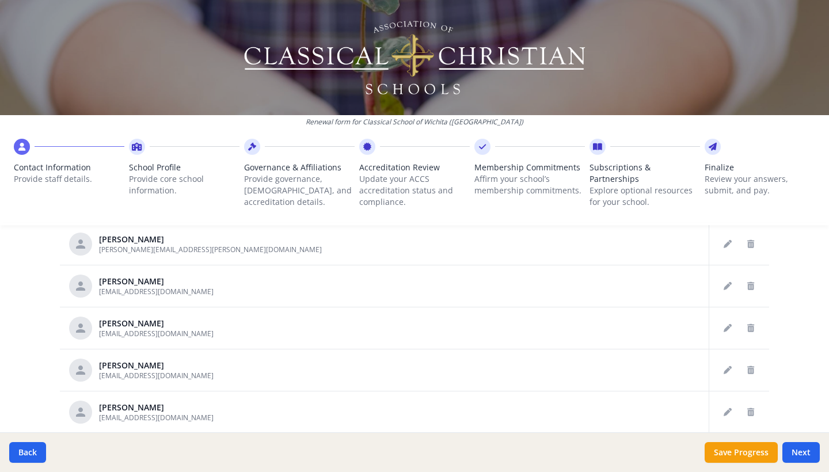
scroll to position [535, 0]
click at [726, 416] on icon "Edit staff" at bounding box center [728, 412] width 8 height 8
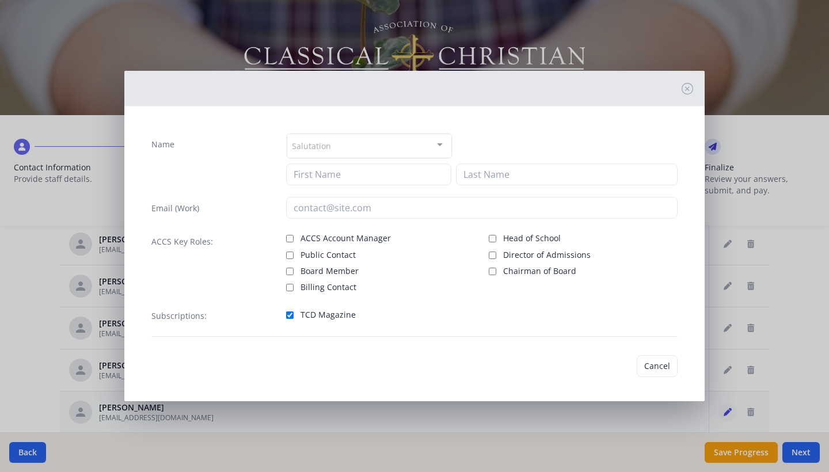
type input "[PERSON_NAME]"
type input "[EMAIL_ADDRESS][DOMAIN_NAME]"
checkbox input "true"
click at [663, 370] on button "Save" at bounding box center [661, 366] width 33 height 22
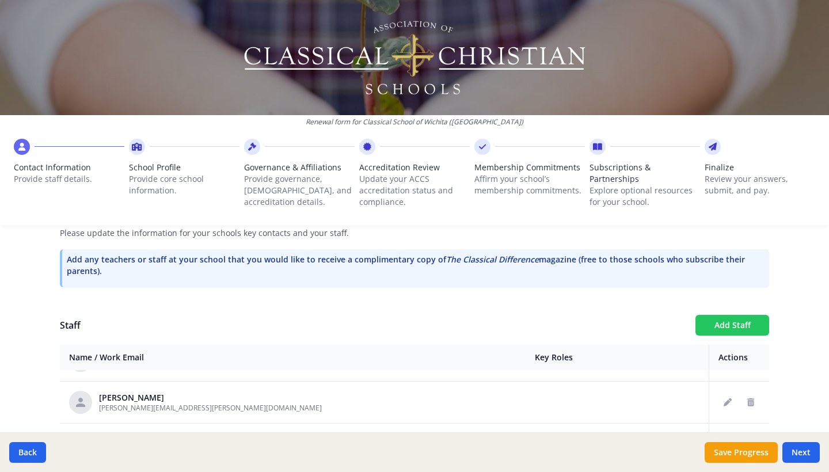
scroll to position [337, 0]
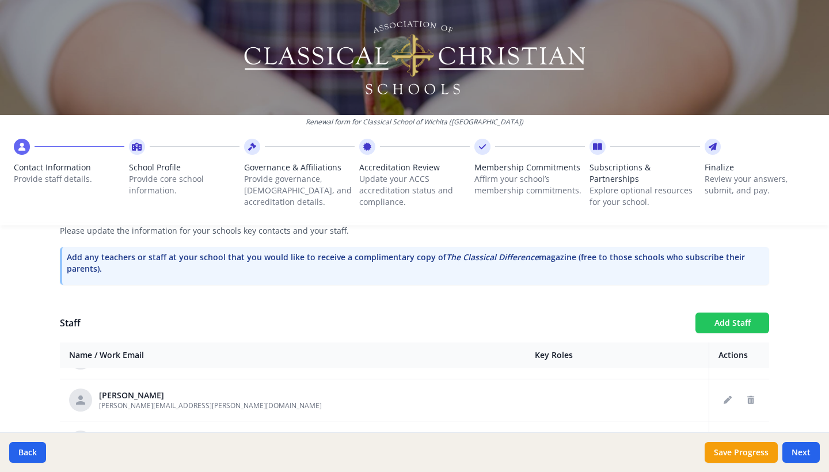
click at [747, 326] on button "Add Staff" at bounding box center [732, 323] width 74 height 21
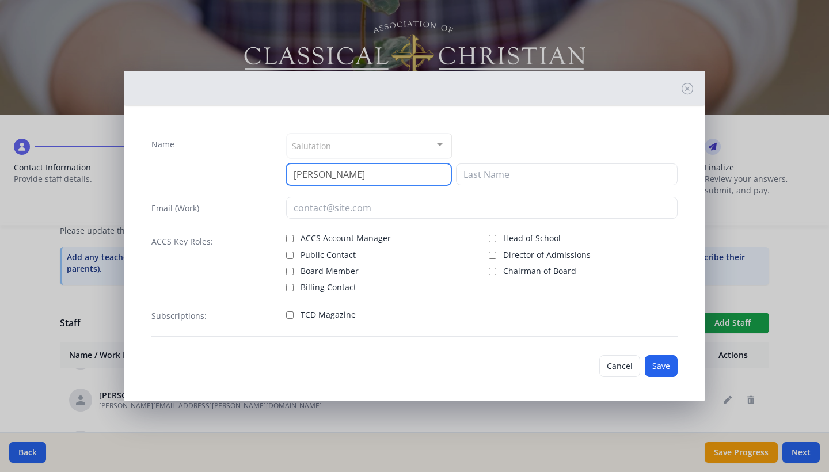
type input "[PERSON_NAME]"
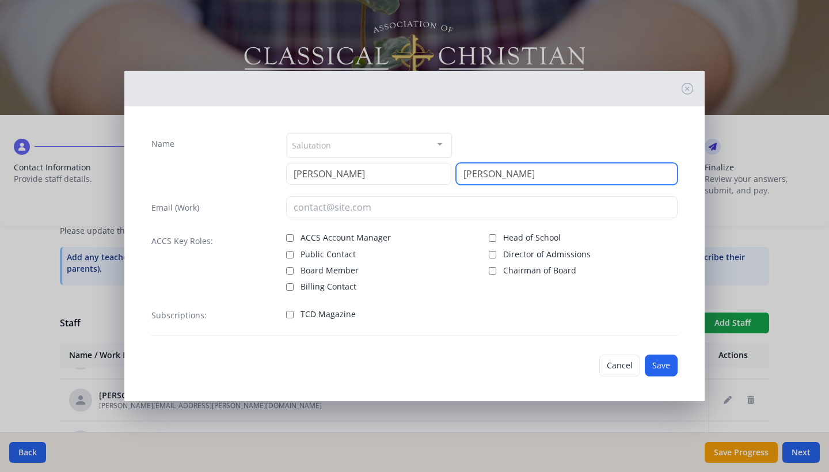
scroll to position [0, 0]
type input "[PERSON_NAME]"
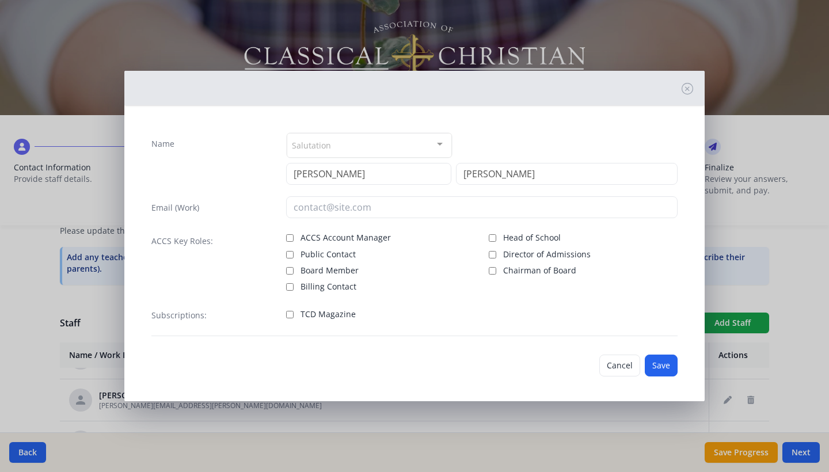
scroll to position [2, 0]
click at [291, 315] on input "TCD Magazine" at bounding box center [289, 313] width 7 height 7
checkbox input "true"
click at [665, 364] on button "Save" at bounding box center [661, 364] width 33 height 22
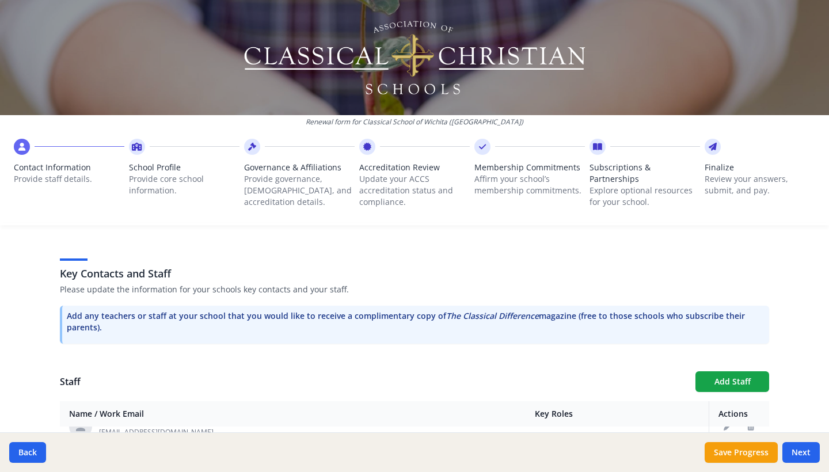
scroll to position [272, 0]
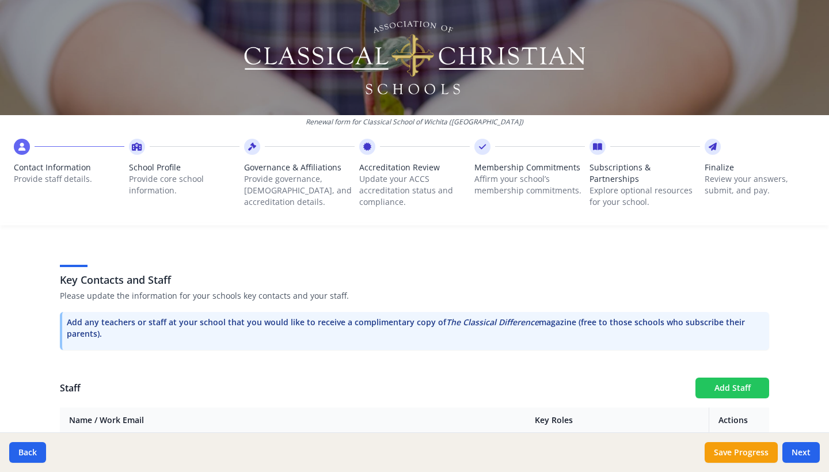
click at [731, 387] on button "Add Staff" at bounding box center [732, 388] width 74 height 21
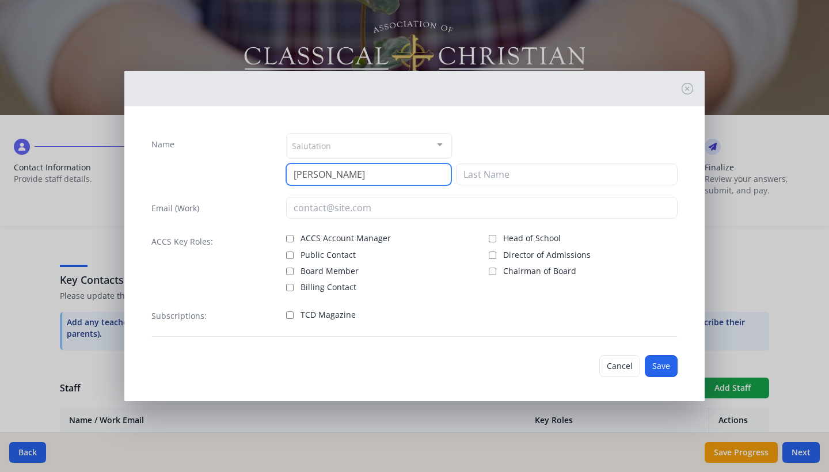
type input "[PERSON_NAME]"
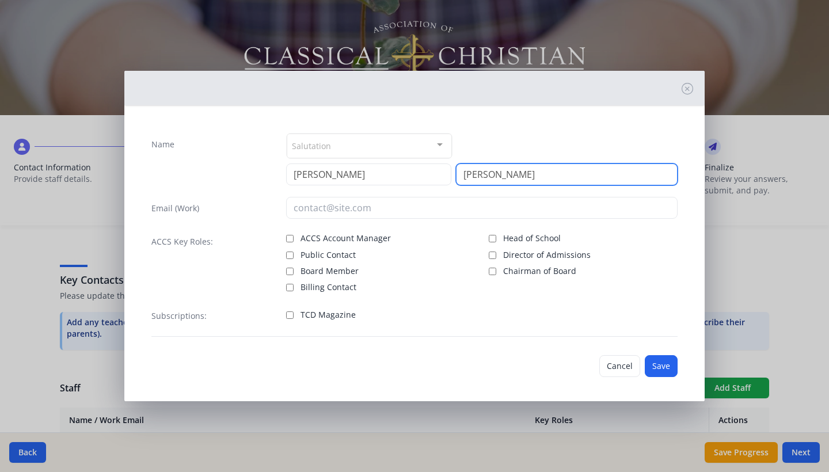
type input "[PERSON_NAME]"
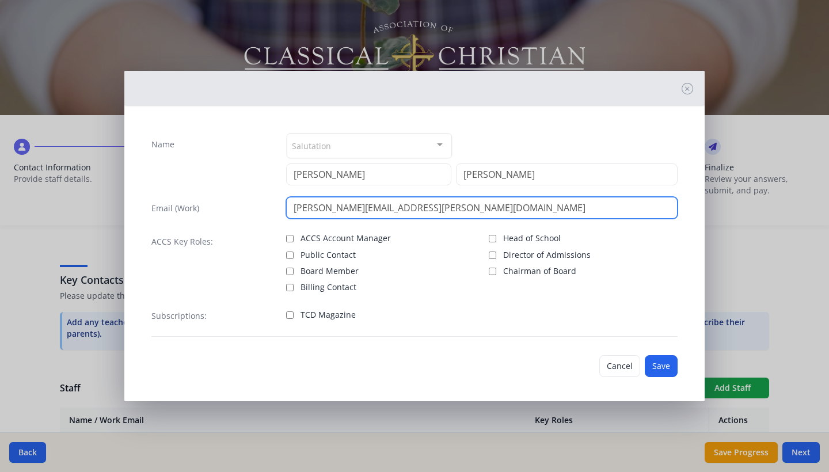
type input "[PERSON_NAME][EMAIL_ADDRESS][PERSON_NAME][DOMAIN_NAME]"
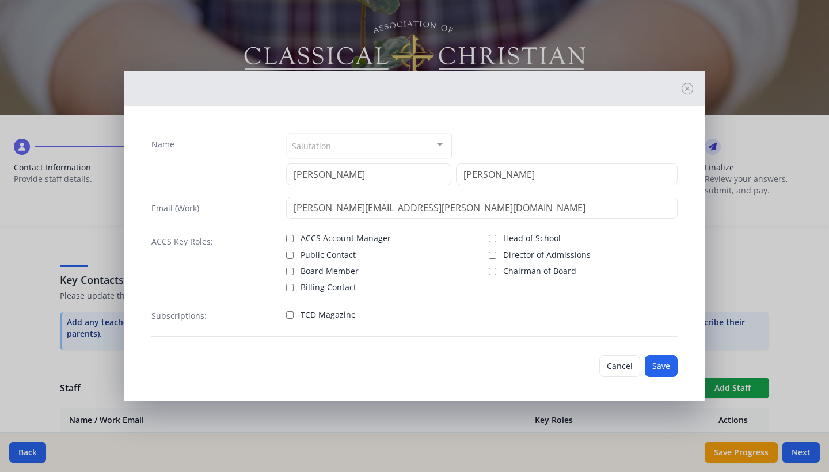
click at [290, 317] on input "TCD Magazine" at bounding box center [289, 314] width 7 height 7
checkbox input "true"
click at [665, 363] on button "Save" at bounding box center [661, 366] width 33 height 22
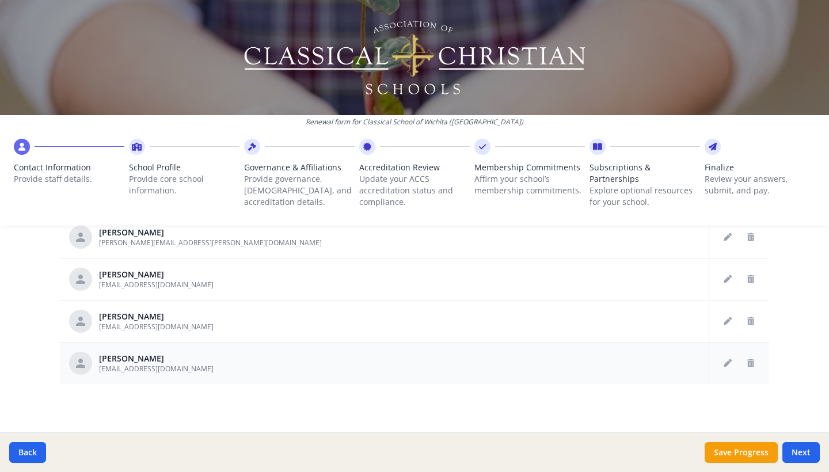
scroll to position [707, 0]
click at [728, 282] on icon "Edit staff" at bounding box center [728, 279] width 8 height 8
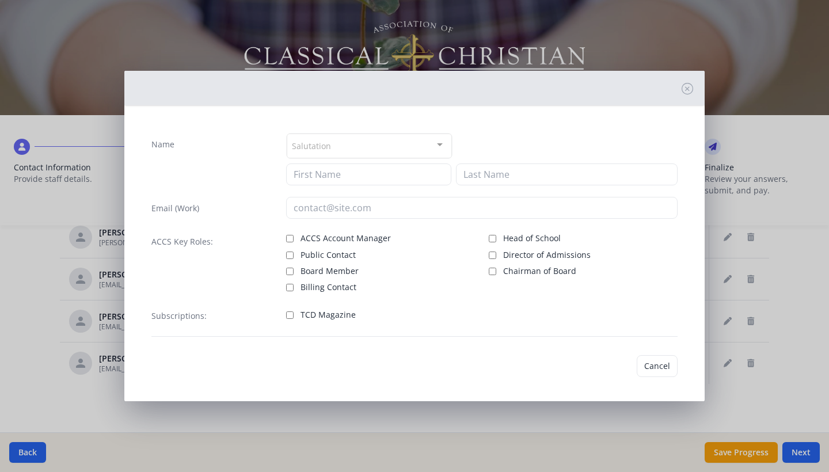
type input "Ben"
type input "[PERSON_NAME]"
type input "[EMAIL_ADDRESS][DOMAIN_NAME]"
drag, startPoint x: 290, startPoint y: 314, endPoint x: 420, endPoint y: 333, distance: 131.4
click at [290, 314] on input "TCD Magazine" at bounding box center [289, 314] width 7 height 7
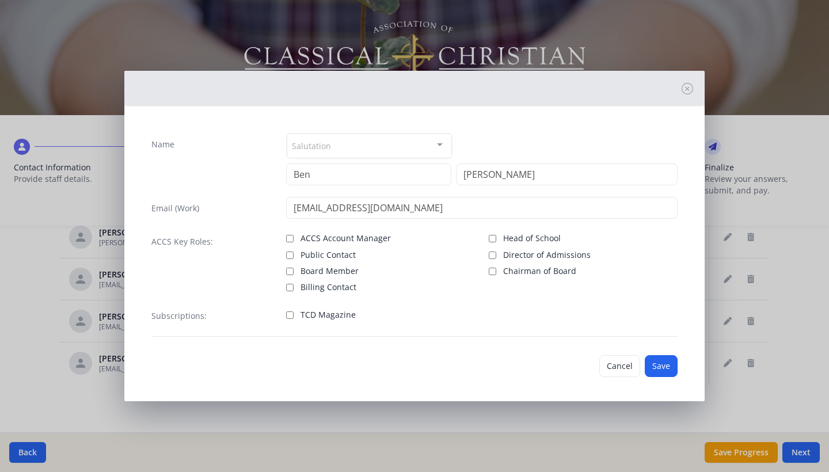
checkbox input "true"
click at [668, 367] on button "Save" at bounding box center [661, 366] width 33 height 22
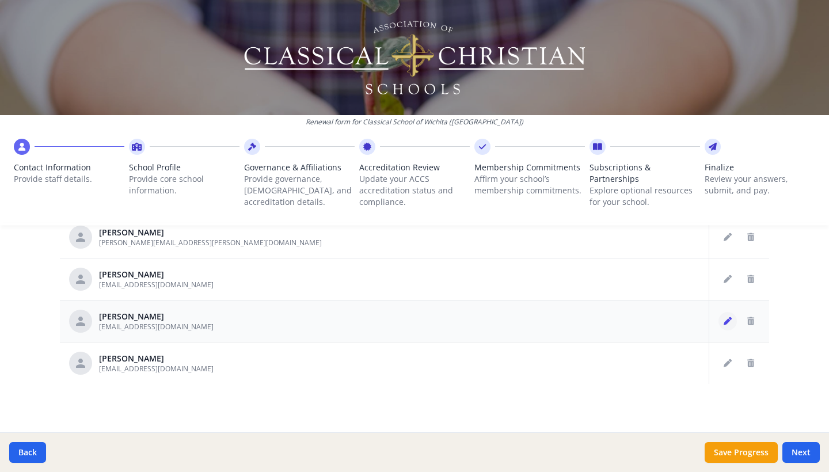
click at [732, 324] on icon "Edit staff" at bounding box center [728, 321] width 8 height 8
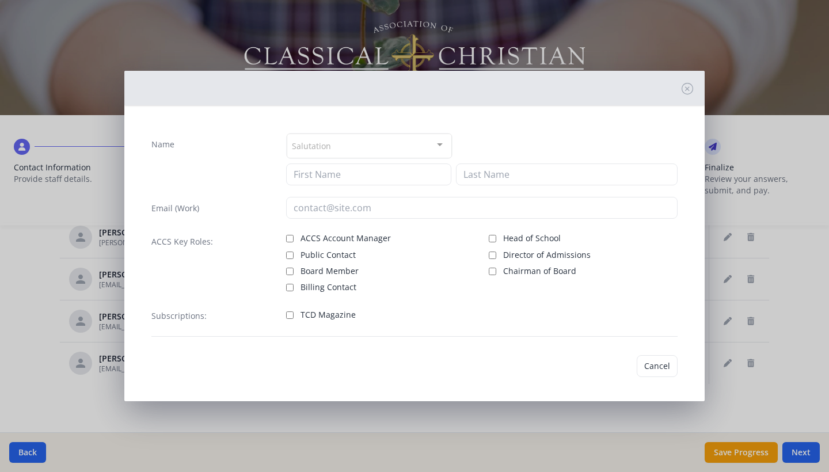
type input "[PERSON_NAME]"
type input "Shanfelt"
type input "[EMAIL_ADDRESS][DOMAIN_NAME]"
drag, startPoint x: 289, startPoint y: 315, endPoint x: 335, endPoint y: 326, distance: 47.2
click at [289, 315] on input "TCD Magazine" at bounding box center [289, 314] width 7 height 7
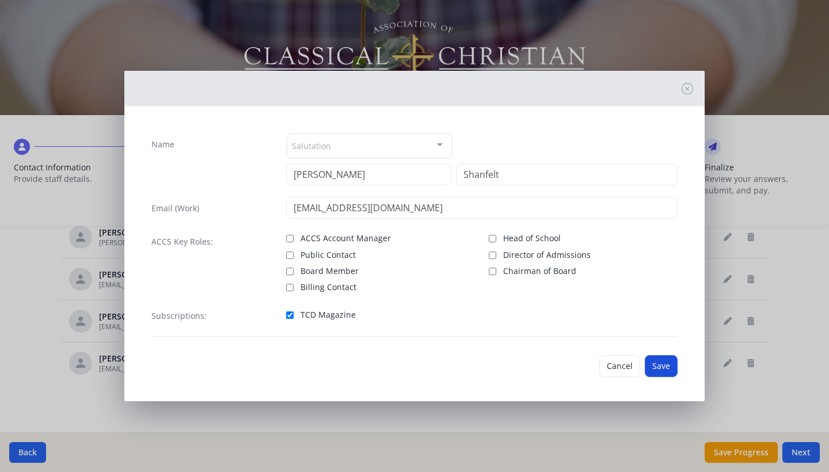
click at [664, 370] on button "Save" at bounding box center [661, 366] width 33 height 22
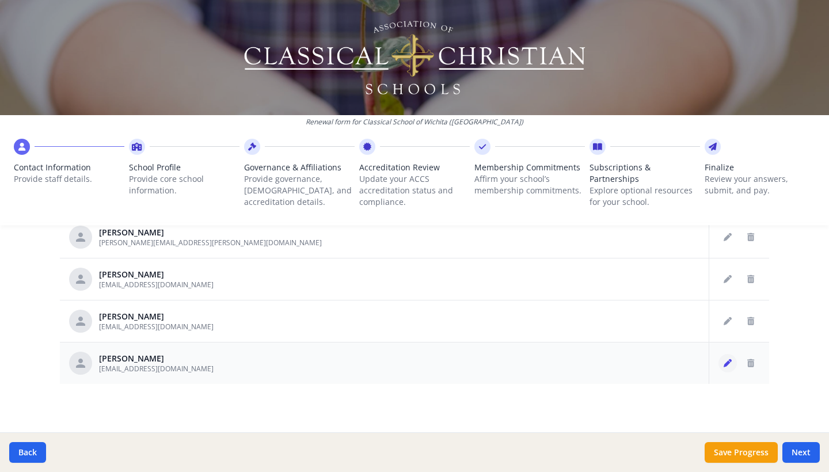
click at [726, 368] on button "Edit staff" at bounding box center [727, 363] width 18 height 18
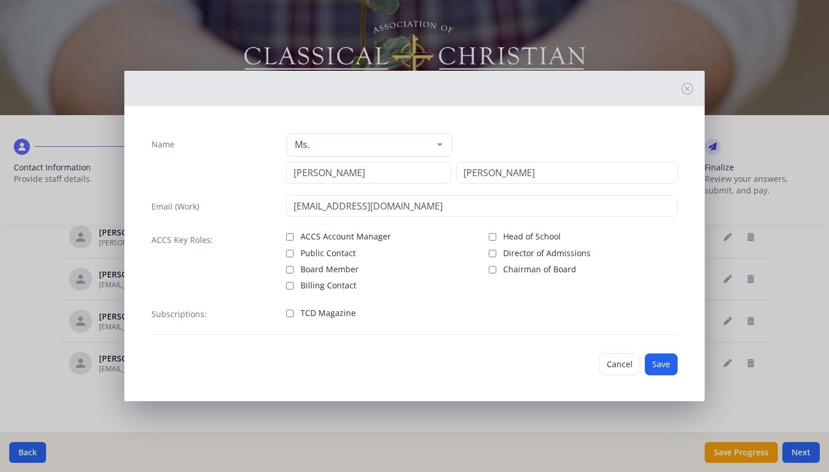
click at [292, 315] on input "TCD Magazine" at bounding box center [289, 313] width 7 height 7
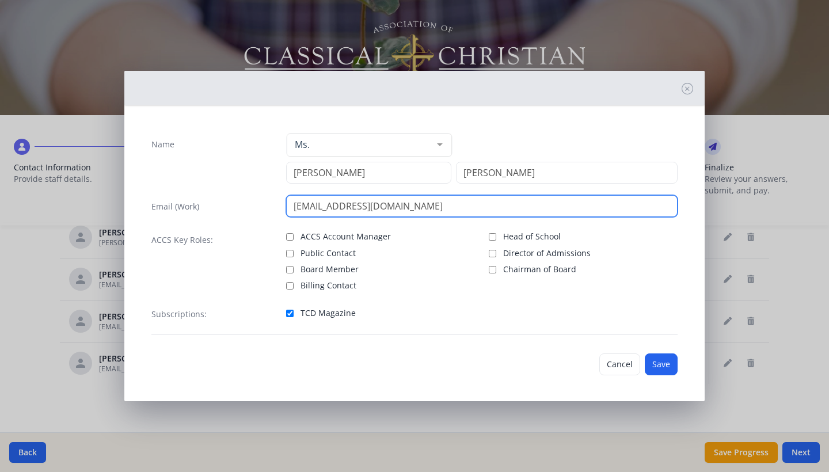
drag, startPoint x: 436, startPoint y: 211, endPoint x: 251, endPoint y: 209, distance: 185.4
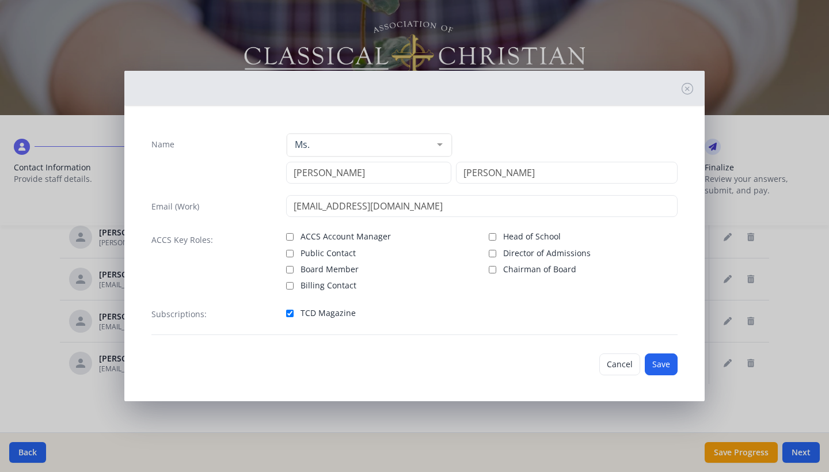
click at [659, 361] on button "Save" at bounding box center [661, 364] width 33 height 22
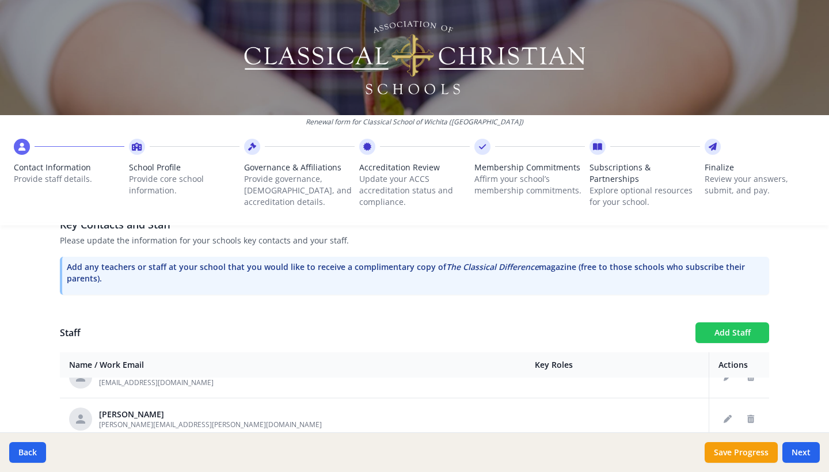
scroll to position [329, 0]
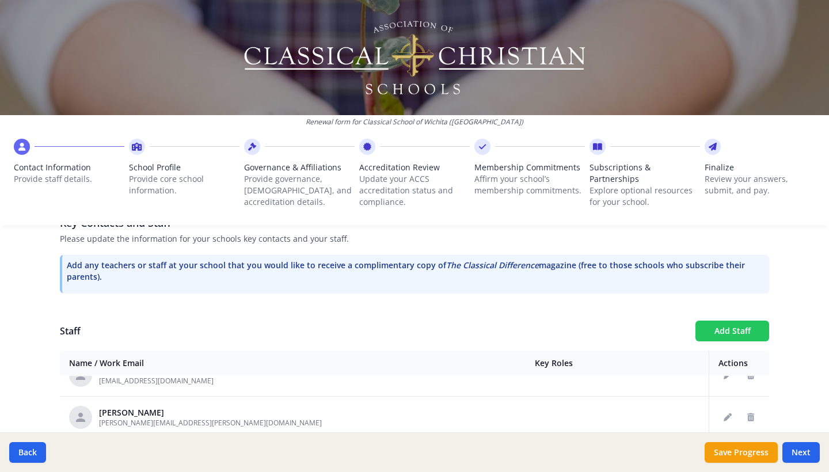
click at [731, 330] on button "Add Staff" at bounding box center [732, 331] width 74 height 21
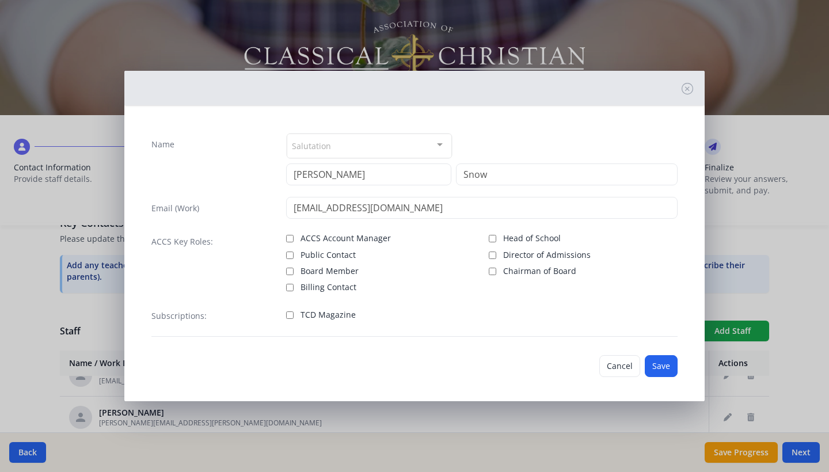
click at [290, 318] on input "TCD Magazine" at bounding box center [289, 314] width 7 height 7
click at [661, 362] on button "Save" at bounding box center [661, 366] width 33 height 22
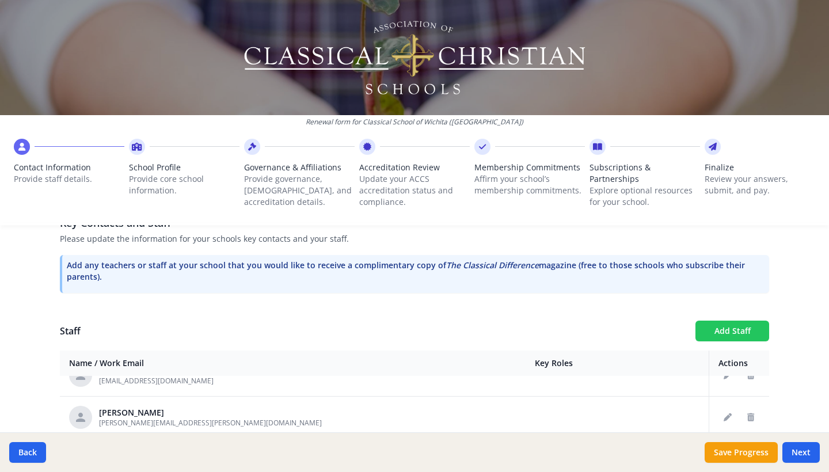
click at [751, 329] on button "Add Staff" at bounding box center [732, 331] width 74 height 21
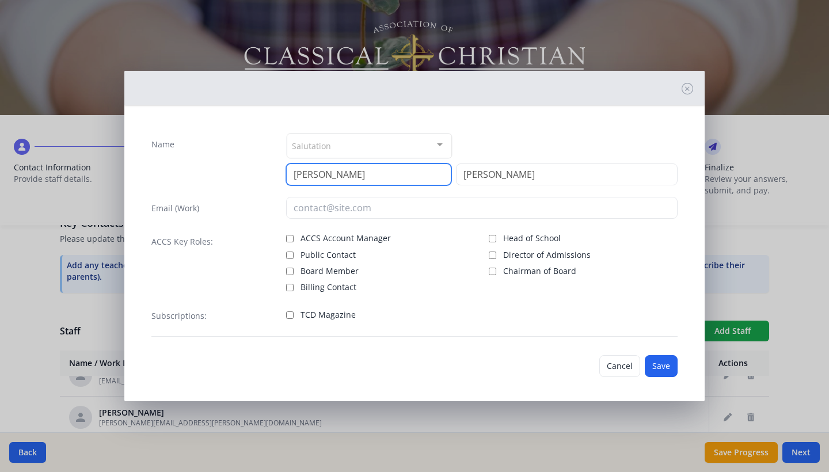
drag, startPoint x: 371, startPoint y: 173, endPoint x: 250, endPoint y: 156, distance: 122.0
click at [250, 156] on div "Name Salutation Mr. Mrs. Ms. Dr. Rev. Fr. Esq. No elements found. Consider chan…" at bounding box center [414, 159] width 526 height 52
click at [289, 318] on input "TCD Magazine" at bounding box center [289, 314] width 7 height 7
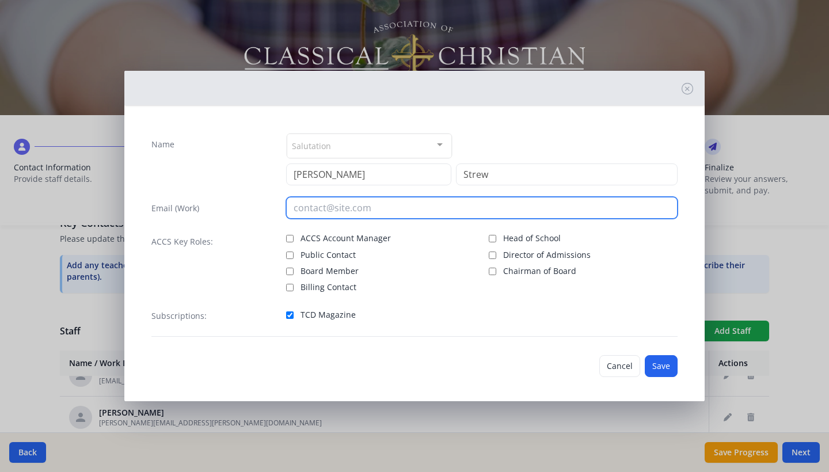
click at [312, 212] on input "email" at bounding box center [482, 208] width 392 height 22
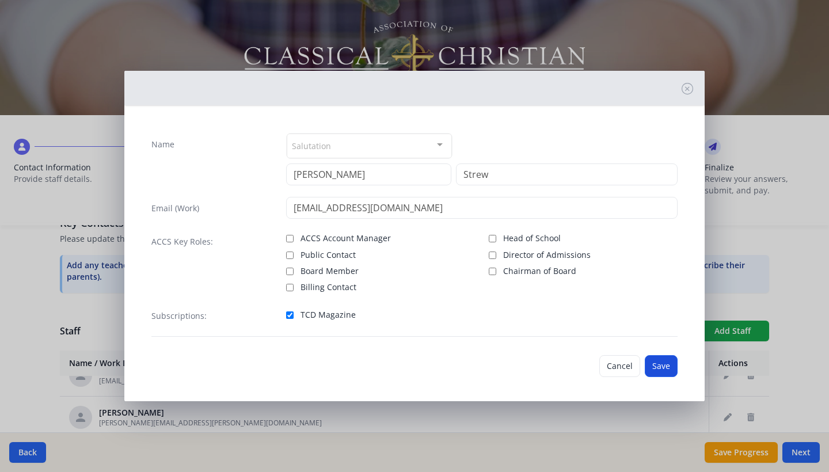
click at [662, 365] on button "Save" at bounding box center [661, 366] width 33 height 22
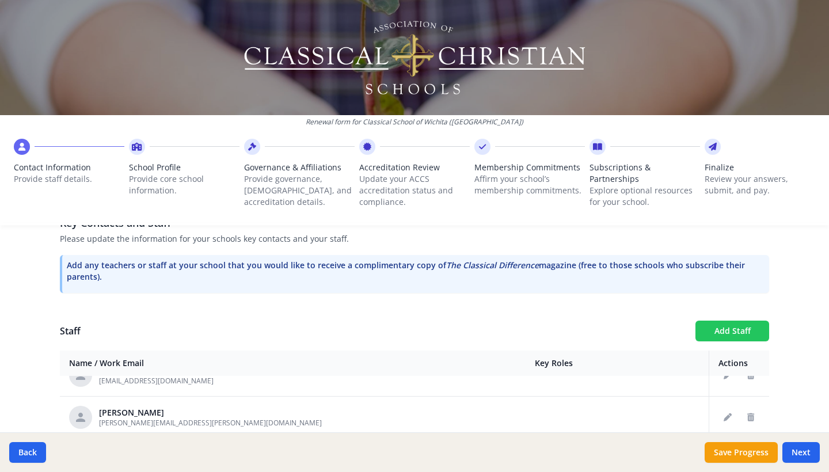
click at [736, 330] on button "Add Staff" at bounding box center [732, 331] width 74 height 21
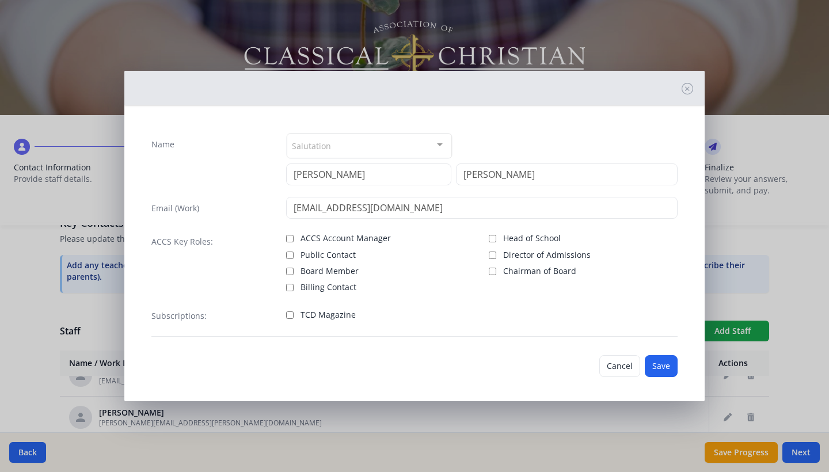
drag, startPoint x: 288, startPoint y: 315, endPoint x: 398, endPoint y: 337, distance: 112.2
click at [288, 315] on input "TCD Magazine" at bounding box center [289, 314] width 7 height 7
click at [670, 370] on button "Save" at bounding box center [661, 366] width 33 height 22
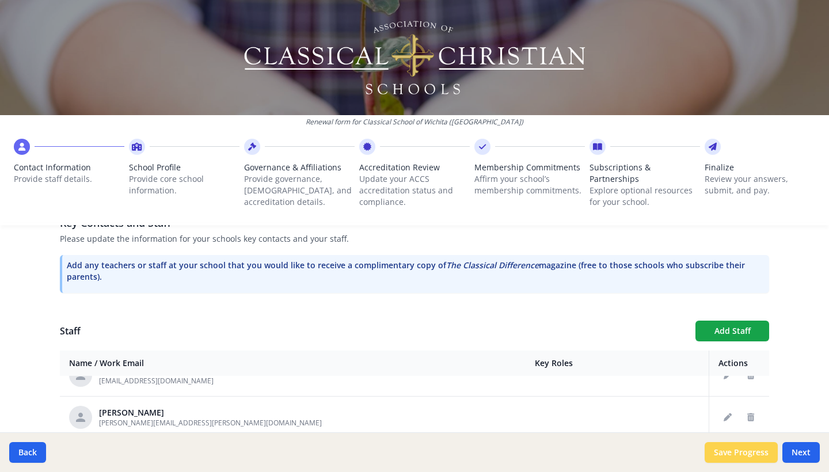
click at [732, 450] on button "Save Progress" at bounding box center [741, 452] width 73 height 21
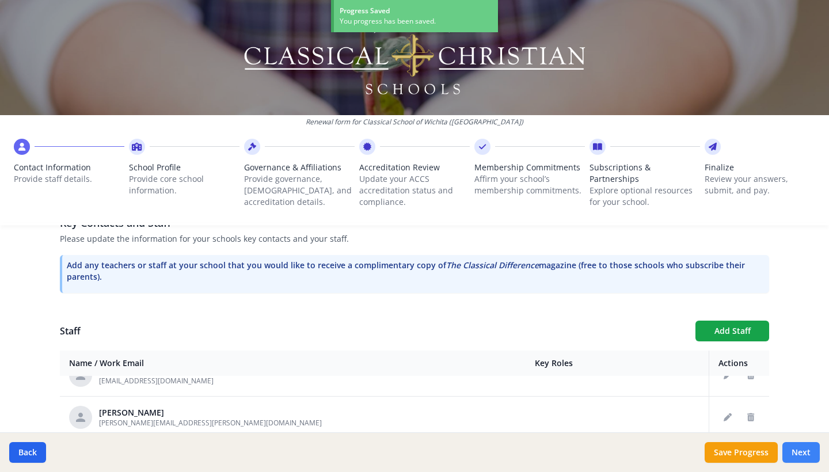
click at [800, 452] on button "Next" at bounding box center [800, 452] width 37 height 21
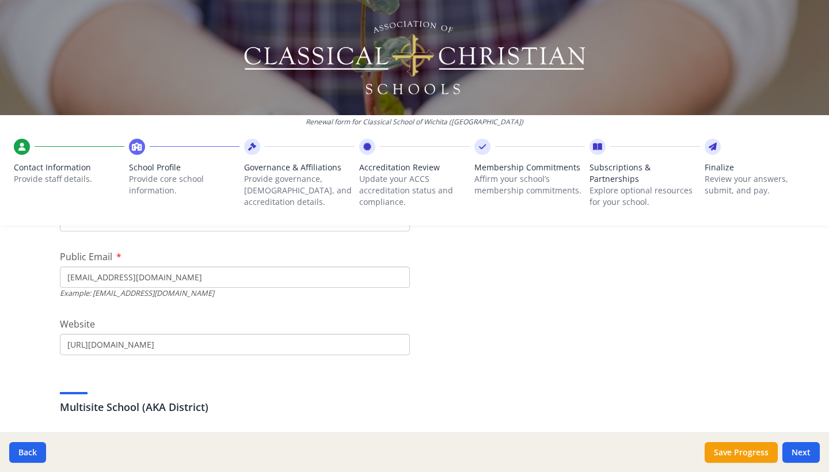
scroll to position [381, 0]
drag, startPoint x: 196, startPoint y: 342, endPoint x: 128, endPoint y: 346, distance: 67.5
click at [128, 347] on input "[URL][DOMAIN_NAME]" at bounding box center [235, 342] width 350 height 21
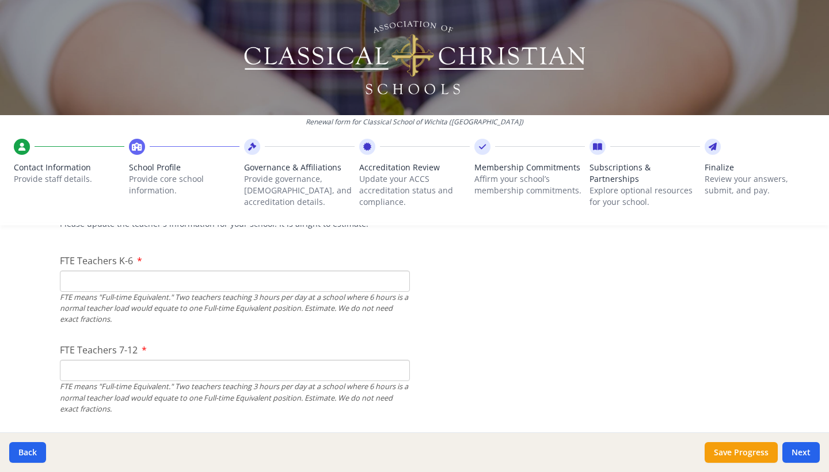
scroll to position [720, 0]
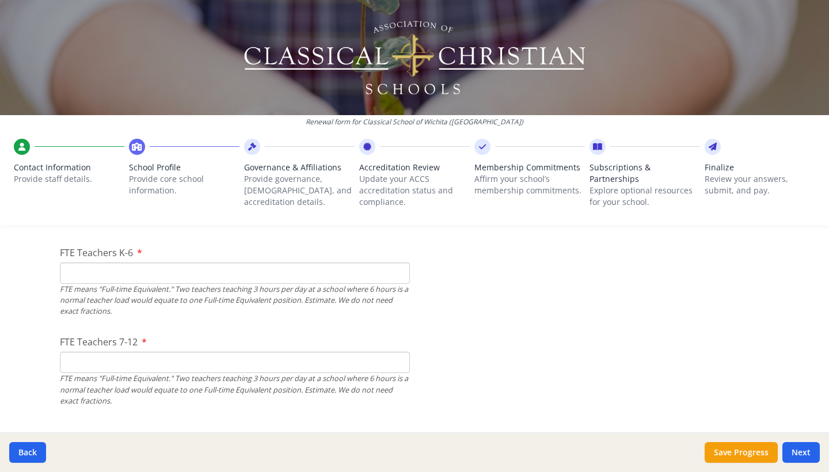
click at [114, 272] on input "FTE Teachers K-6" at bounding box center [235, 273] width 350 height 21
click at [215, 363] on input "FTE Teachers 7-12" at bounding box center [235, 362] width 350 height 21
drag, startPoint x: 103, startPoint y: 274, endPoint x: 55, endPoint y: 274, distance: 48.4
click at [110, 361] on input "FTE Teachers 7-12" at bounding box center [235, 362] width 350 height 21
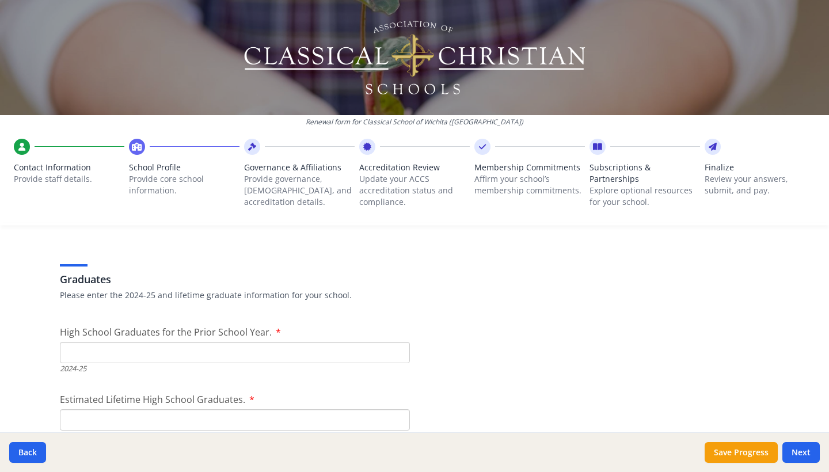
scroll to position [1595, 0]
click at [218, 344] on input "High School Graduates for the Prior School Year." at bounding box center [235, 349] width 350 height 21
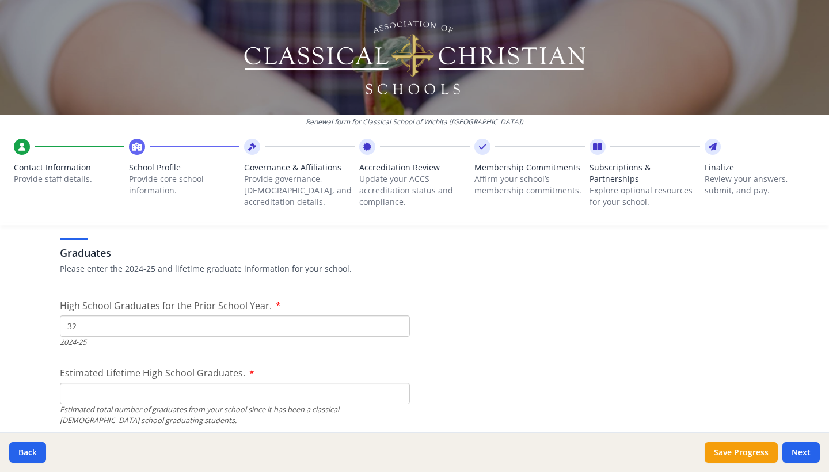
scroll to position [1622, 0]
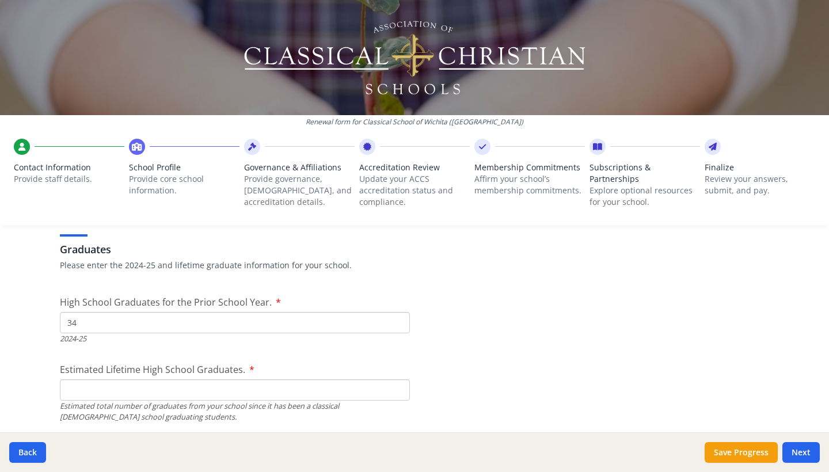
click at [223, 389] on input "Estimated Lifetime High School Graduates." at bounding box center [235, 389] width 350 height 21
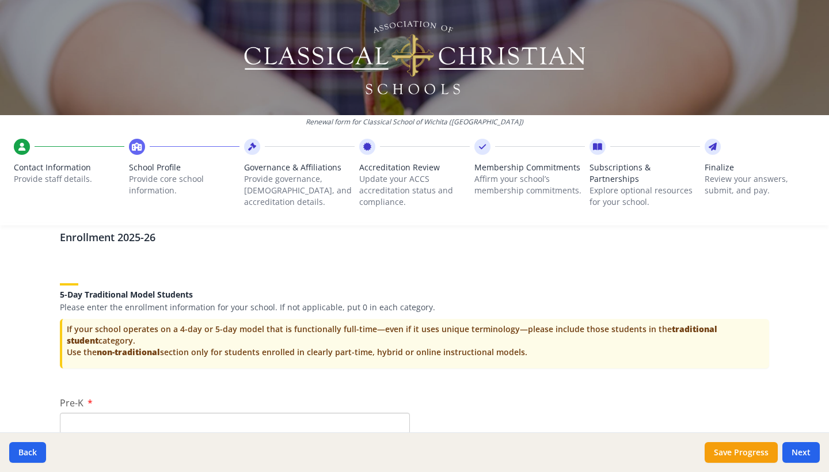
scroll to position [2294, 0]
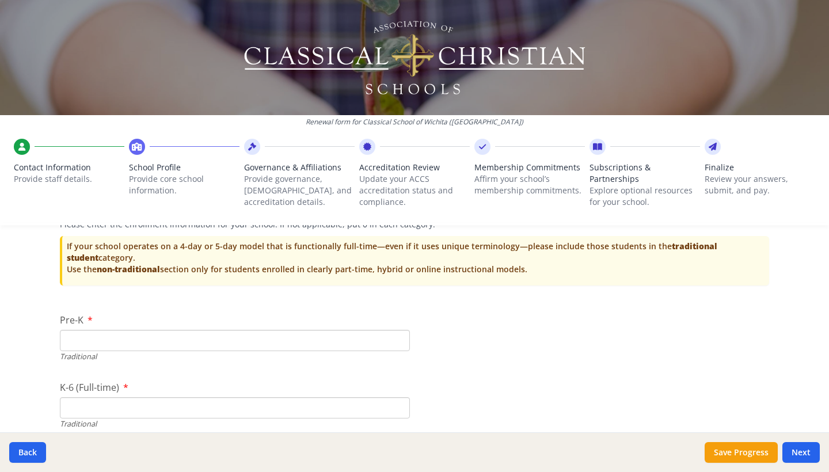
click at [382, 333] on input "Pre-K" at bounding box center [235, 340] width 350 height 21
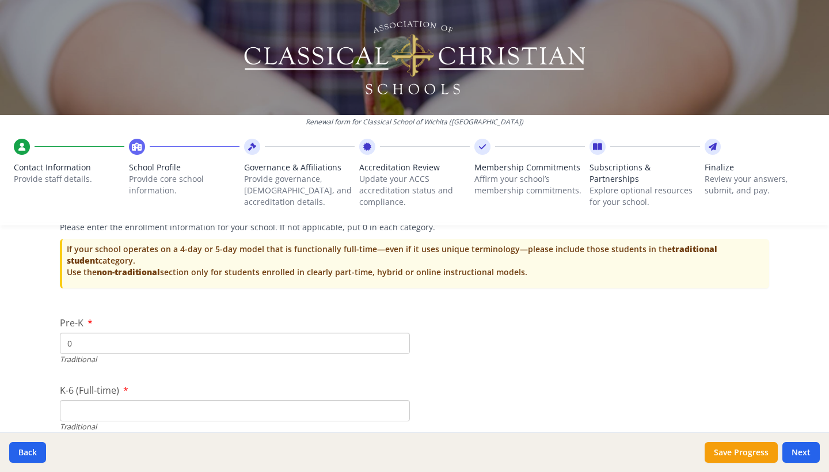
drag, startPoint x: 109, startPoint y: 396, endPoint x: 233, endPoint y: 400, distance: 124.4
click at [109, 400] on input "K-6 (Full-time)" at bounding box center [235, 410] width 350 height 21
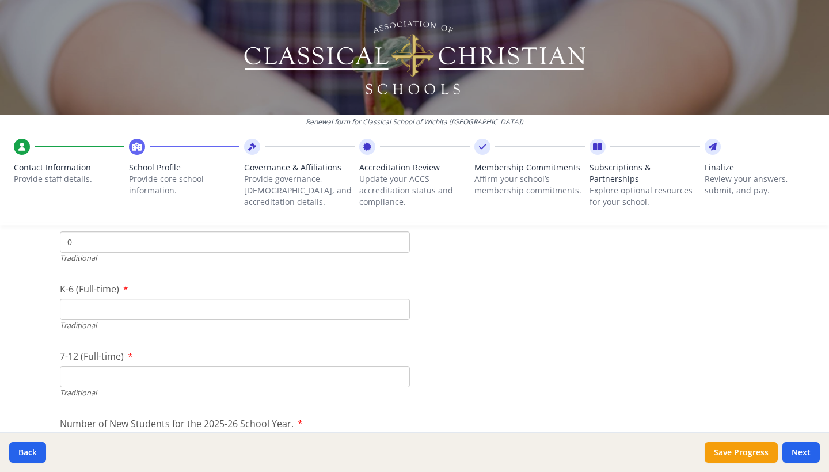
scroll to position [2433, 0]
click at [111, 369] on input "7-12 (Full-time)" at bounding box center [235, 379] width 350 height 21
click at [98, 309] on input "K-6 (Full-time)" at bounding box center [235, 311] width 350 height 21
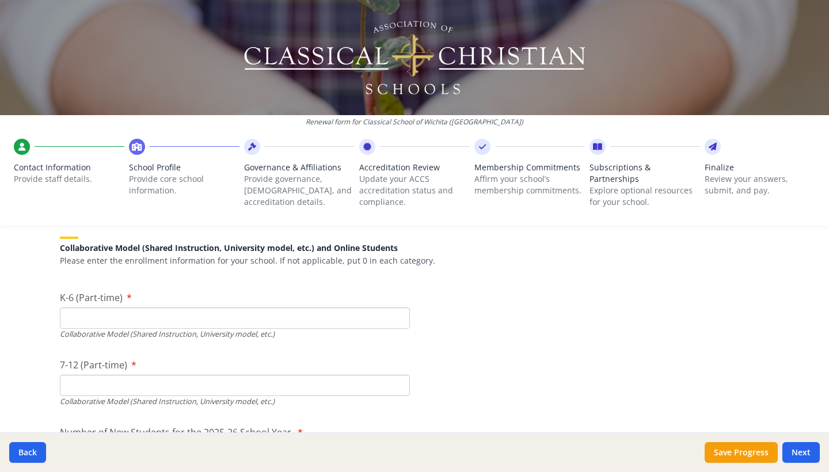
scroll to position [2698, 0]
click at [166, 308] on input "K-6 (Part-time)" at bounding box center [235, 317] width 350 height 21
click at [286, 315] on input "K-6 (Part-time)" at bounding box center [235, 317] width 350 height 21
click at [108, 374] on input "7-12 (Part-time)" at bounding box center [235, 384] width 350 height 21
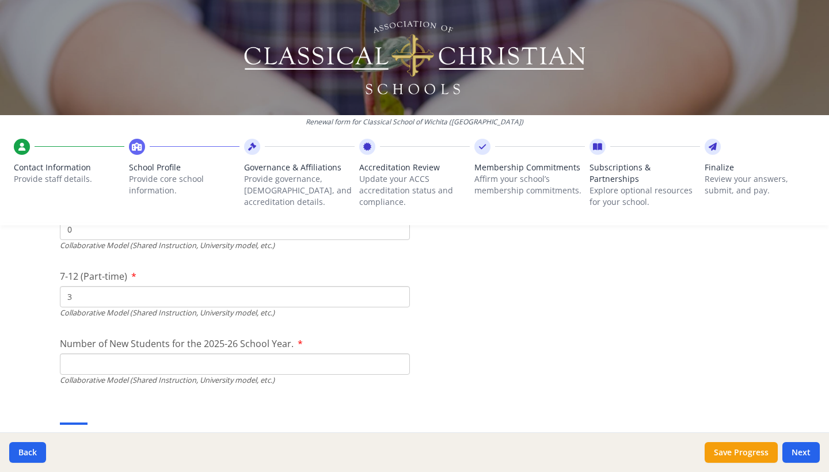
scroll to position [2786, 0]
click at [238, 104] on input "Number of New Students for the 2025-26 School Year." at bounding box center [235, 93] width 350 height 21
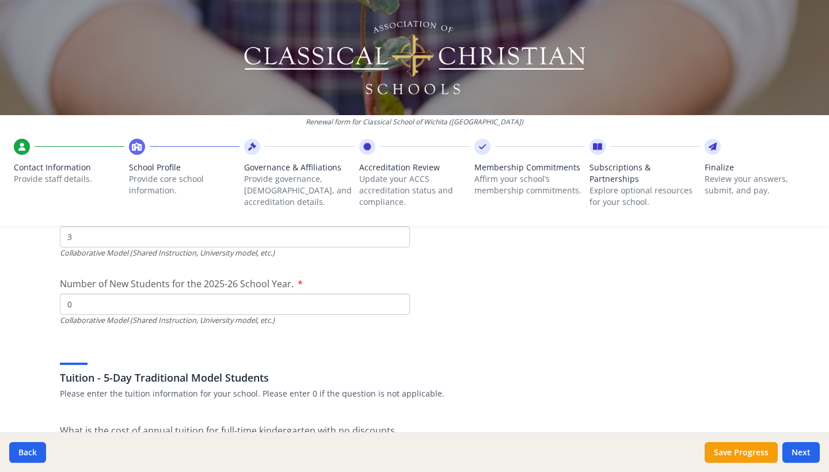
scroll to position [2848, 0]
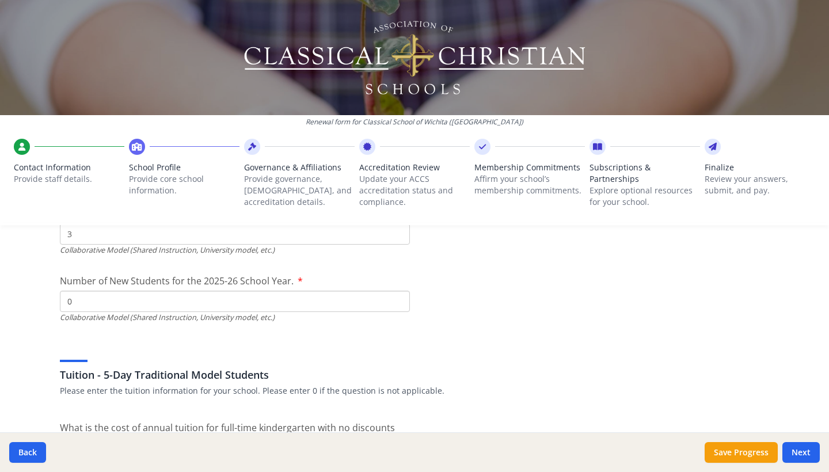
drag, startPoint x: 117, startPoint y: 302, endPoint x: 0, endPoint y: 302, distance: 117.4
click at [0, 302] on div "Renewal form for Classical School of Wichita ([GEOGRAPHIC_DATA]) Contact Inform…" at bounding box center [414, 236] width 829 height 472
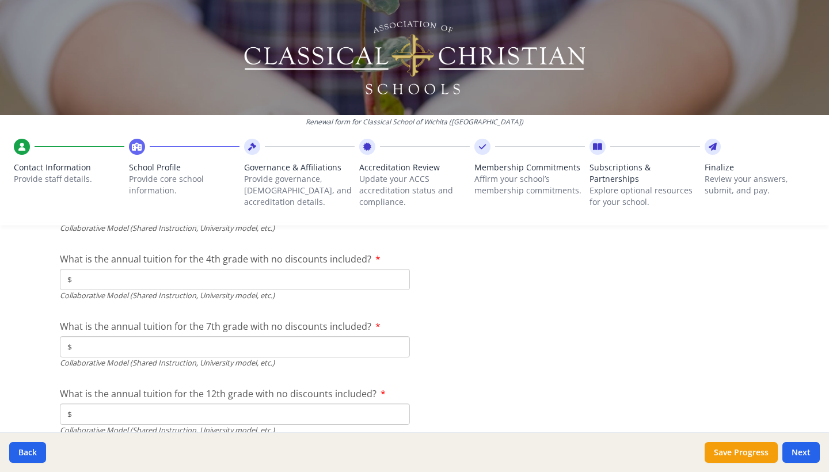
scroll to position [3662, 0]
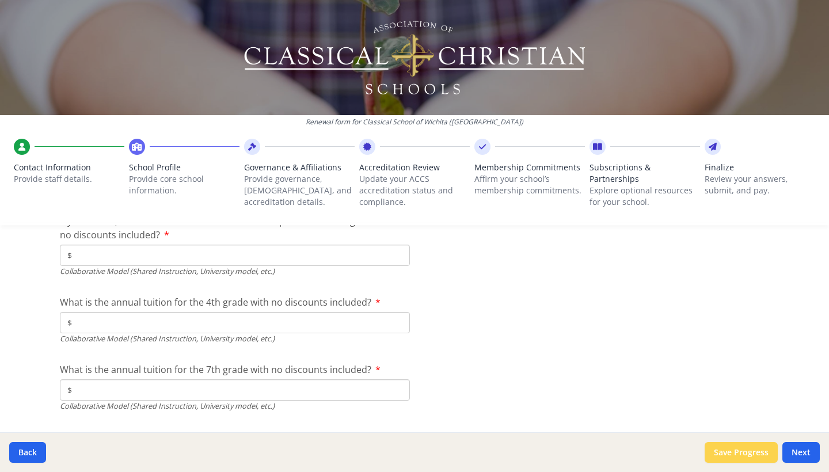
click at [738, 447] on button "Save Progress" at bounding box center [741, 452] width 73 height 21
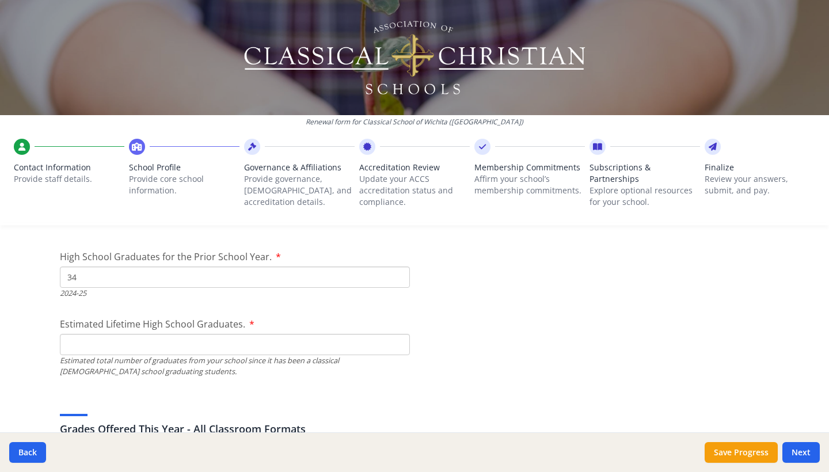
scroll to position [1668, 0]
click at [20, 143] on icon at bounding box center [21, 147] width 7 height 12
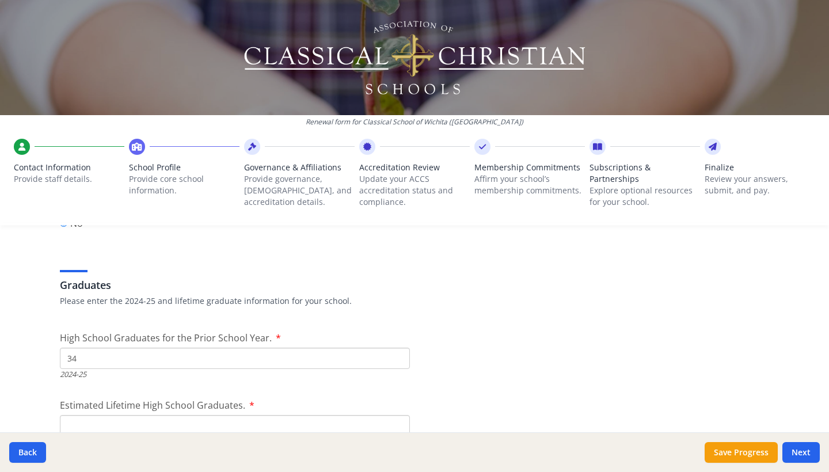
scroll to position [1573, 0]
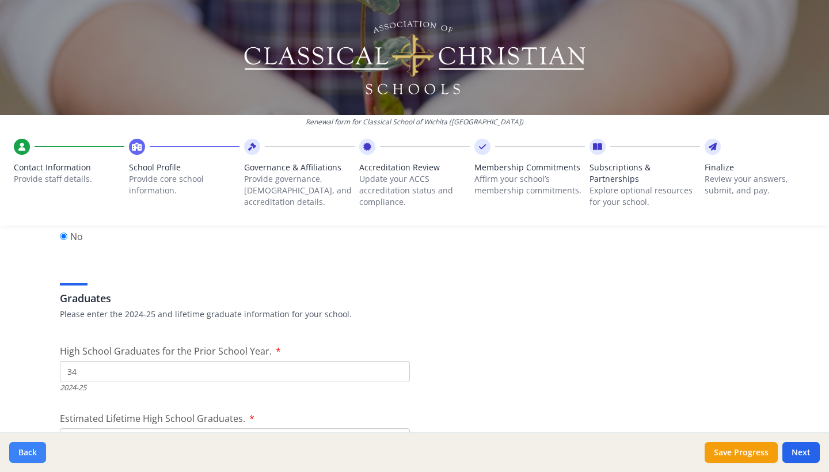
click at [29, 451] on button "Back" at bounding box center [27, 452] width 37 height 21
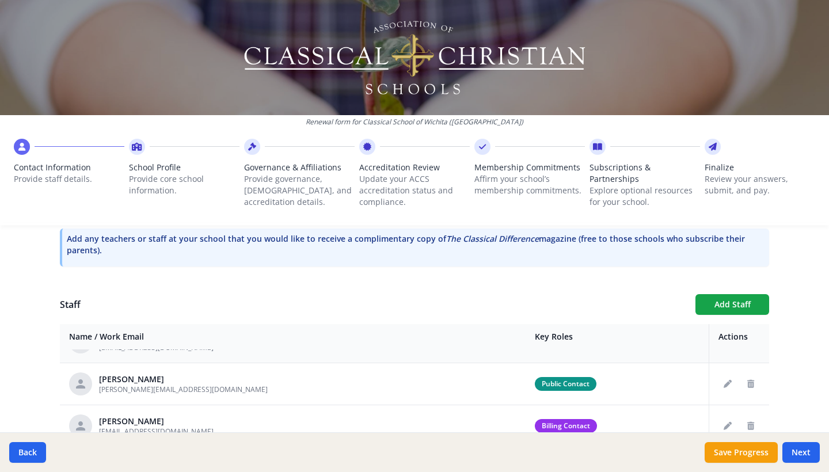
scroll to position [31, 0]
click at [804, 452] on button "Next" at bounding box center [800, 452] width 37 height 21
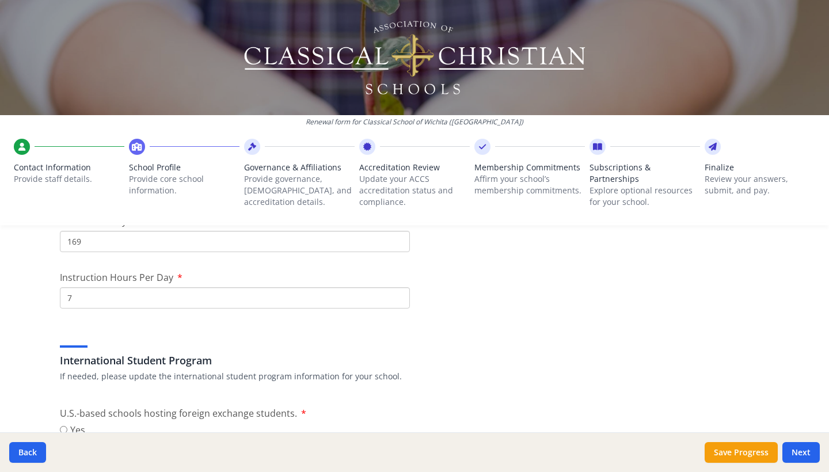
scroll to position [1053, 0]
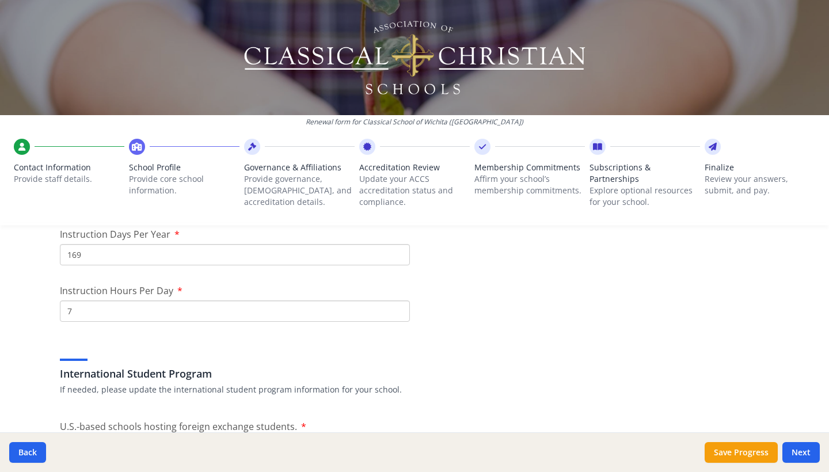
click at [87, 255] on input "169" at bounding box center [235, 254] width 350 height 21
click at [121, 310] on input "7" at bounding box center [235, 310] width 350 height 21
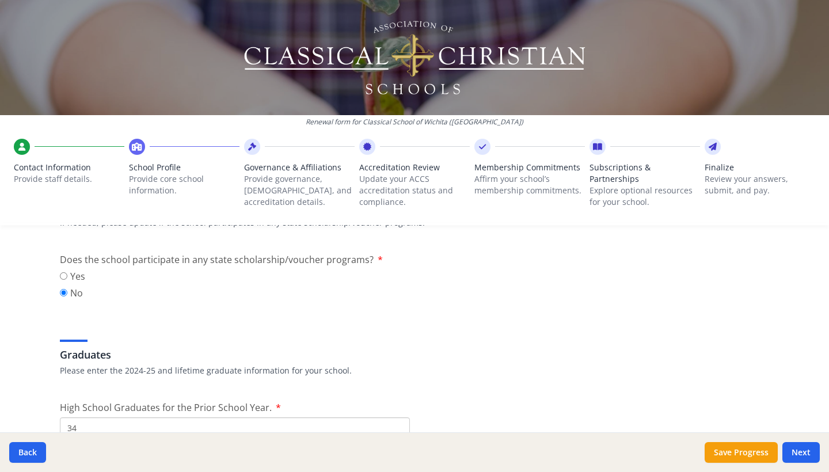
scroll to position [1517, 0]
click at [63, 276] on input "Yes" at bounding box center [63, 275] width 7 height 7
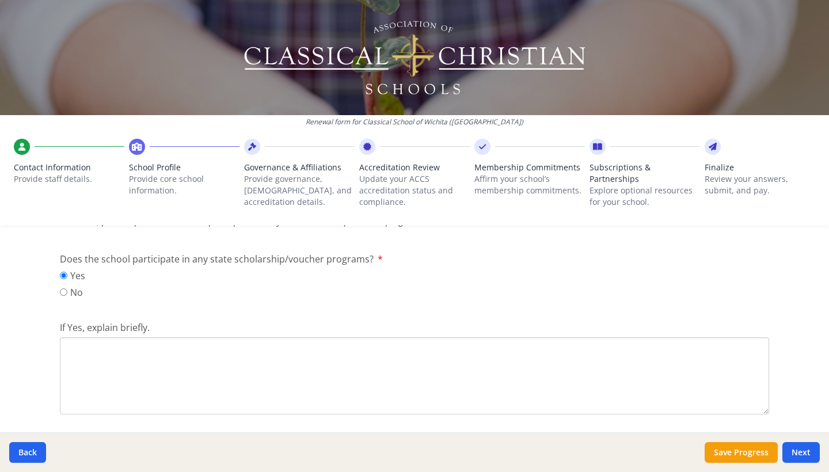
click at [63, 292] on input "No" at bounding box center [63, 291] width 7 height 7
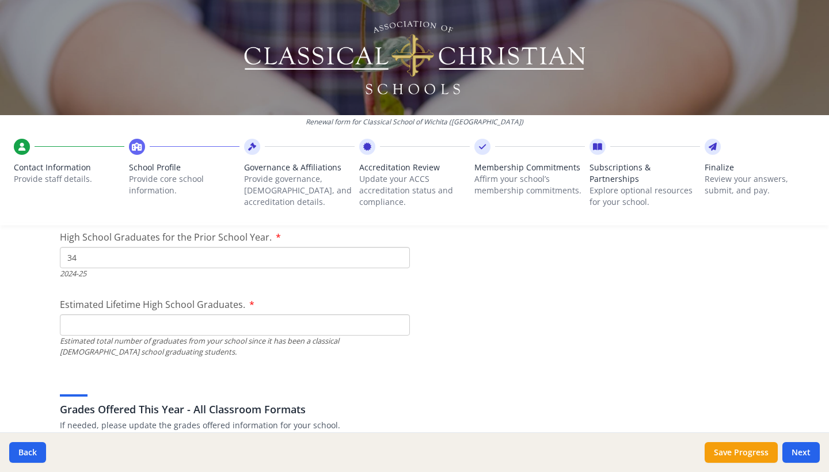
scroll to position [1691, 0]
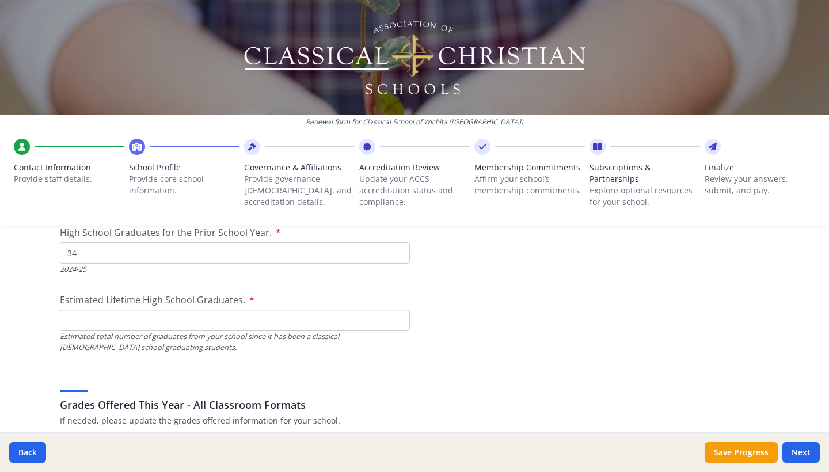
click at [220, 322] on input "Estimated Lifetime High School Graduates." at bounding box center [235, 320] width 350 height 21
click at [198, 320] on input "Estimated Lifetime High School Graduates." at bounding box center [235, 320] width 350 height 21
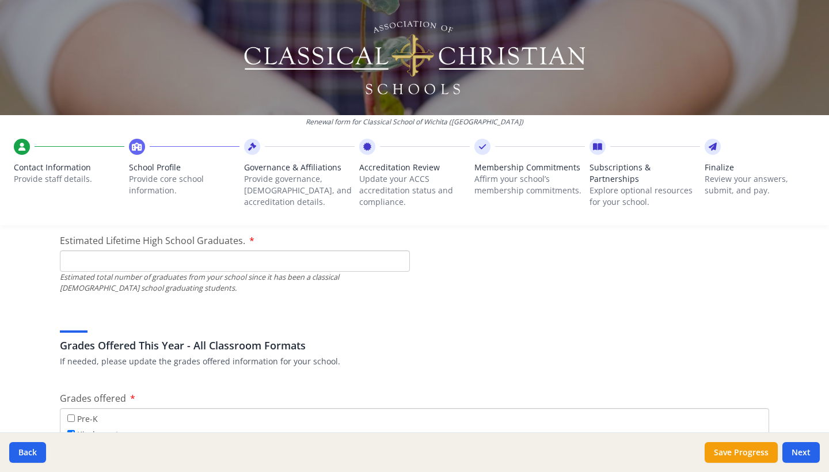
scroll to position [1755, 0]
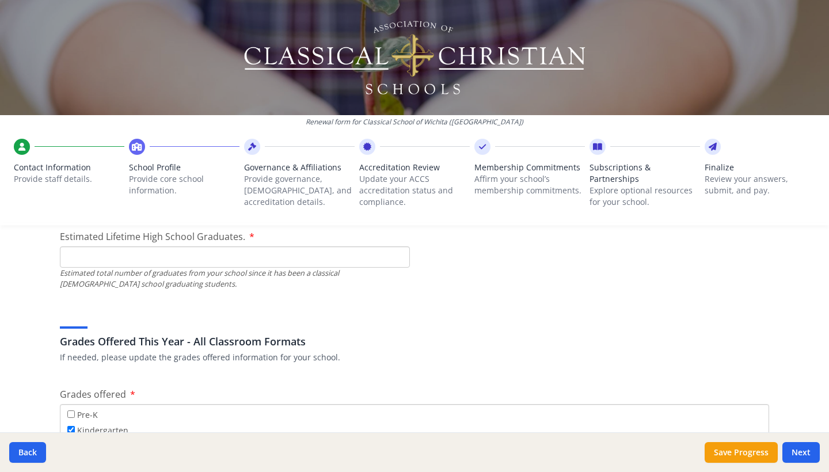
click at [120, 259] on input "Estimated Lifetime High School Graduates." at bounding box center [235, 256] width 350 height 21
click at [230, 258] on input "Estimated Lifetime High School Graduates." at bounding box center [235, 257] width 350 height 21
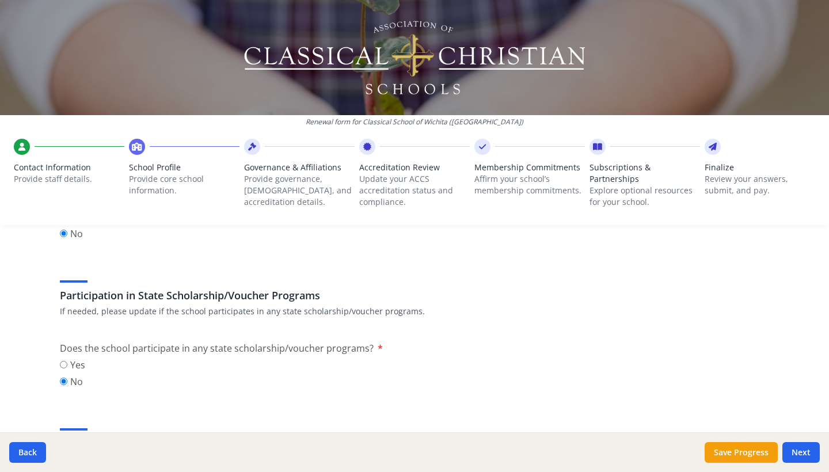
scroll to position [1431, 0]
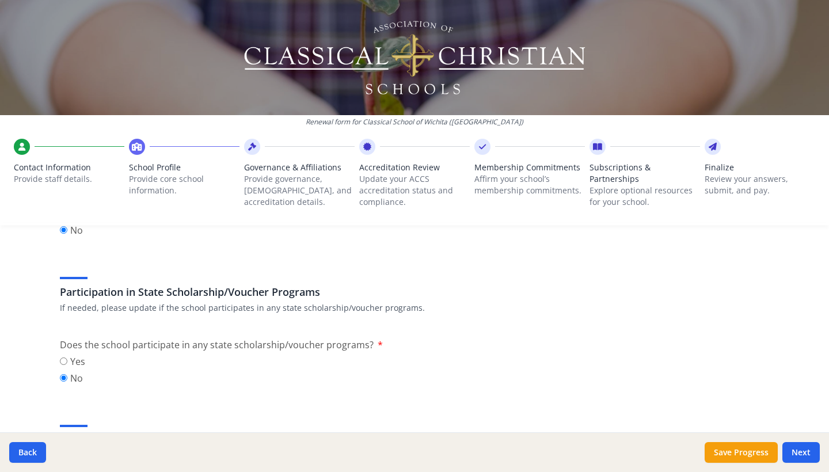
click at [64, 362] on input "Yes" at bounding box center [63, 360] width 7 height 7
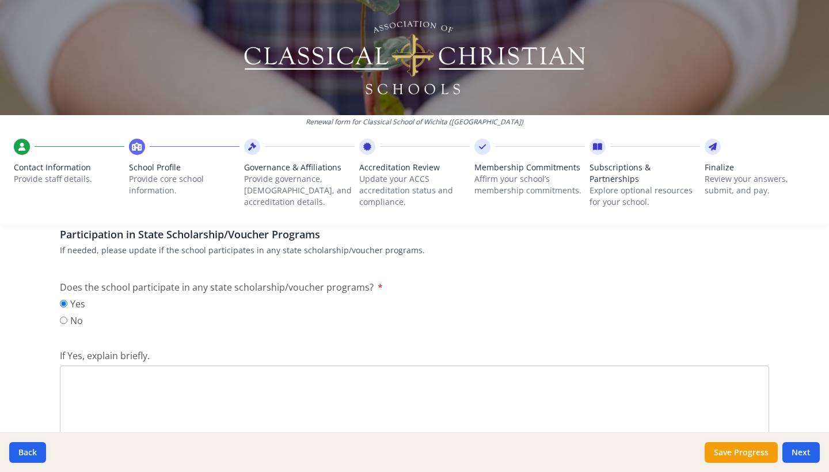
scroll to position [1491, 0]
click at [133, 372] on textarea "If Yes, explain briefly." at bounding box center [414, 401] width 709 height 77
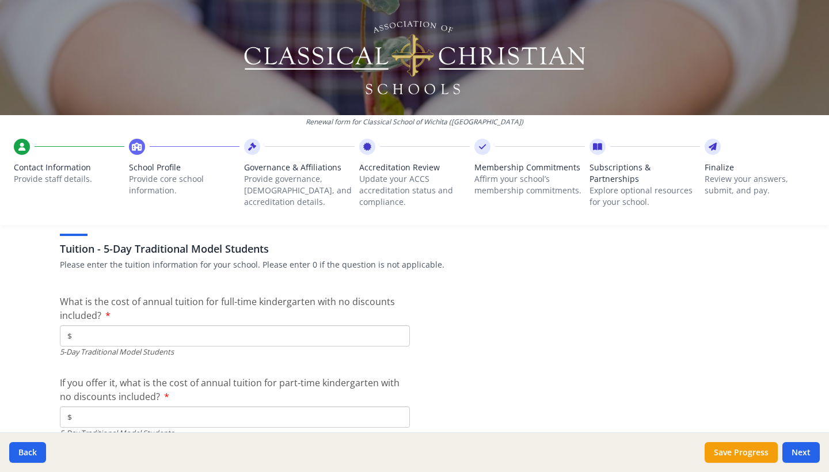
scroll to position [3091, 0]
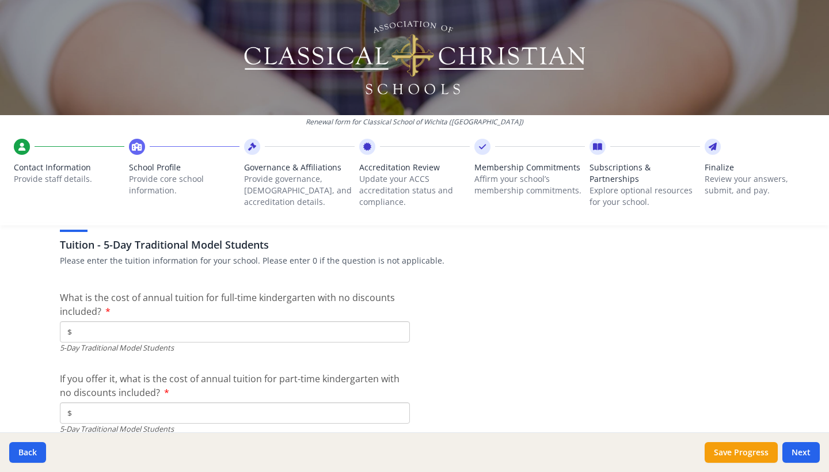
click at [201, 322] on input "$" at bounding box center [235, 331] width 350 height 21
click at [155, 405] on input "$" at bounding box center [235, 412] width 350 height 21
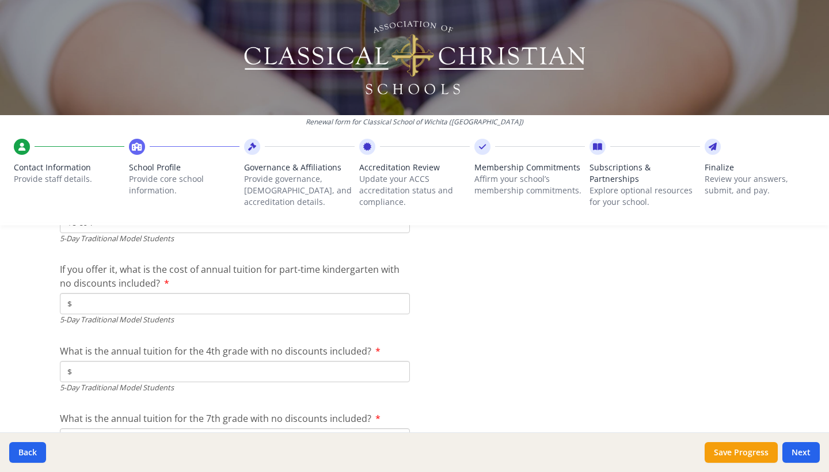
scroll to position [3204, 0]
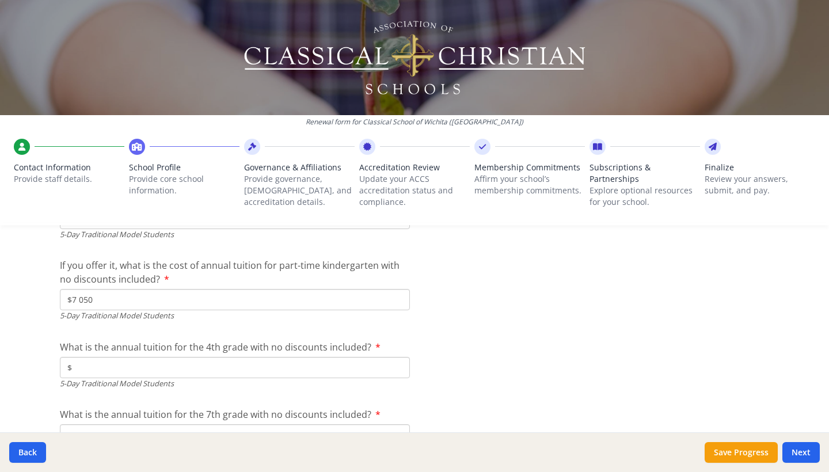
click at [264, 360] on input "$" at bounding box center [235, 367] width 350 height 21
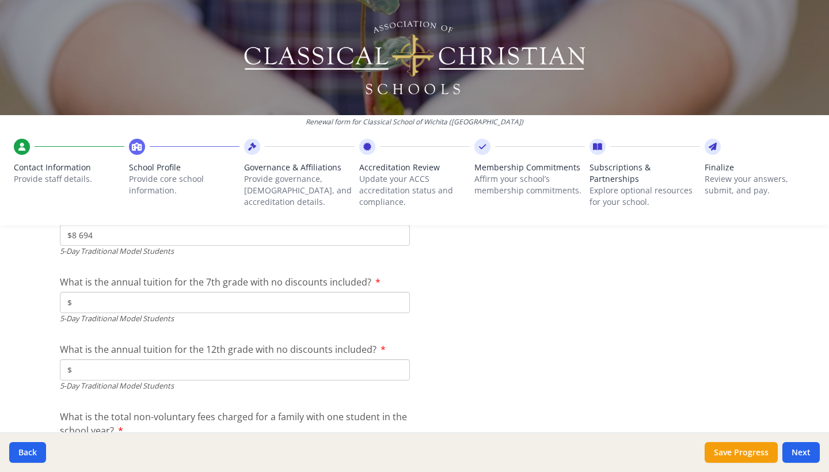
scroll to position [3342, 0]
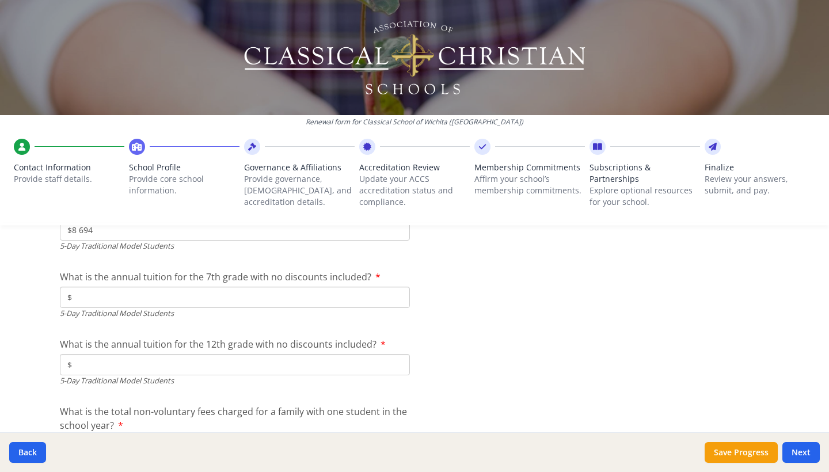
click at [223, 295] on input "$" at bounding box center [235, 297] width 350 height 21
click at [222, 359] on input "$" at bounding box center [235, 364] width 350 height 21
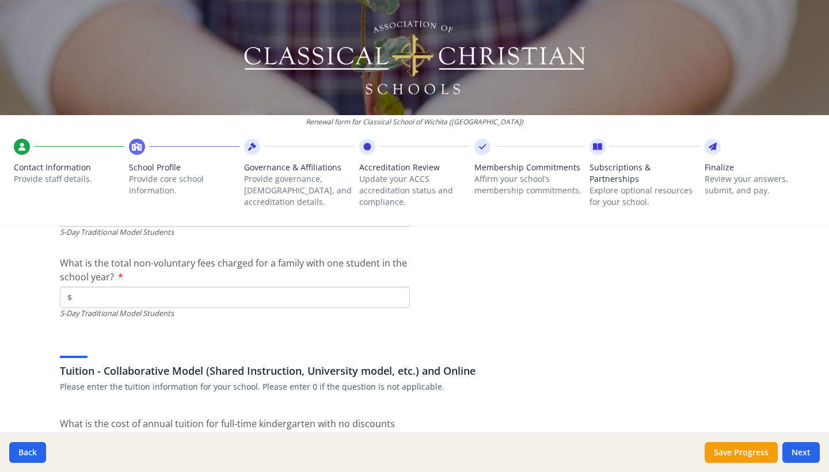
scroll to position [3491, 0]
click at [228, 299] on input "$" at bounding box center [235, 296] width 350 height 21
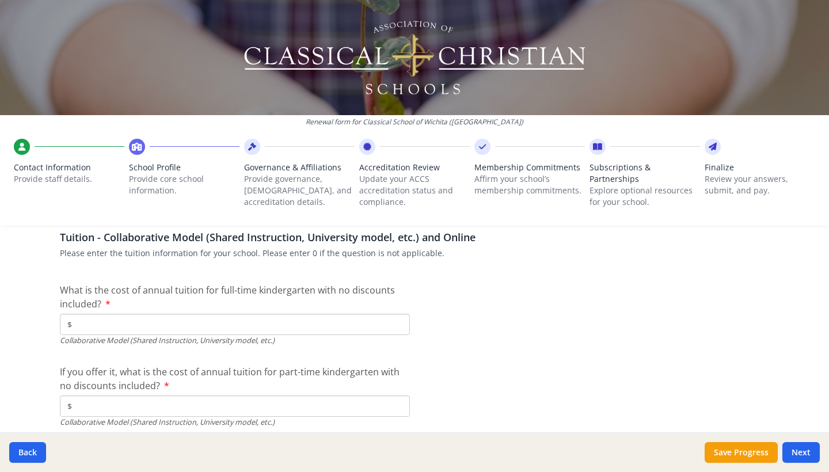
scroll to position [3623, 0]
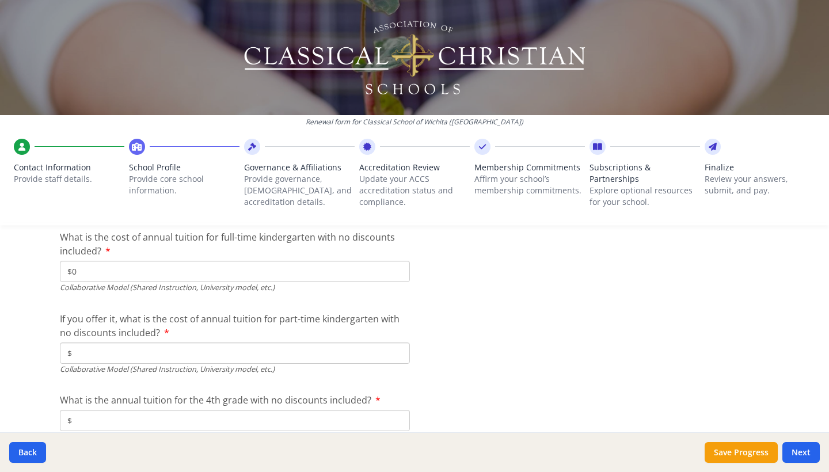
scroll to position [3685, 0]
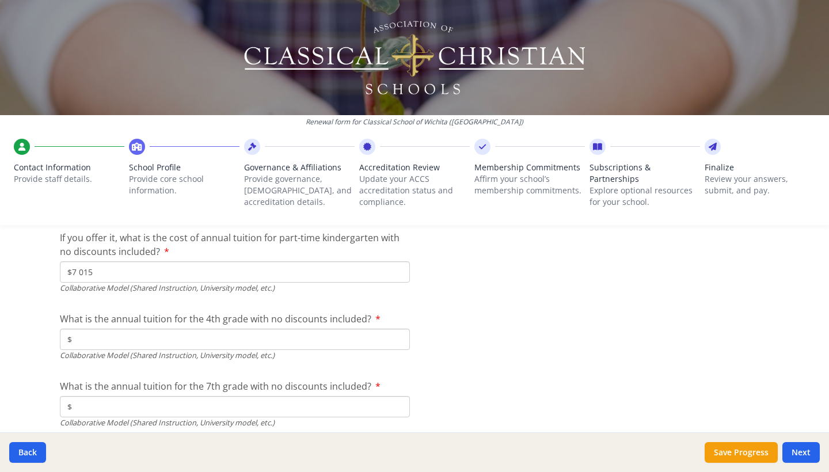
scroll to position [3766, 0]
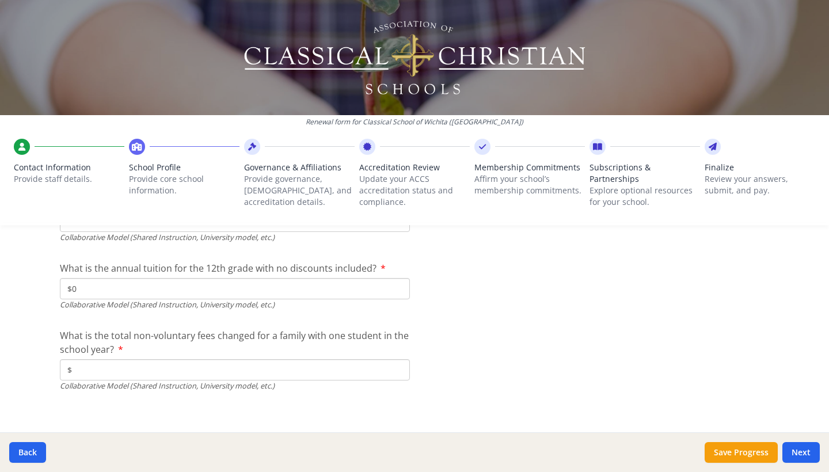
scroll to position [3943, 0]
click at [196, 360] on input "$" at bounding box center [235, 370] width 350 height 21
click at [745, 449] on button "Save Progress" at bounding box center [741, 452] width 73 height 21
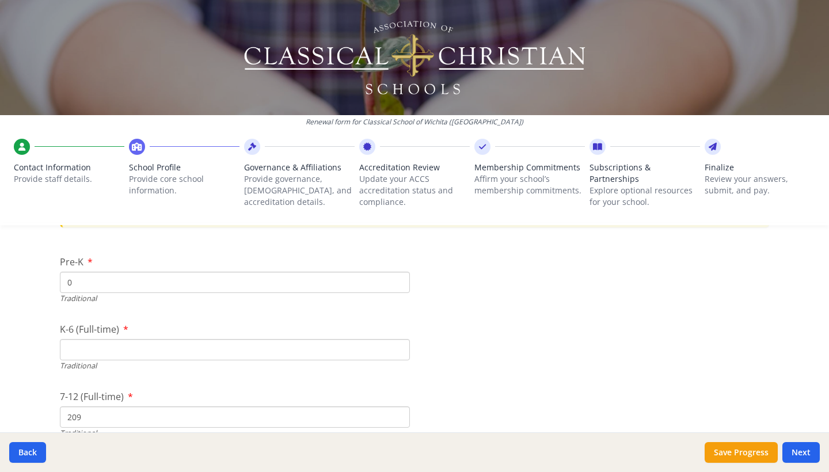
scroll to position [2497, 0]
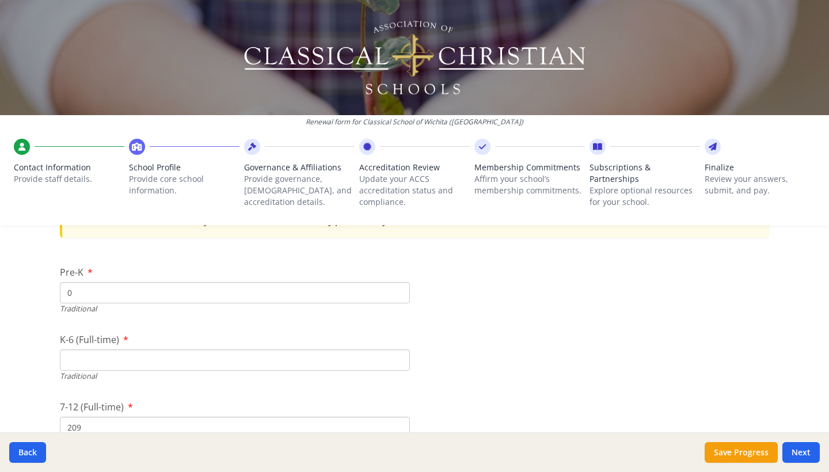
click at [90, 350] on input "K-6 (Full-time)" at bounding box center [235, 359] width 350 height 21
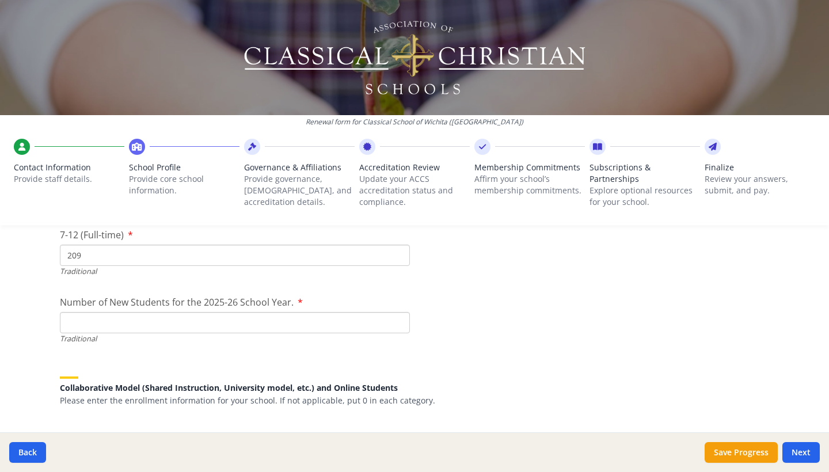
scroll to position [2671, 0]
click at [162, 319] on input "Number of New Students for the 2025-26 School Year." at bounding box center [235, 320] width 350 height 21
click at [230, 313] on input "Number of New Students for the 2025-26 School Year." at bounding box center [235, 320] width 350 height 21
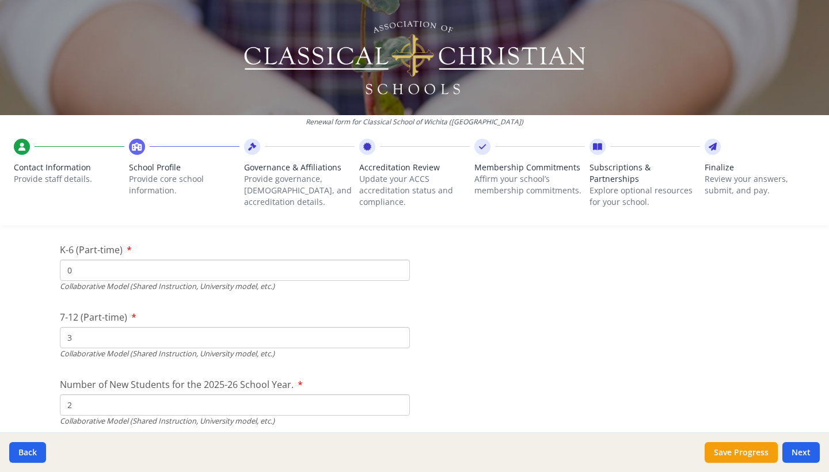
scroll to position [2856, 0]
click at [752, 451] on button "Save Progress" at bounding box center [741, 452] width 73 height 21
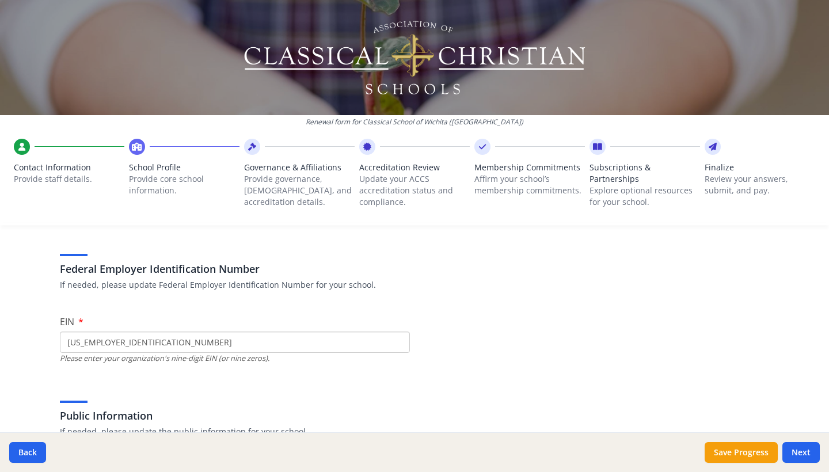
scroll to position [52, 0]
click at [744, 448] on button "Save Progress" at bounding box center [741, 452] width 73 height 21
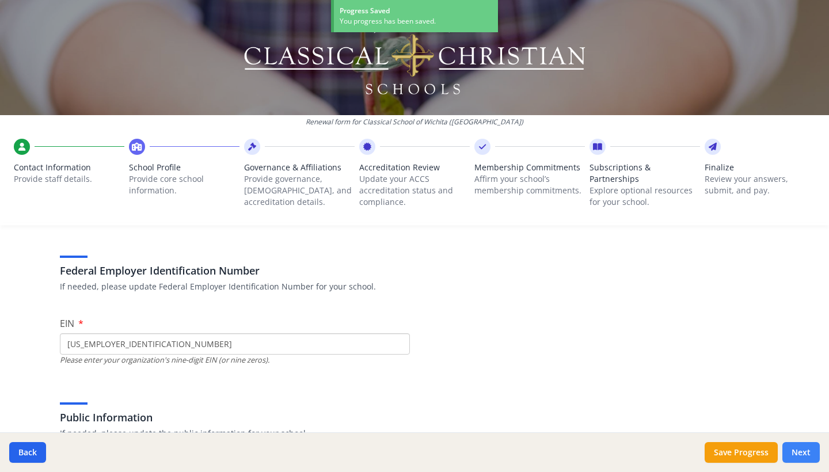
click at [807, 450] on button "Next" at bounding box center [800, 452] width 37 height 21
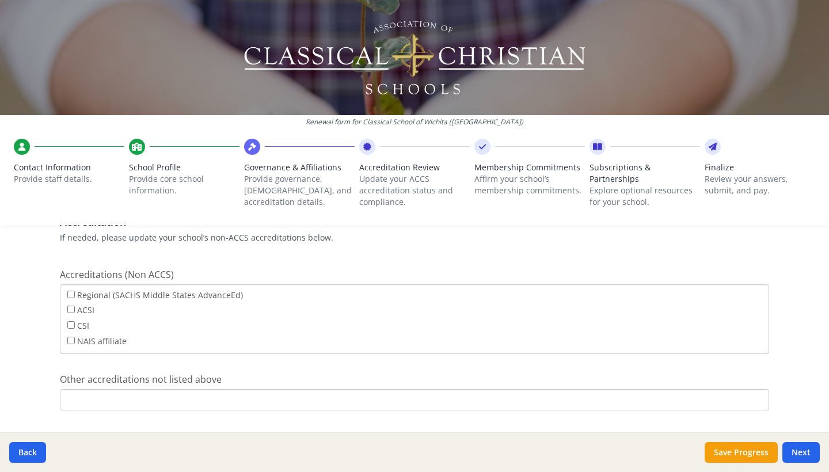
scroll to position [462, 0]
click at [115, 395] on input "Other accreditations not listed above" at bounding box center [414, 401] width 709 height 21
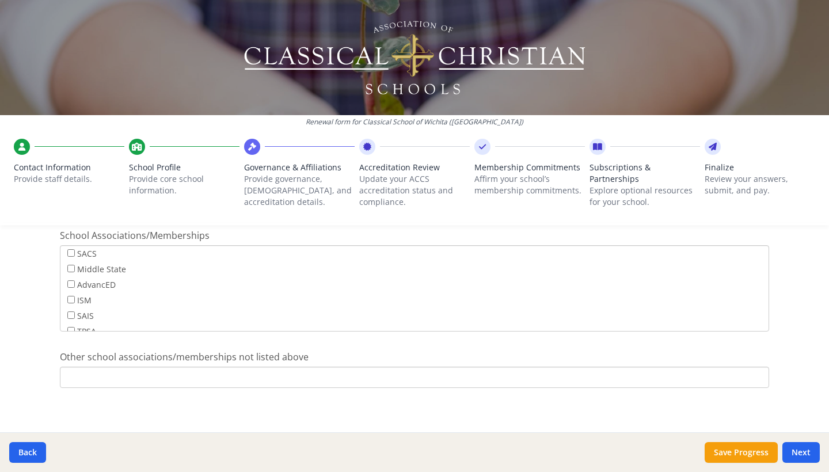
scroll to position [743, 0]
click at [740, 456] on button "Save Progress" at bounding box center [741, 452] width 73 height 21
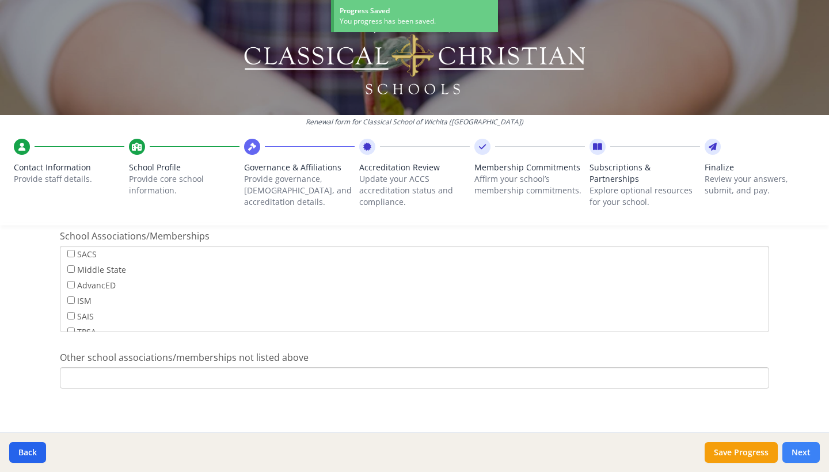
click at [804, 455] on button "Next" at bounding box center [800, 452] width 37 height 21
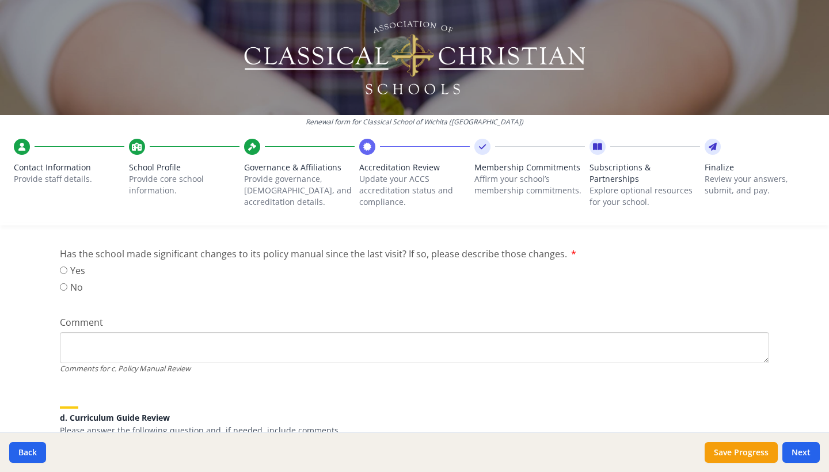
scroll to position [645, 0]
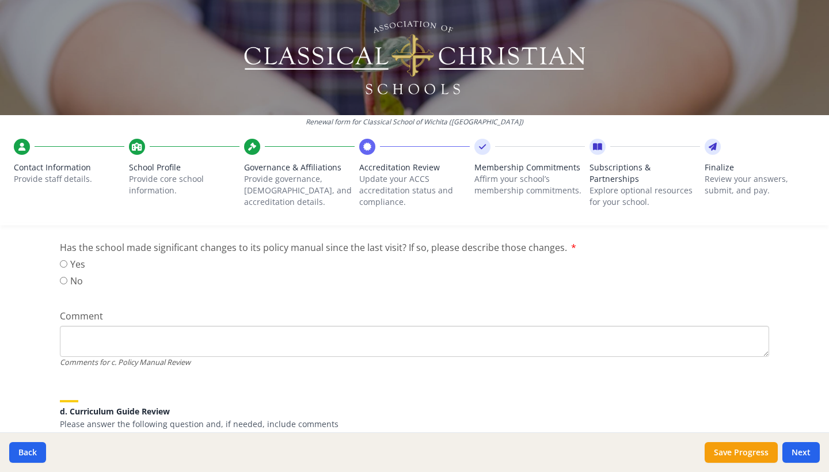
click at [64, 284] on input "No" at bounding box center [63, 280] width 7 height 7
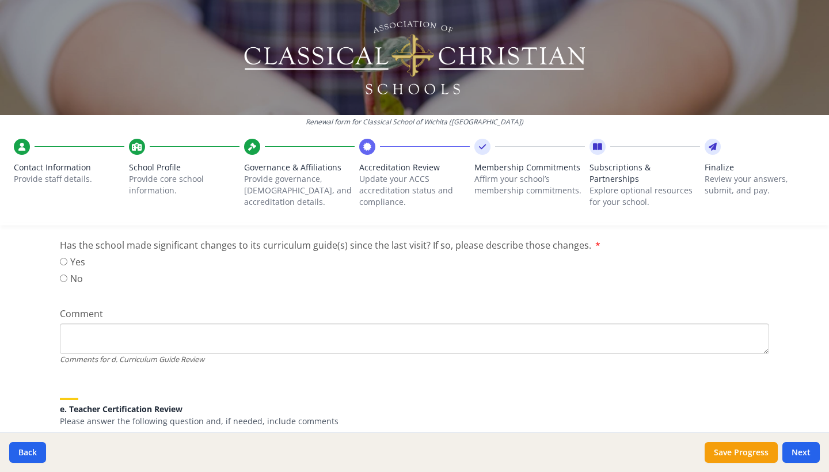
click at [65, 280] on input "No" at bounding box center [63, 278] width 7 height 7
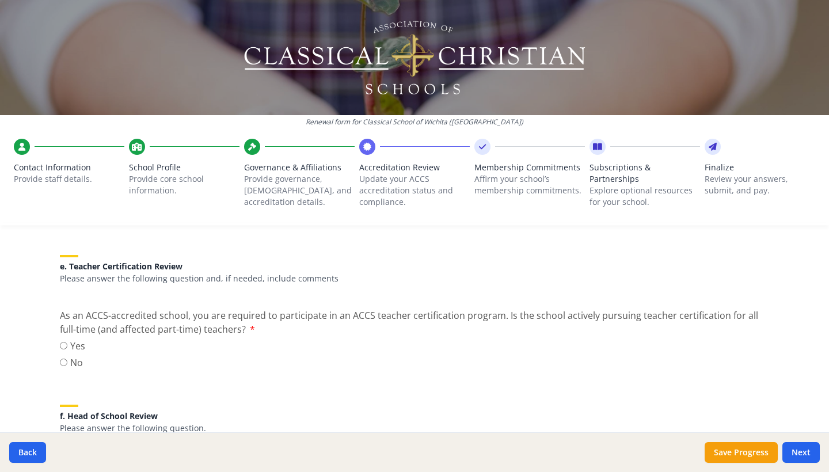
scroll to position [1025, 0]
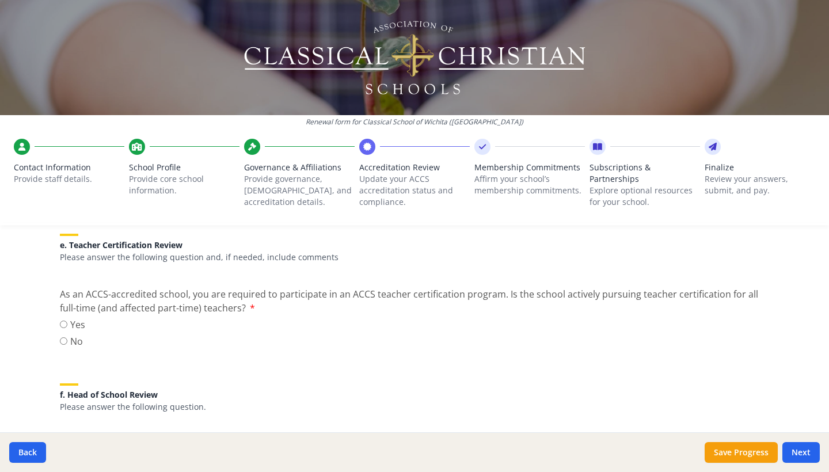
click at [68, 326] on label "Yes" at bounding box center [72, 325] width 25 height 14
click at [67, 326] on input "Yes" at bounding box center [63, 324] width 7 height 7
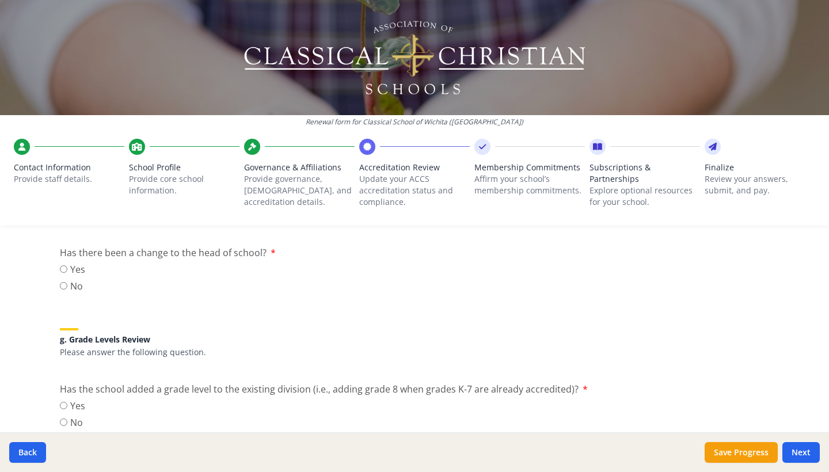
scroll to position [1219, 0]
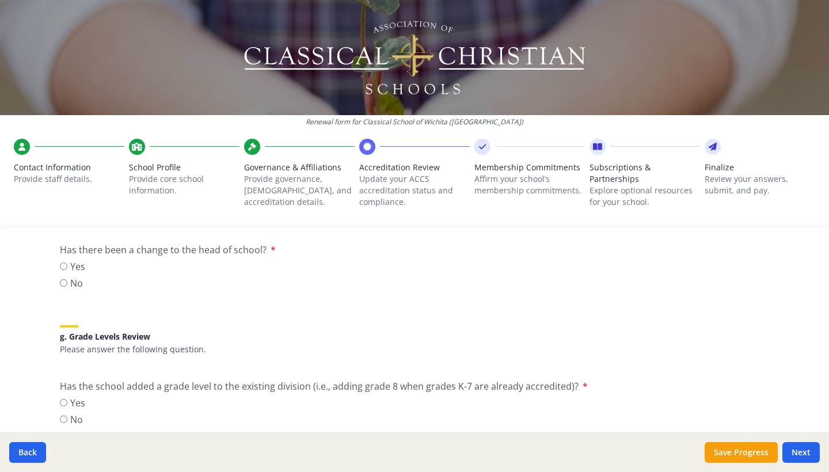
click at [66, 265] on input "Yes" at bounding box center [63, 266] width 7 height 7
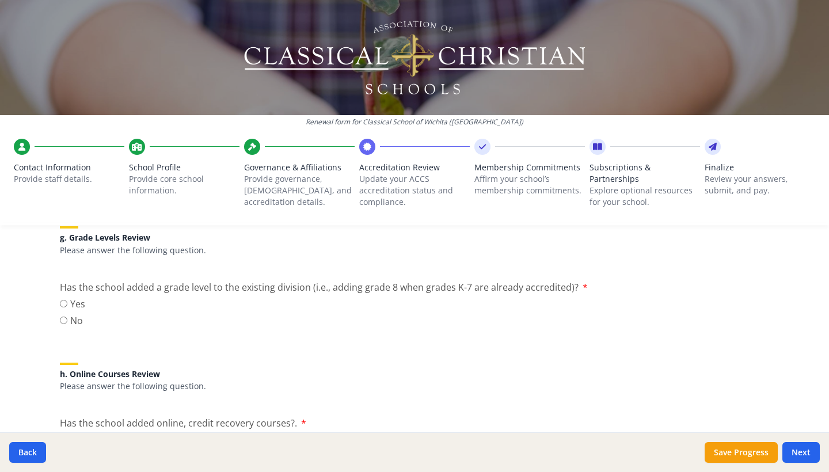
scroll to position [1321, 0]
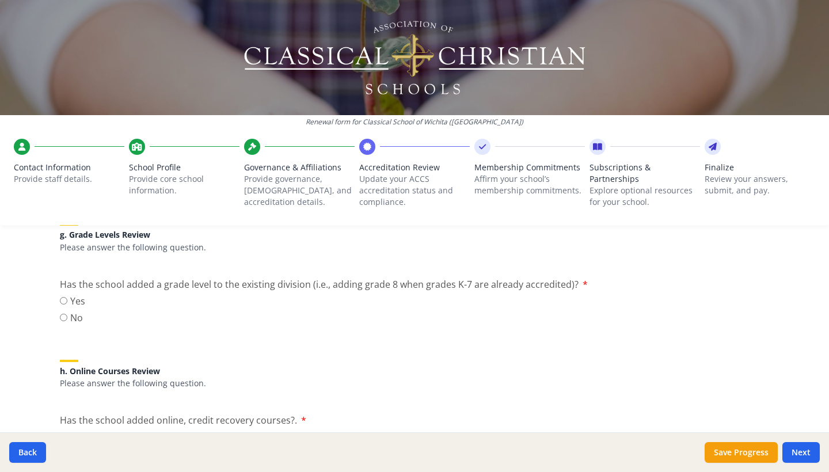
click at [62, 315] on input "No" at bounding box center [63, 317] width 7 height 7
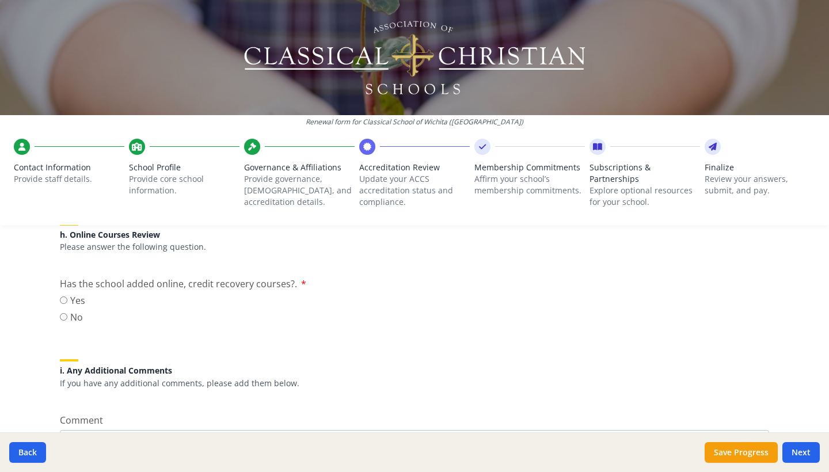
scroll to position [1459, 0]
click at [64, 313] on input "No" at bounding box center [63, 314] width 7 height 7
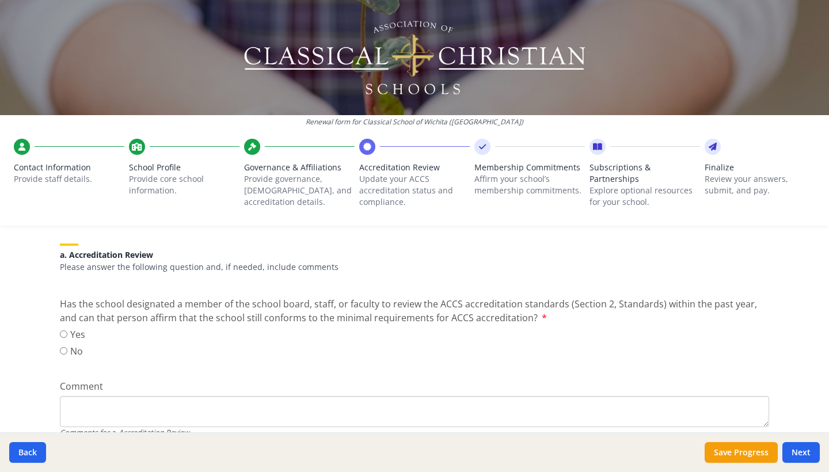
scroll to position [150, 0]
click at [65, 334] on input "Yes" at bounding box center [63, 332] width 7 height 7
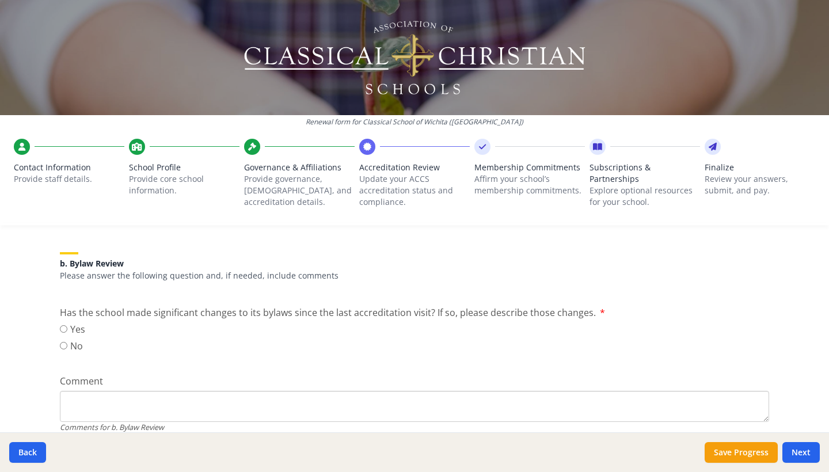
scroll to position [368, 0]
click at [65, 345] on input "No" at bounding box center [63, 344] width 7 height 7
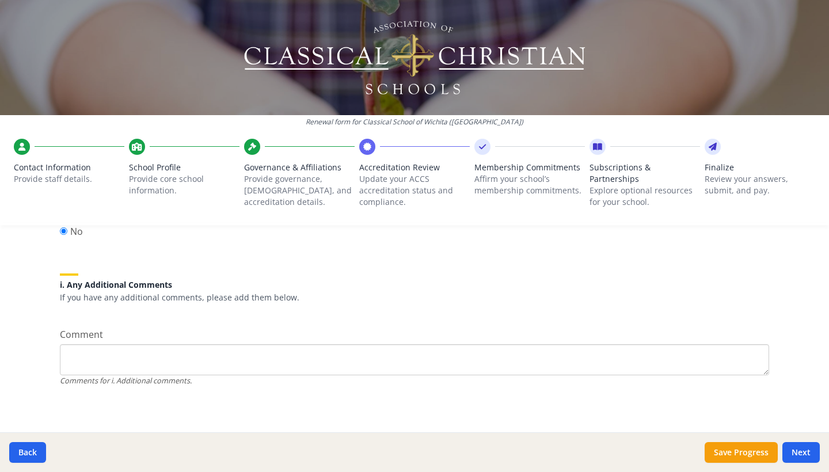
scroll to position [1543, 0]
click at [725, 453] on button "Save Progress" at bounding box center [741, 452] width 73 height 21
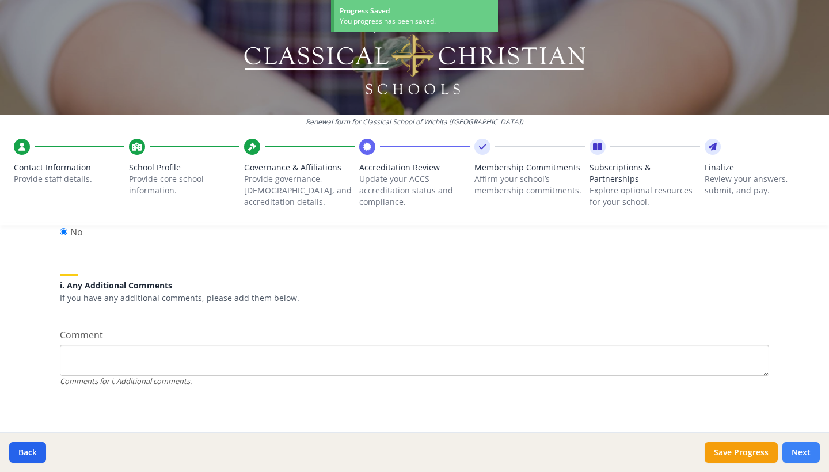
click at [794, 449] on button "Next" at bounding box center [800, 452] width 37 height 21
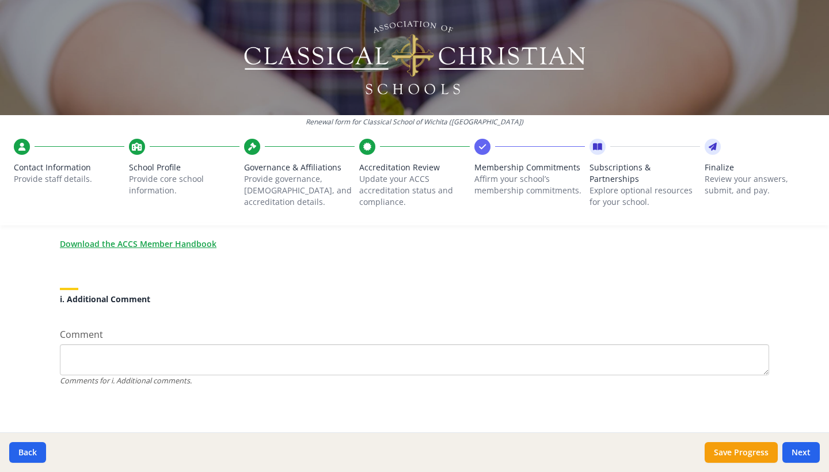
scroll to position [1062, 0]
click at [760, 450] on button "Save Progress" at bounding box center [741, 452] width 73 height 21
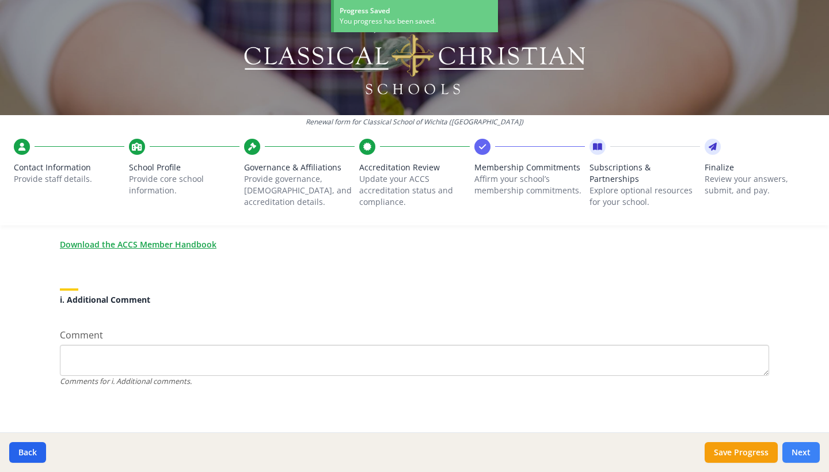
click at [811, 449] on button "Next" at bounding box center [800, 452] width 37 height 21
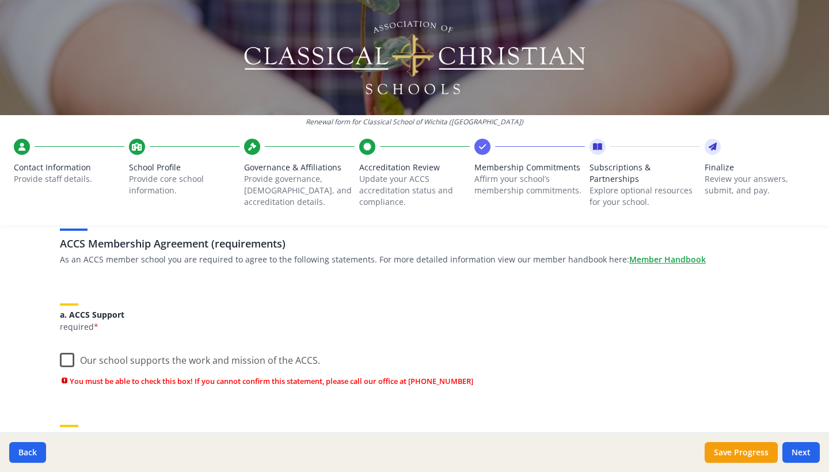
scroll to position [89, 0]
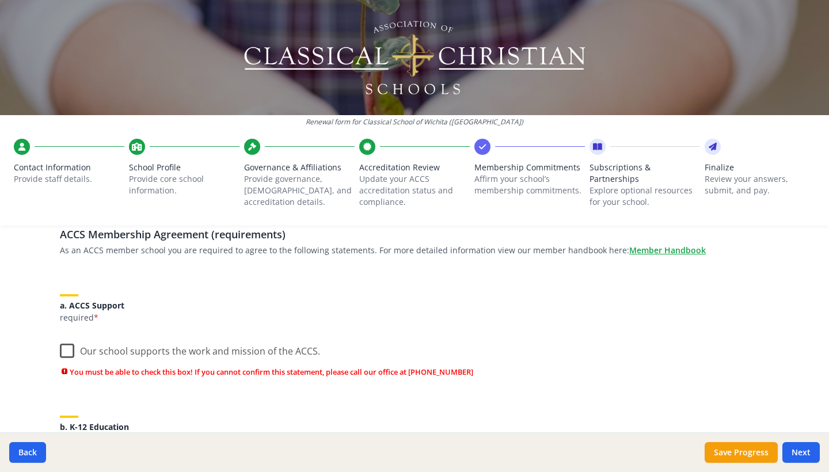
click at [64, 353] on label "Our school supports the work and mission of the ACCS." at bounding box center [190, 348] width 260 height 25
click at [0, 0] on input "Our school supports the work and mission of the ACCS." at bounding box center [0, 0] width 0 height 0
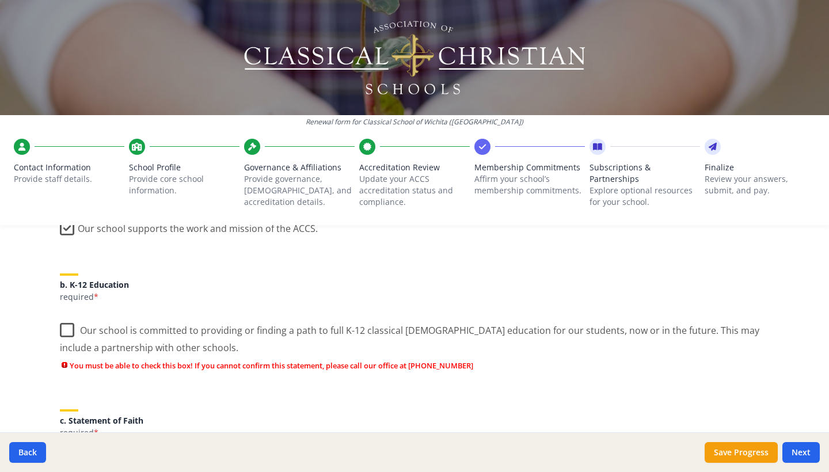
scroll to position [212, 0]
click at [67, 324] on label "Our school is committed to providing or finding a path to full K-12 classical […" at bounding box center [414, 333] width 709 height 39
click at [0, 0] on input "Our school is committed to providing or finding a path to full K-12 classical […" at bounding box center [0, 0] width 0 height 0
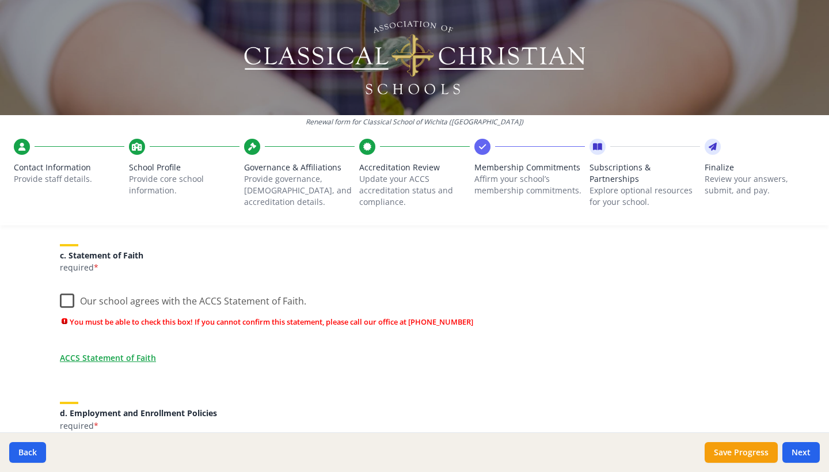
scroll to position [397, 0]
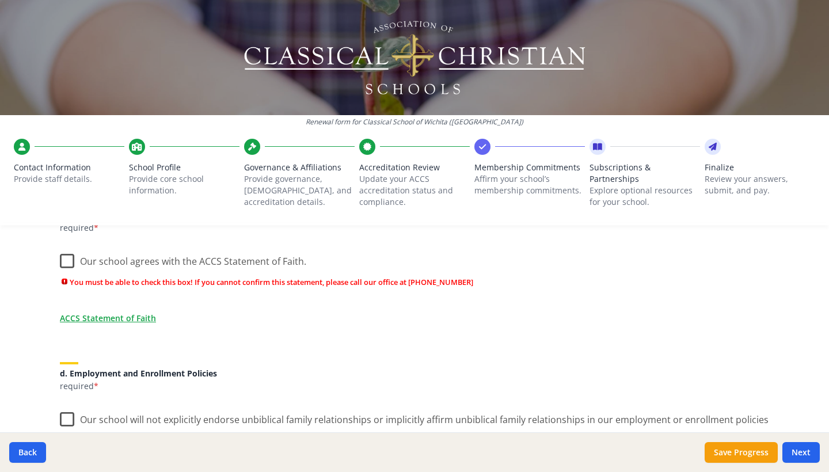
click at [69, 260] on label "Our school agrees with the ACCS Statement of Faith." at bounding box center [183, 258] width 246 height 25
click at [0, 0] on input "Our school agrees with the ACCS Statement of Faith." at bounding box center [0, 0] width 0 height 0
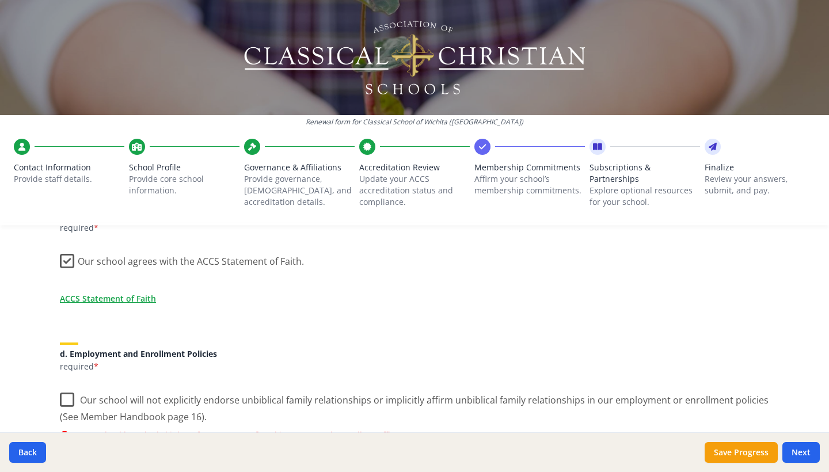
click at [66, 406] on label "Our school will not explicitly endorse unbiblical family relationships or impli…" at bounding box center [414, 404] width 709 height 39
click at [0, 0] on input "Our school will not explicitly endorse unbiblical family relationships or impli…" at bounding box center [0, 0] width 0 height 0
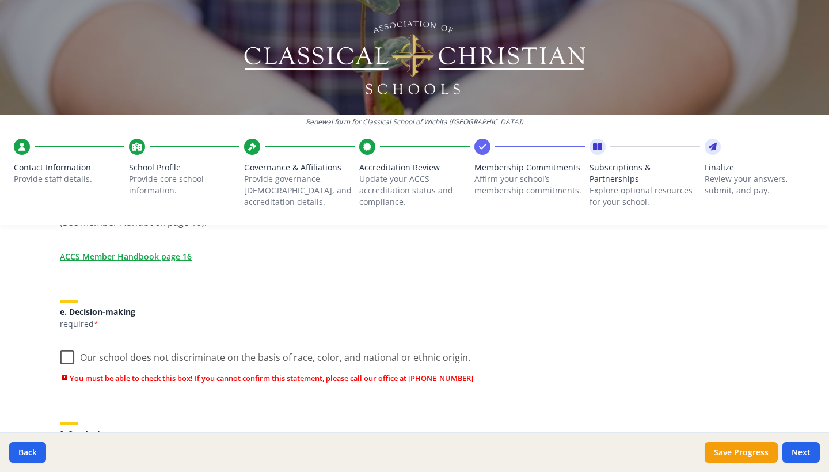
scroll to position [604, 0]
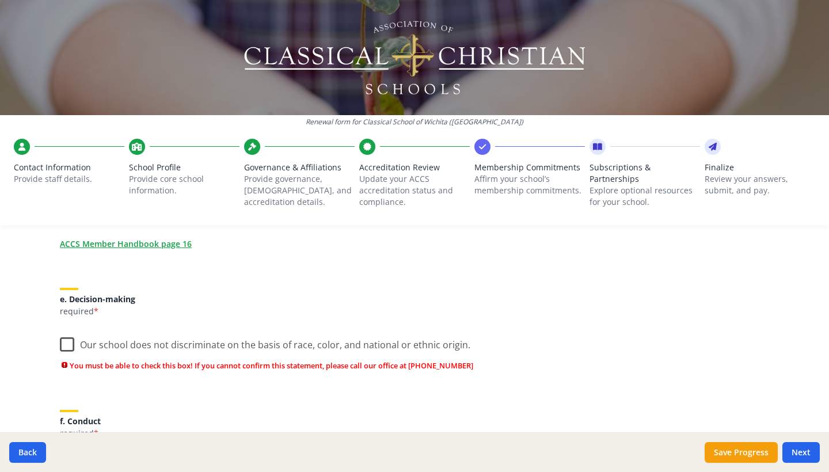
click at [69, 338] on label "Our school does not discriminate on the basis of race, color, and national or e…" at bounding box center [265, 342] width 410 height 25
click at [0, 0] on input "Our school does not discriminate on the basis of race, color, and national or e…" at bounding box center [0, 0] width 0 height 0
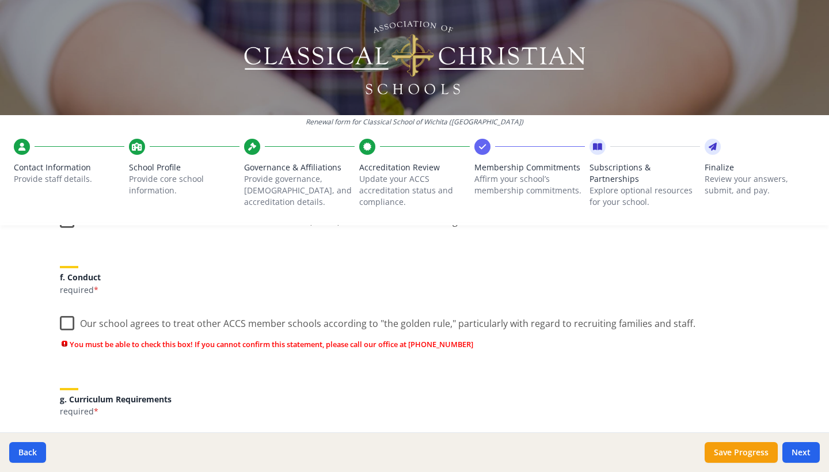
scroll to position [755, 0]
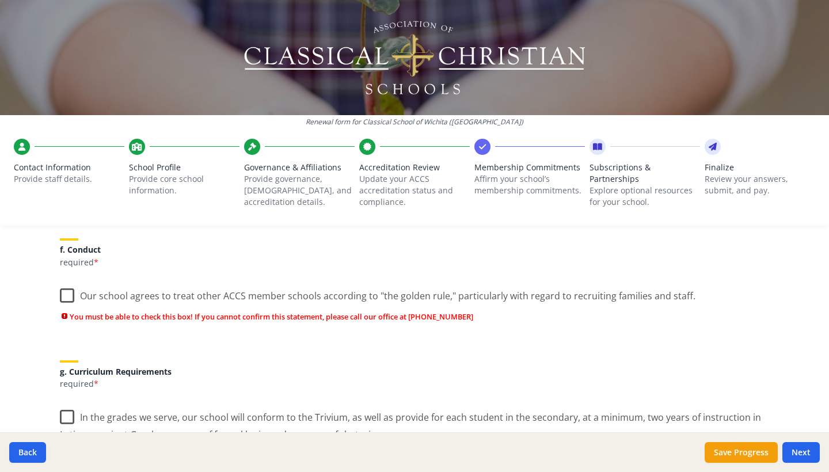
click at [67, 298] on label "Our school agrees to treat other ACCS member schools according to "the golden r…" at bounding box center [378, 293] width 636 height 25
click at [0, 0] on input "Our school agrees to treat other ACCS member schools according to "the golden r…" at bounding box center [0, 0] width 0 height 0
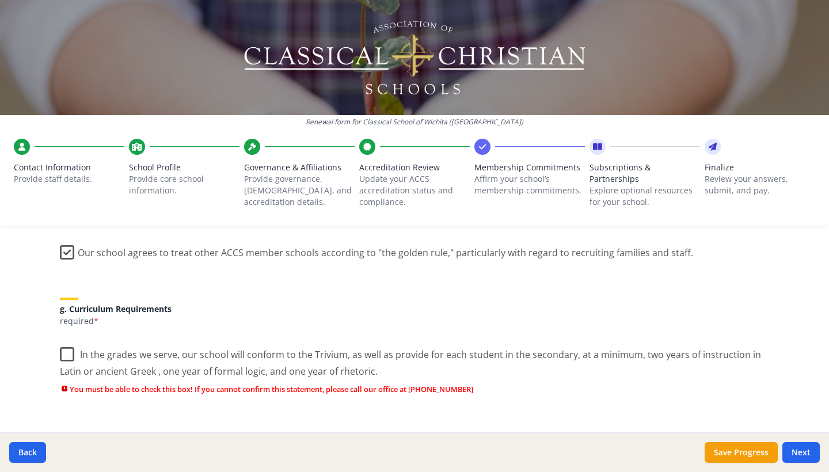
scroll to position [800, 0]
click at [69, 352] on label "In the grades we serve, our school will conform to the Trivium, as well as prov…" at bounding box center [414, 357] width 709 height 39
click at [0, 0] on input "In the grades we serve, our school will conform to the Trivium, as well as prov…" at bounding box center [0, 0] width 0 height 0
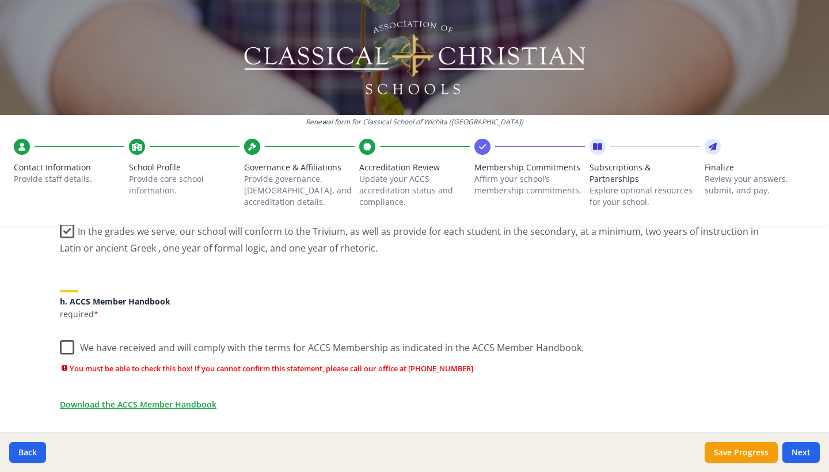
scroll to position [923, 0]
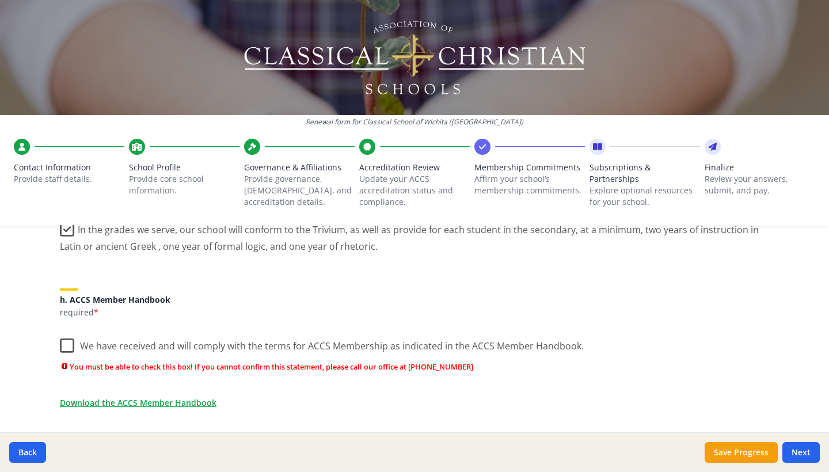
click at [67, 343] on label "We have received and will comply with the terms for ACCS Membership as indicate…" at bounding box center [322, 343] width 524 height 25
click at [0, 0] on input "We have received and will comply with the terms for ACCS Membership as indicate…" at bounding box center [0, 0] width 0 height 0
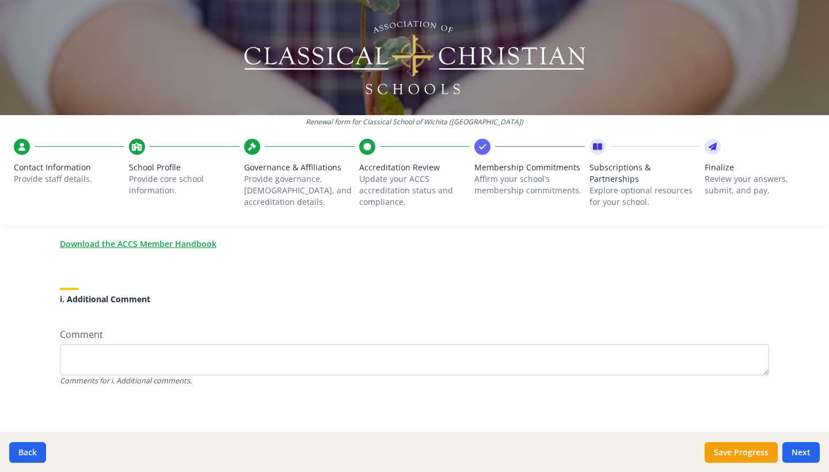
scroll to position [1062, 0]
click at [740, 455] on button "Save Progress" at bounding box center [741, 452] width 73 height 21
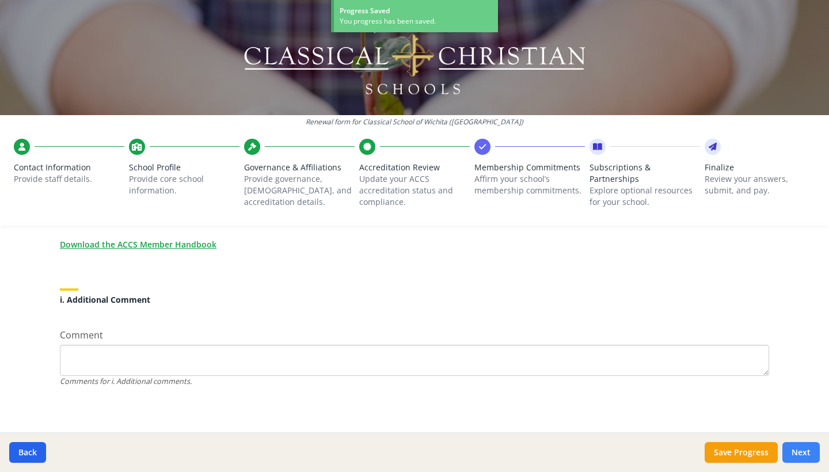
click at [806, 451] on button "Next" at bounding box center [800, 452] width 37 height 21
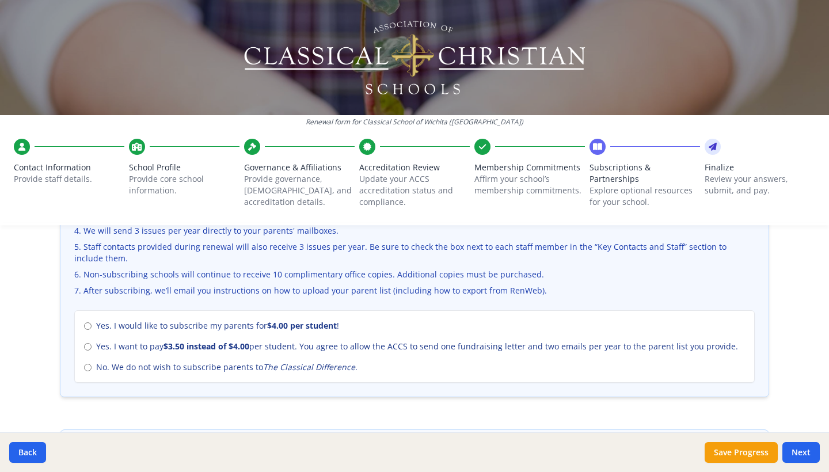
scroll to position [453, 0]
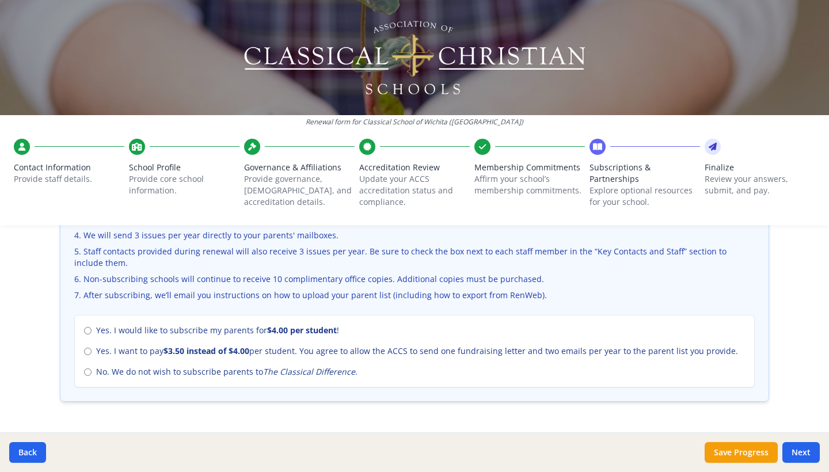
click at [87, 328] on input "Yes. I would like to subscribe my parents for $4.00 per student !" at bounding box center [87, 330] width 7 height 7
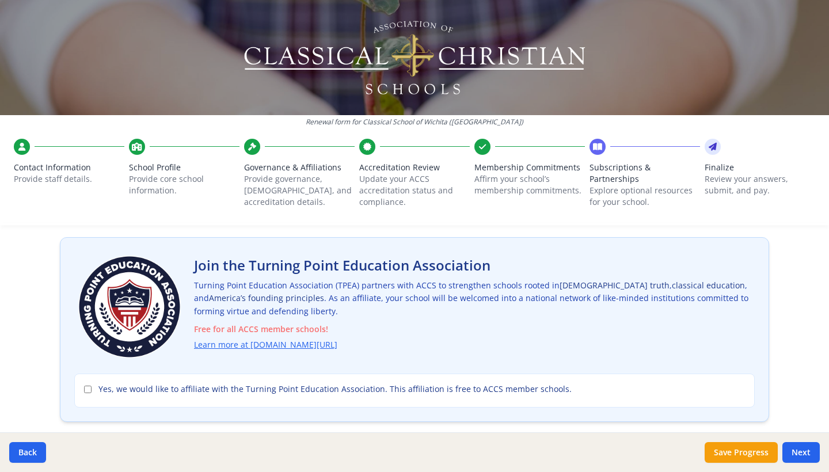
scroll to position [54, 0]
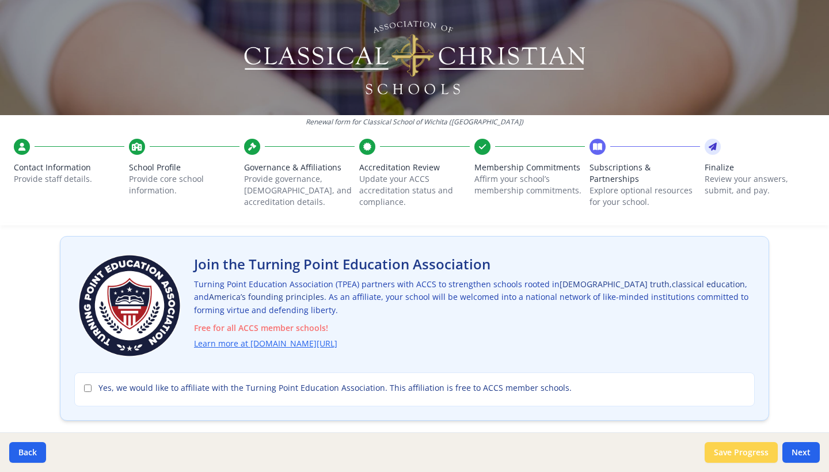
click at [729, 453] on button "Save Progress" at bounding box center [741, 452] width 73 height 21
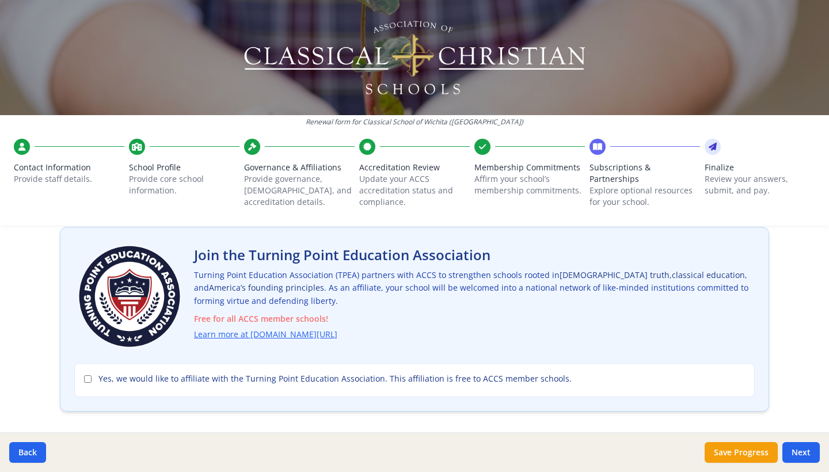
scroll to position [63, 0]
click at [87, 380] on input "Yes, we would like to affiliate with the Turning Point Education Association. T…" at bounding box center [87, 378] width 7 height 7
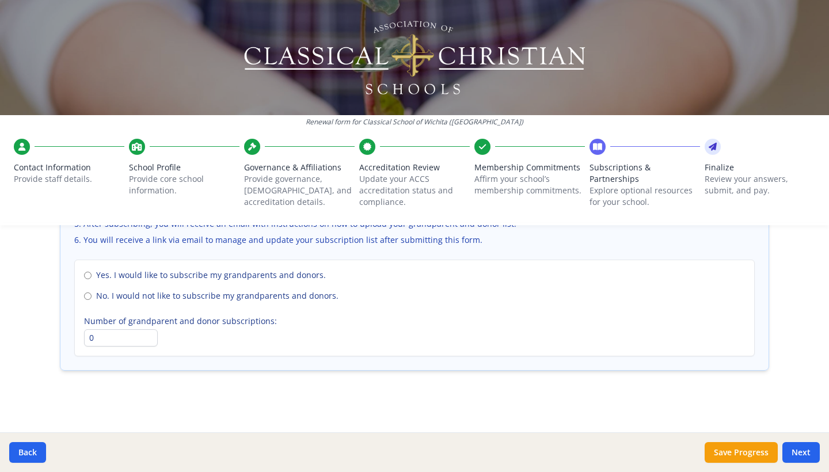
scroll to position [854, 0]
click at [86, 294] on input "No. I would not like to subscribe my grandparents and donors." at bounding box center [87, 297] width 7 height 7
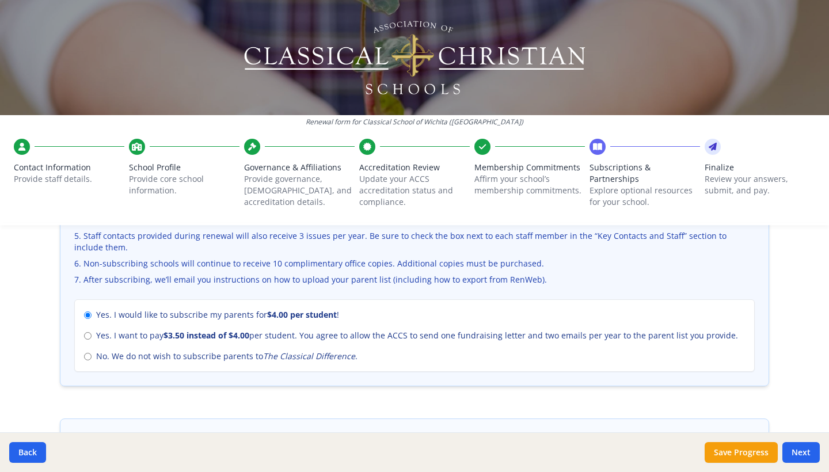
scroll to position [465, 0]
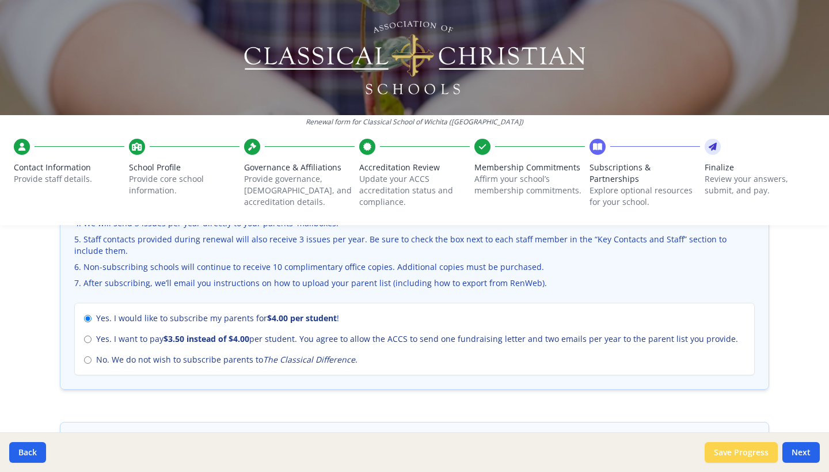
click at [740, 455] on button "Save Progress" at bounding box center [741, 452] width 73 height 21
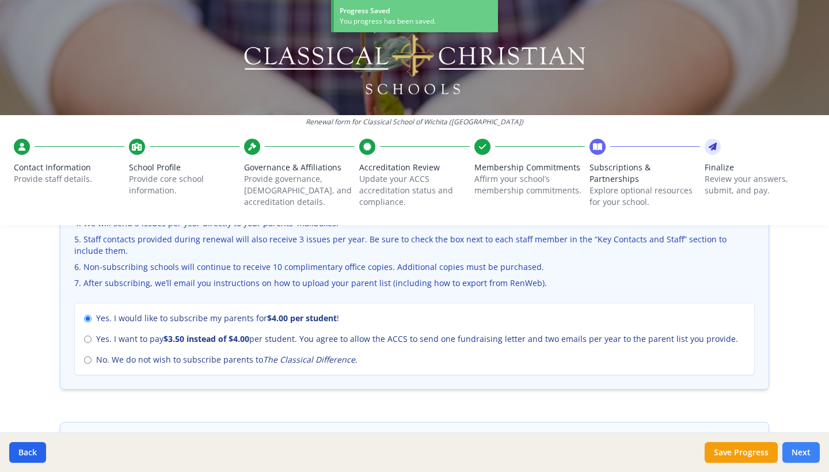
click at [798, 452] on button "Next" at bounding box center [800, 452] width 37 height 21
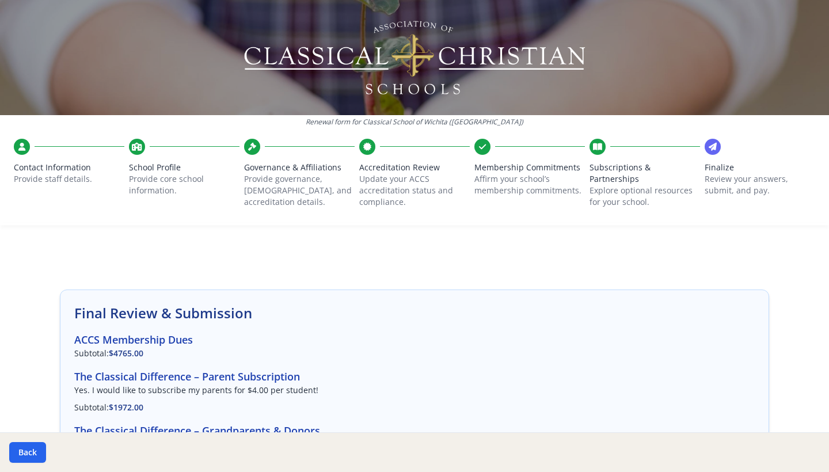
scroll to position [0, 0]
click at [600, 151] on icon at bounding box center [597, 147] width 9 height 12
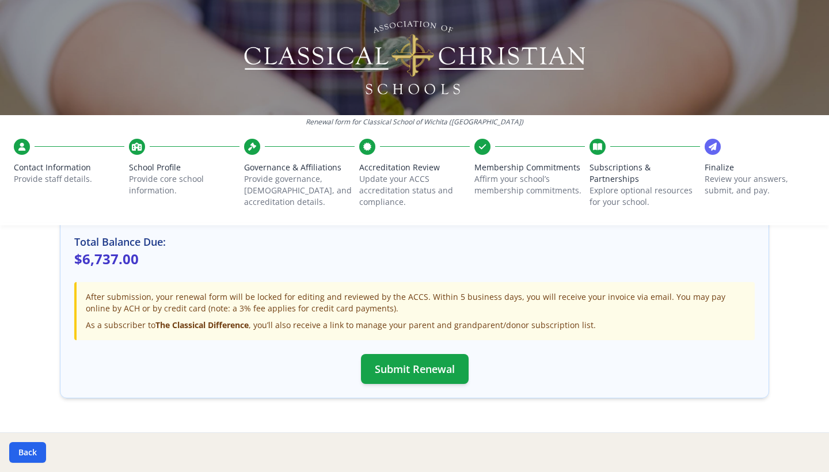
scroll to position [375, 0]
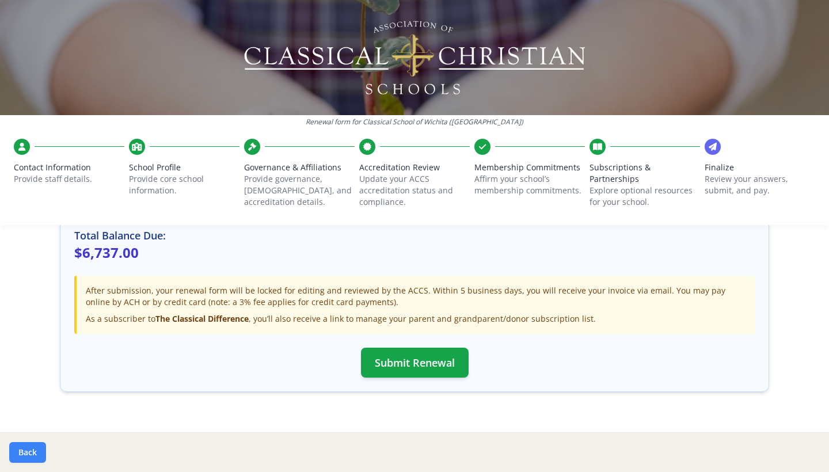
click at [30, 448] on button "Back" at bounding box center [27, 452] width 37 height 21
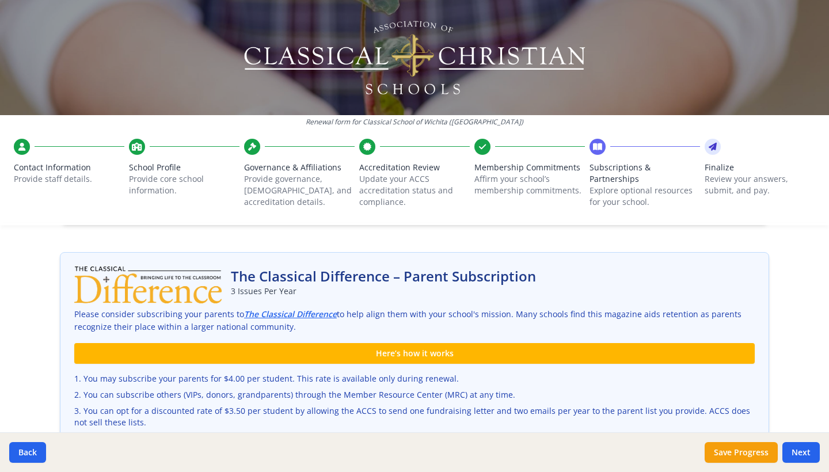
scroll to position [332, 0]
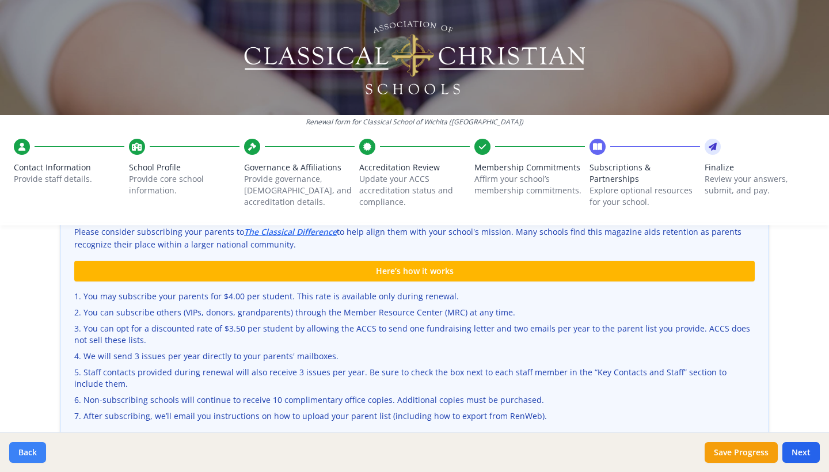
click at [16, 447] on button "Back" at bounding box center [27, 452] width 37 height 21
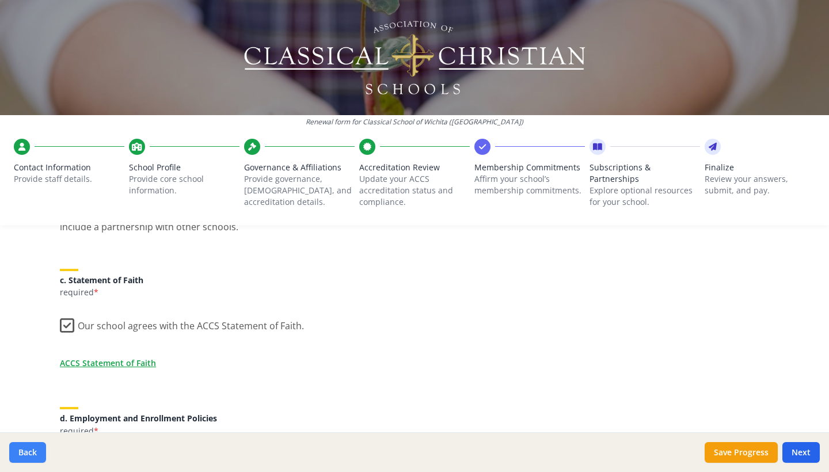
click at [22, 452] on button "Back" at bounding box center [27, 452] width 37 height 21
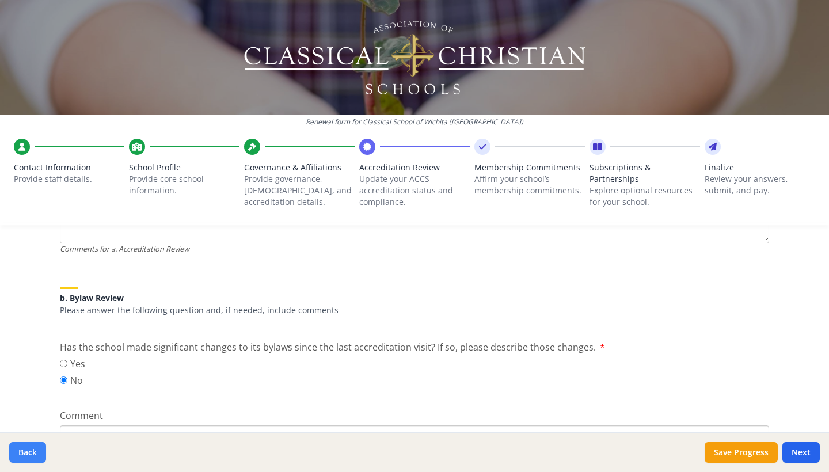
click at [23, 452] on button "Back" at bounding box center [27, 452] width 37 height 21
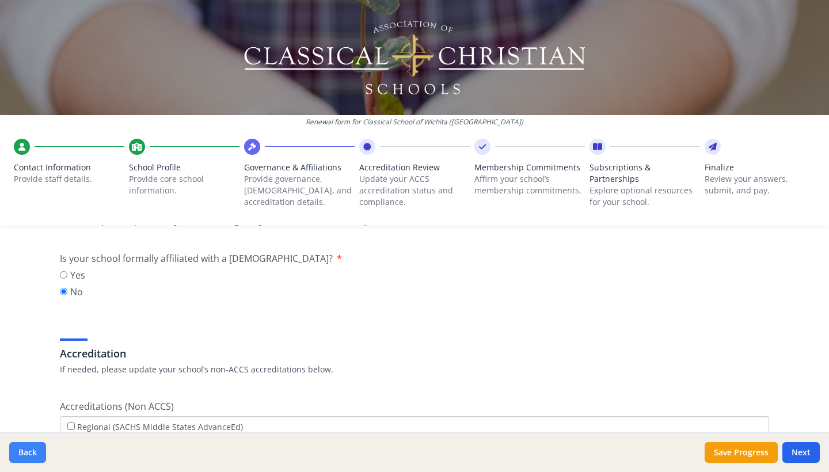
click at [23, 452] on button "Back" at bounding box center [27, 452] width 37 height 21
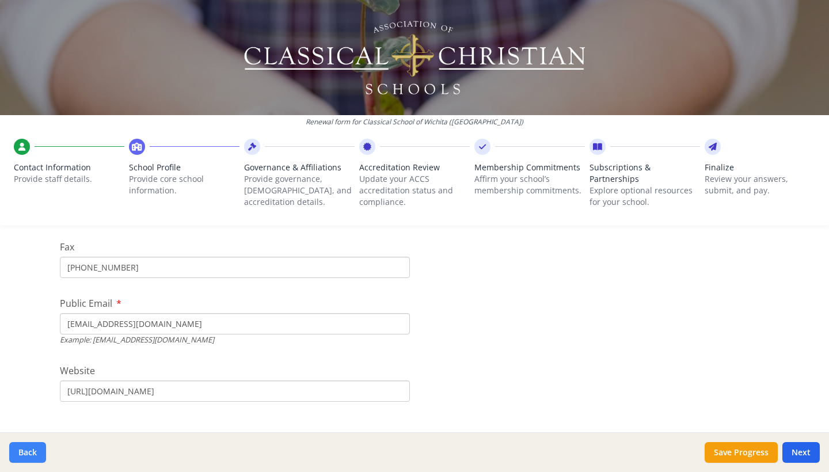
click at [23, 452] on button "Back" at bounding box center [27, 452] width 37 height 21
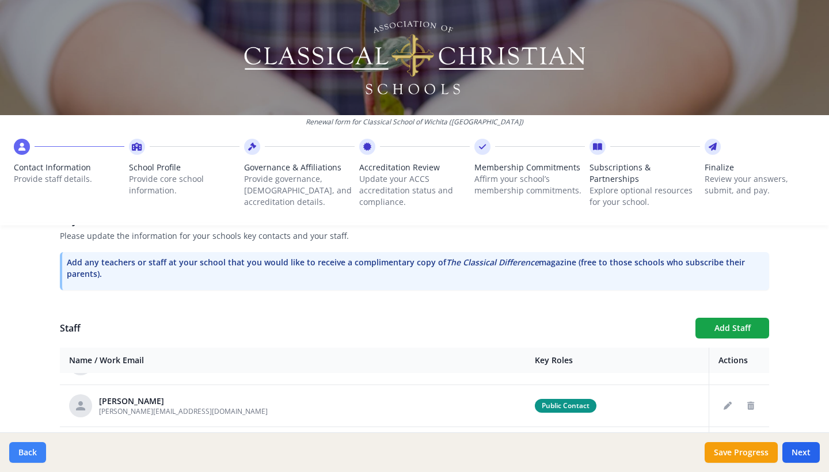
click at [23, 452] on button "Back" at bounding box center [27, 452] width 37 height 21
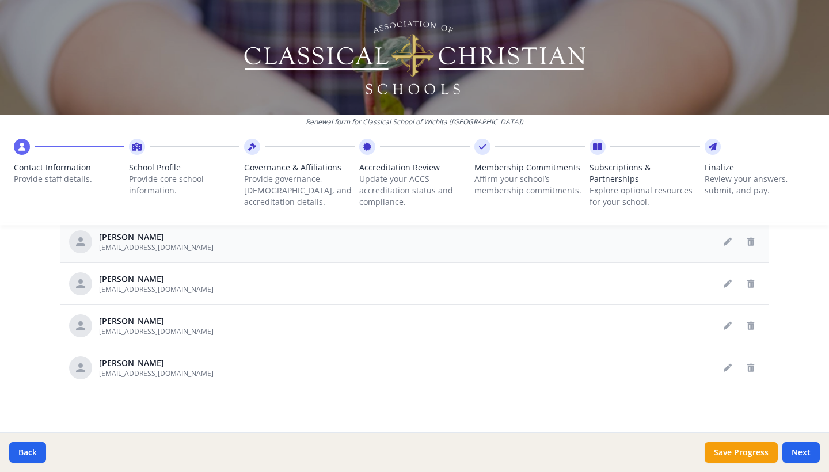
scroll to position [125, 0]
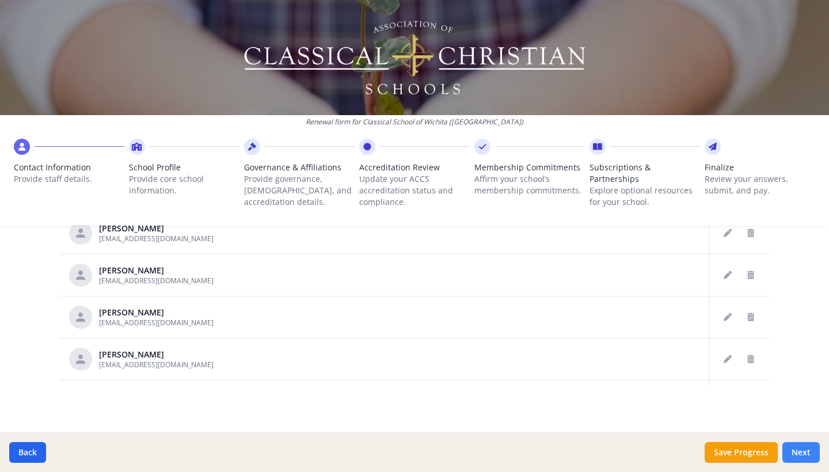
click at [801, 450] on button "Next" at bounding box center [800, 452] width 37 height 21
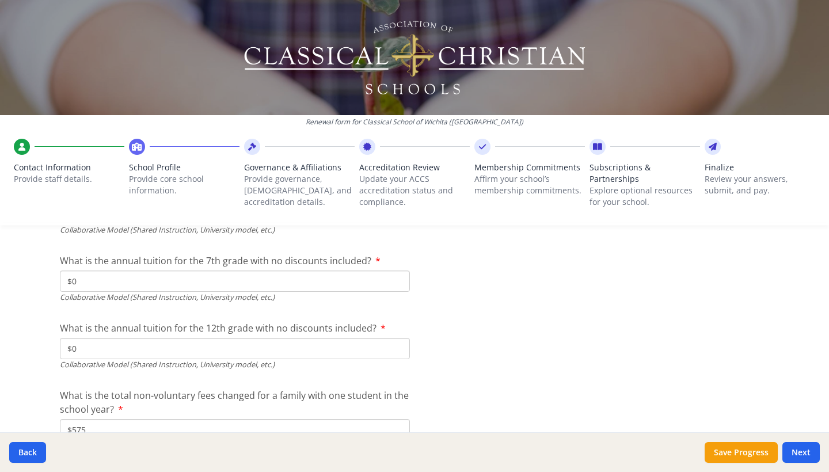
scroll to position [3885, 0]
click at [795, 454] on button "Next" at bounding box center [800, 452] width 37 height 21
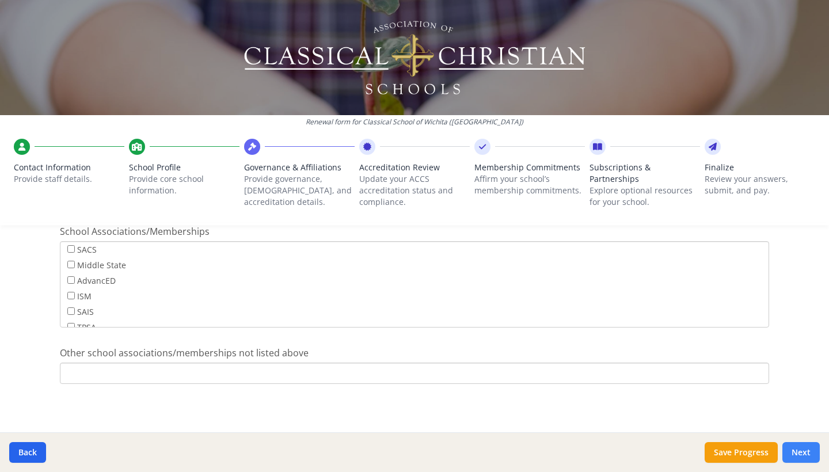
scroll to position [743, 0]
click at [795, 454] on button "Next" at bounding box center [800, 452] width 37 height 21
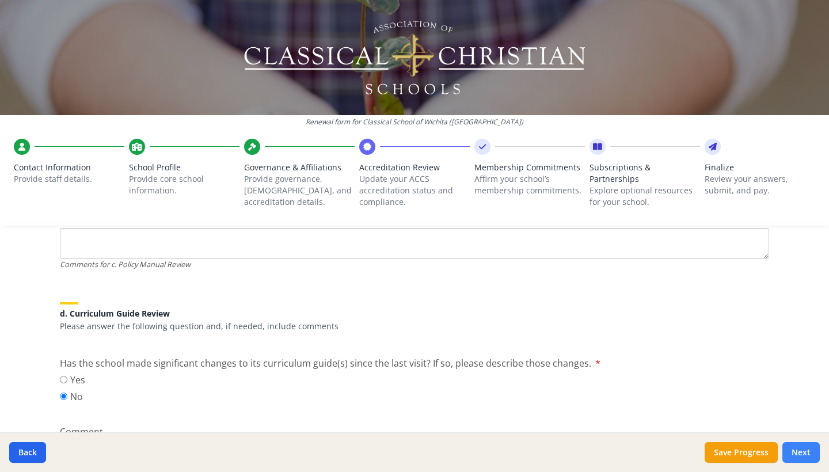
click at [795, 454] on button "Next" at bounding box center [800, 452] width 37 height 21
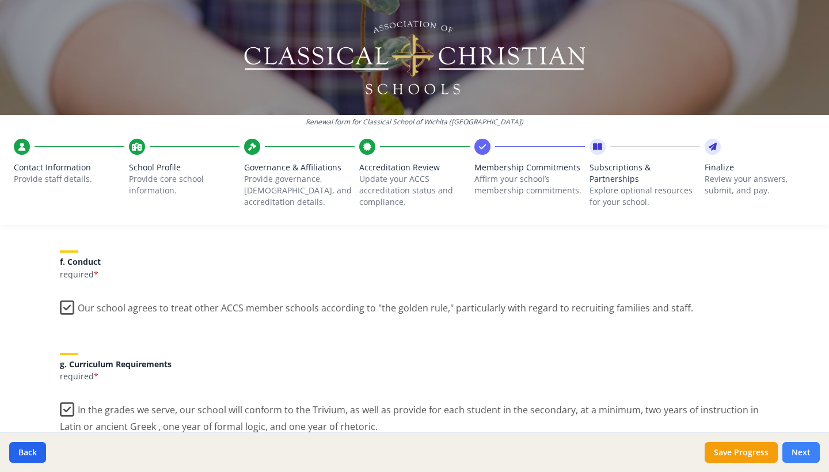
click at [795, 454] on button "Next" at bounding box center [800, 452] width 37 height 21
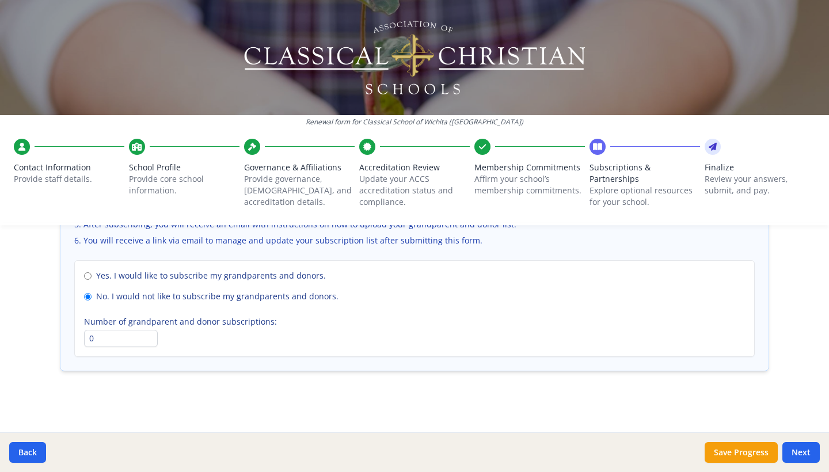
scroll to position [854, 0]
click at [798, 451] on button "Next" at bounding box center [800, 452] width 37 height 21
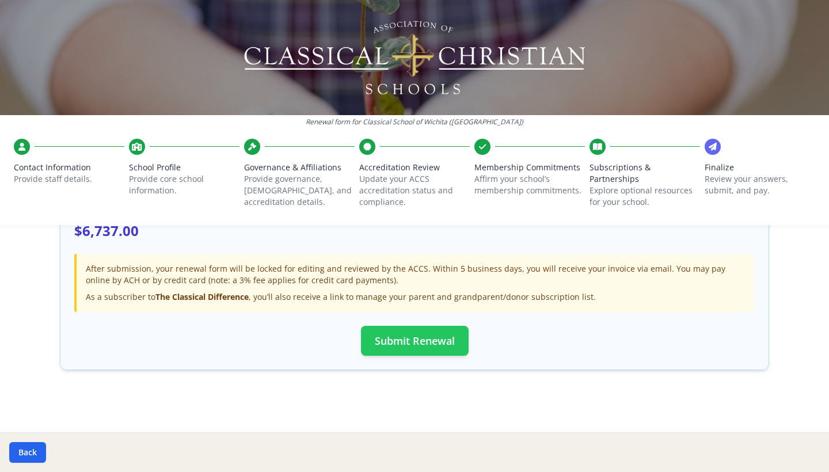
scroll to position [397, 0]
click at [427, 345] on button "Submit Renewal" at bounding box center [415, 341] width 108 height 30
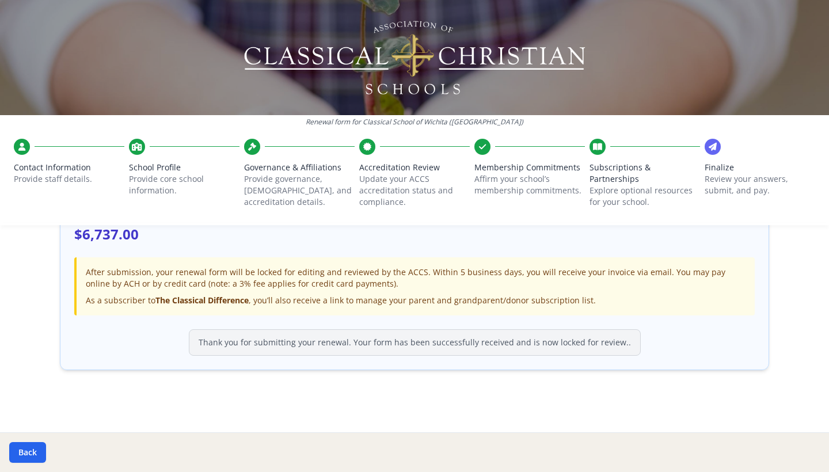
scroll to position [394, 0]
